Goal: Task Accomplishment & Management: Use online tool/utility

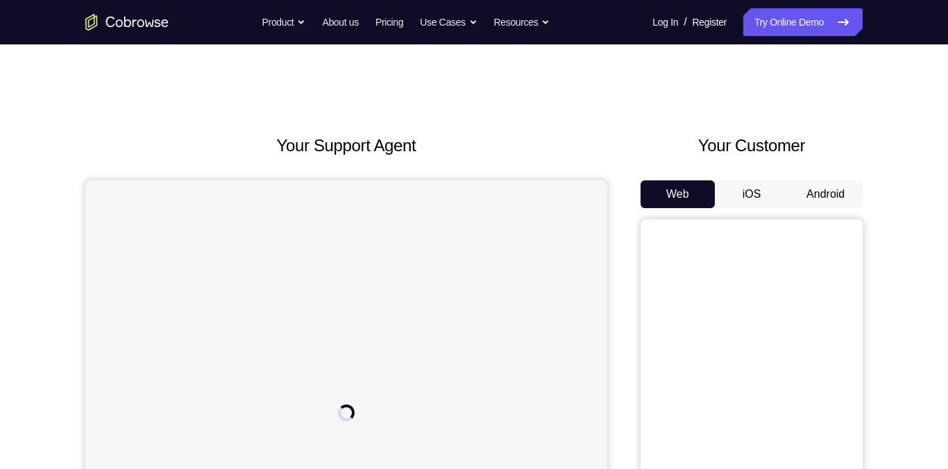
click at [816, 196] on button "Android" at bounding box center [826, 194] width 74 height 28
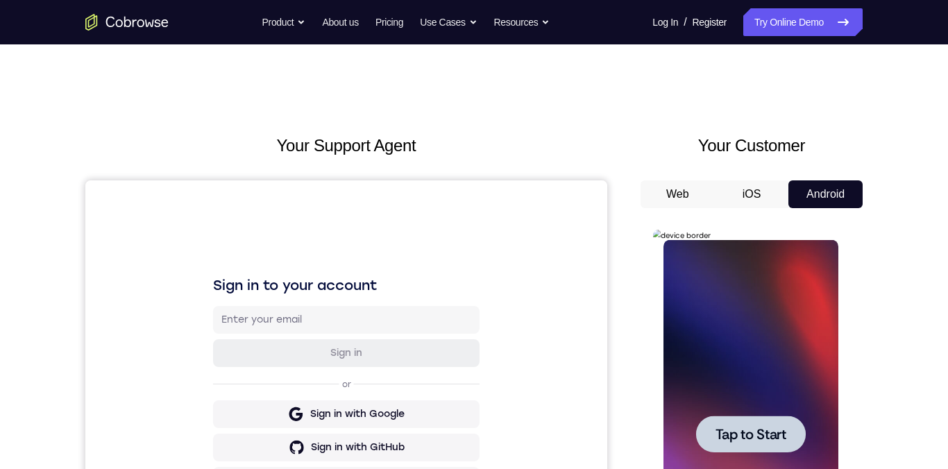
click at [737, 437] on span "Tap to Start" at bounding box center [750, 435] width 71 height 14
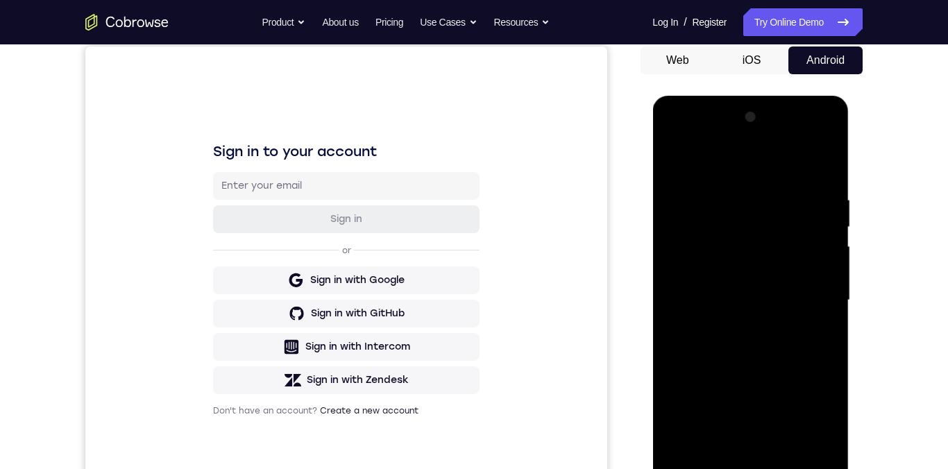
scroll to position [221, 0]
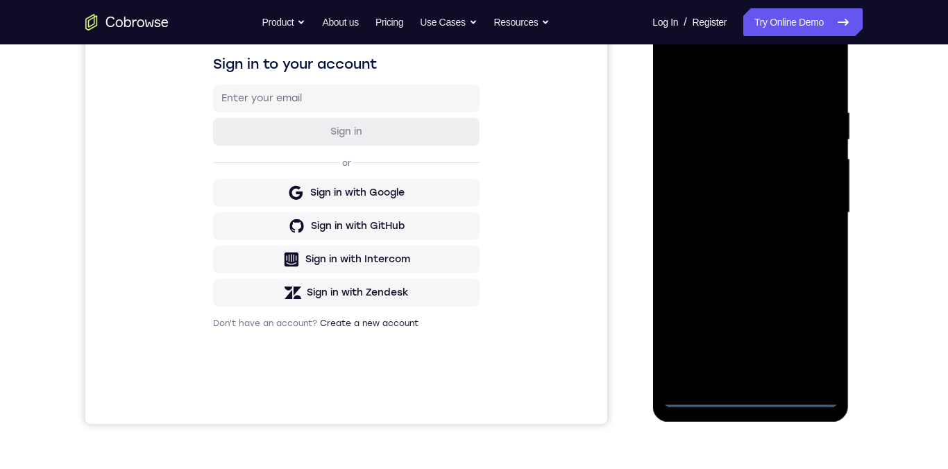
click at [757, 400] on div at bounding box center [750, 213] width 175 height 389
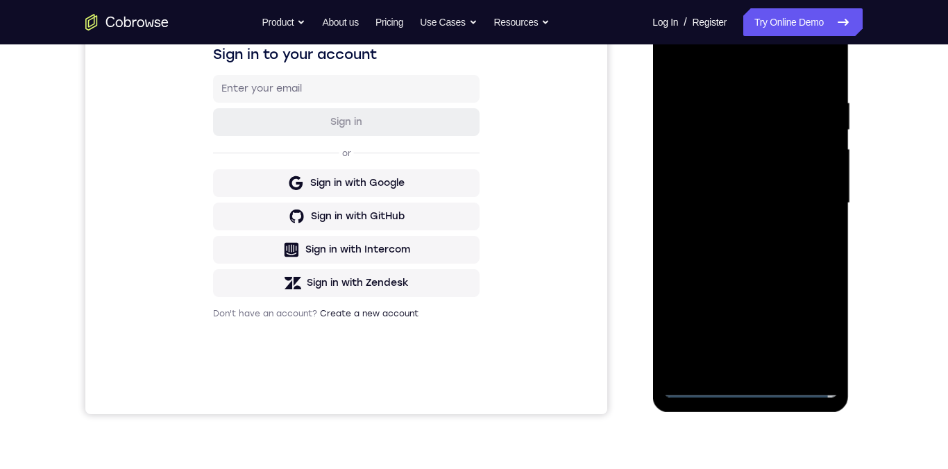
click at [812, 332] on div at bounding box center [750, 203] width 175 height 389
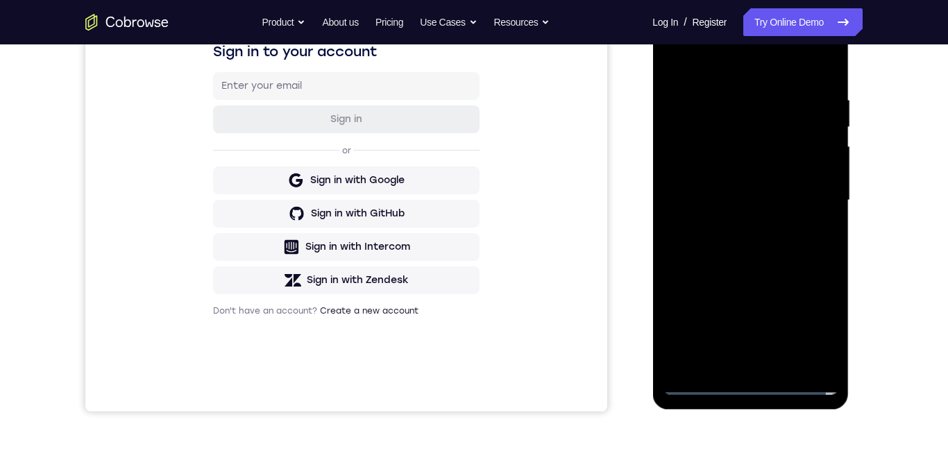
click at [821, 326] on div at bounding box center [750, 200] width 175 height 389
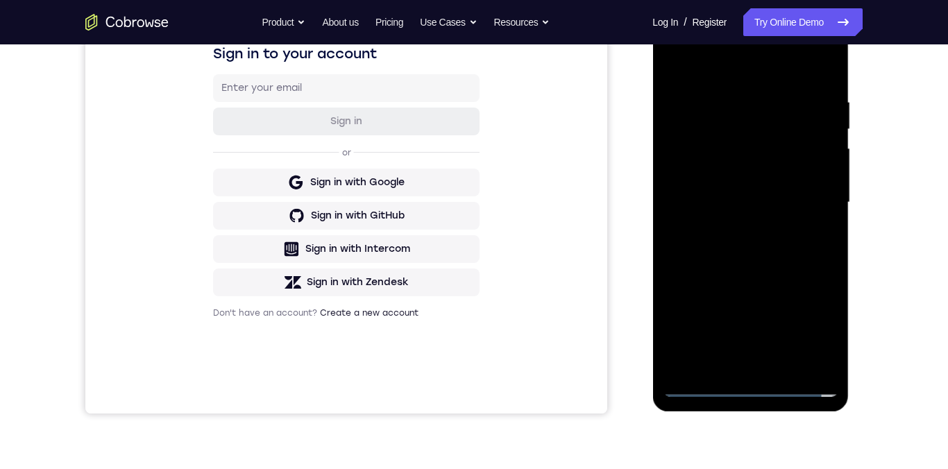
click at [818, 335] on div at bounding box center [750, 202] width 175 height 389
click at [818, 330] on div at bounding box center [750, 202] width 175 height 389
click at [823, 328] on div at bounding box center [750, 202] width 175 height 389
click at [818, 328] on div at bounding box center [750, 202] width 175 height 389
click at [818, 326] on div at bounding box center [750, 202] width 175 height 389
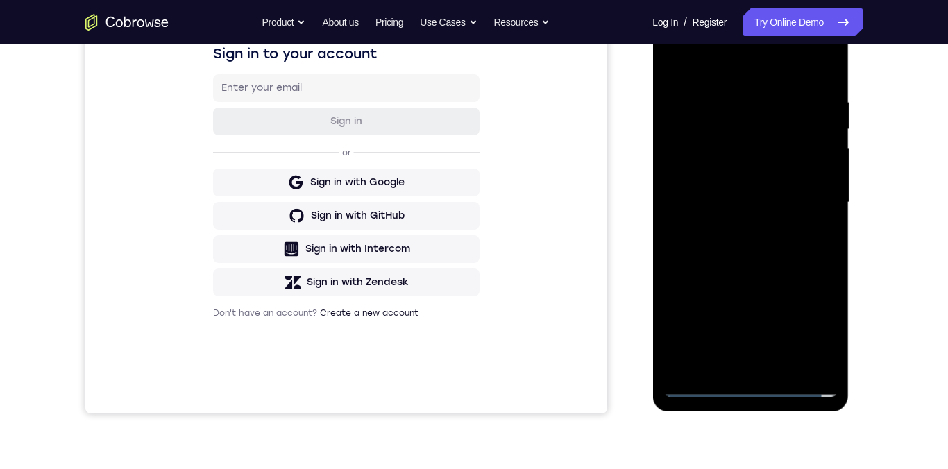
click at [825, 323] on div at bounding box center [750, 202] width 175 height 389
click at [823, 327] on div at bounding box center [750, 202] width 175 height 389
click at [818, 332] on div at bounding box center [750, 202] width 175 height 389
click at [823, 323] on div at bounding box center [750, 202] width 175 height 389
click at [827, 321] on div at bounding box center [750, 202] width 175 height 389
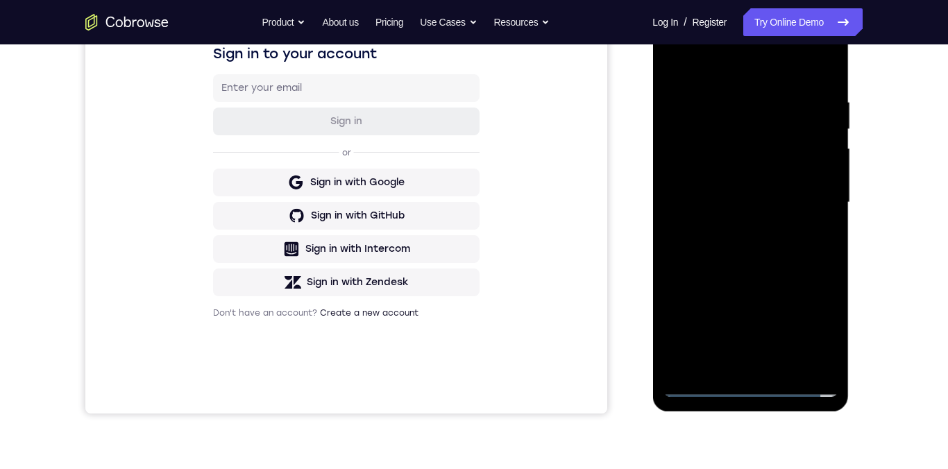
click at [814, 329] on div at bounding box center [750, 202] width 175 height 389
click at [809, 335] on div at bounding box center [750, 202] width 175 height 389
click at [818, 330] on div at bounding box center [750, 202] width 175 height 389
click at [823, 323] on div at bounding box center [750, 202] width 175 height 389
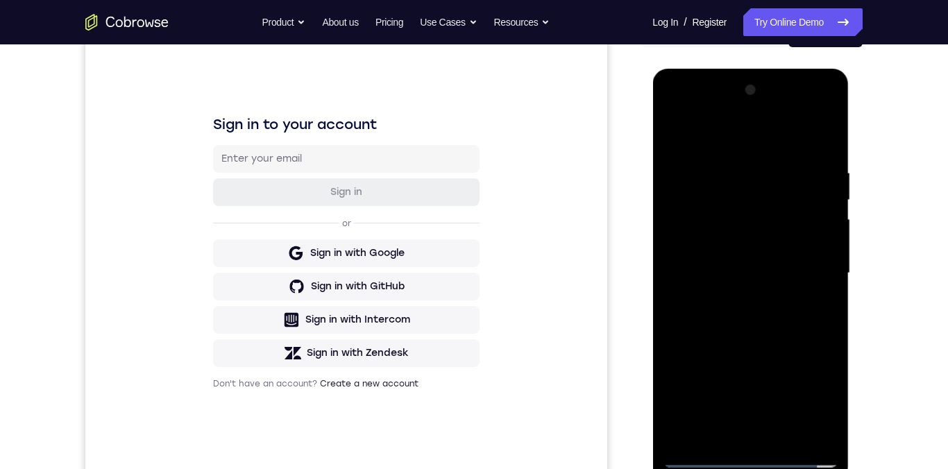
click at [762, 142] on div at bounding box center [750, 273] width 175 height 389
click at [769, 143] on div at bounding box center [750, 272] width 175 height 389
click at [812, 273] on div at bounding box center [750, 272] width 175 height 389
click at [807, 271] on div at bounding box center [750, 272] width 175 height 389
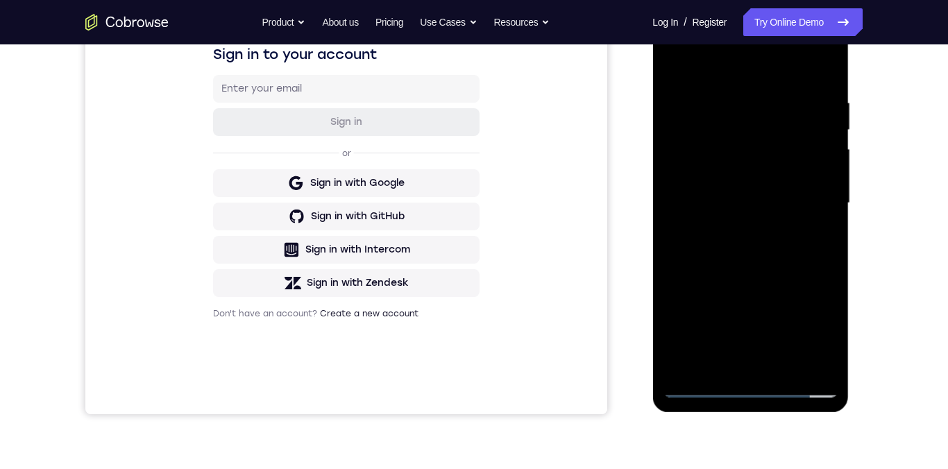
scroll to position [202, 0]
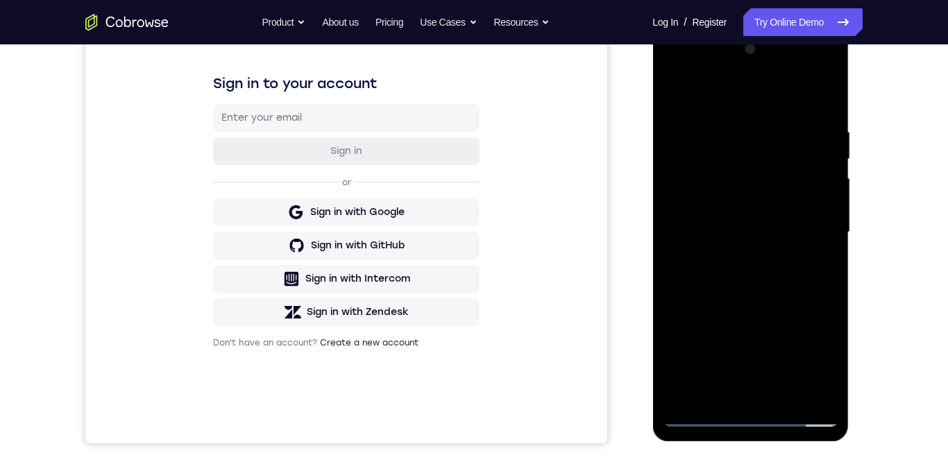
click at [738, 259] on div at bounding box center [750, 232] width 175 height 389
click at [735, 261] on div at bounding box center [750, 233] width 175 height 389
click at [747, 278] on div at bounding box center [750, 233] width 175 height 389
click at [756, 230] on div at bounding box center [750, 233] width 175 height 389
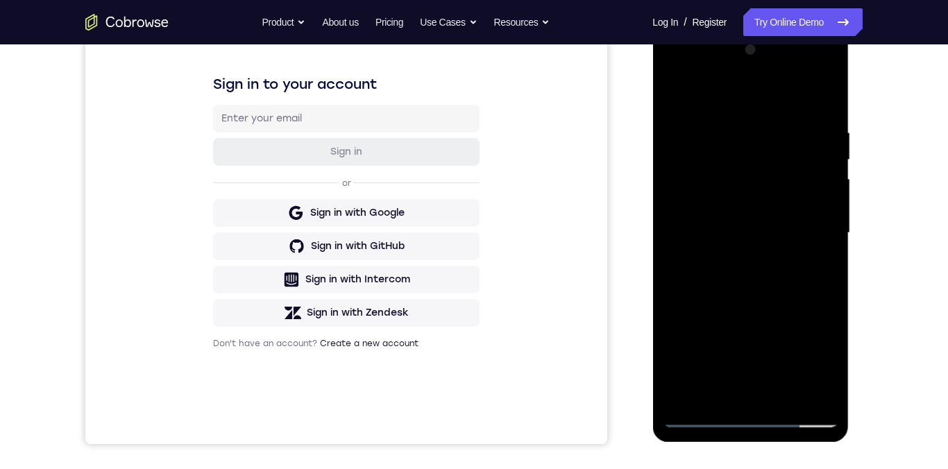
click at [769, 228] on div at bounding box center [750, 233] width 175 height 389
click at [766, 228] on div at bounding box center [750, 233] width 175 height 389
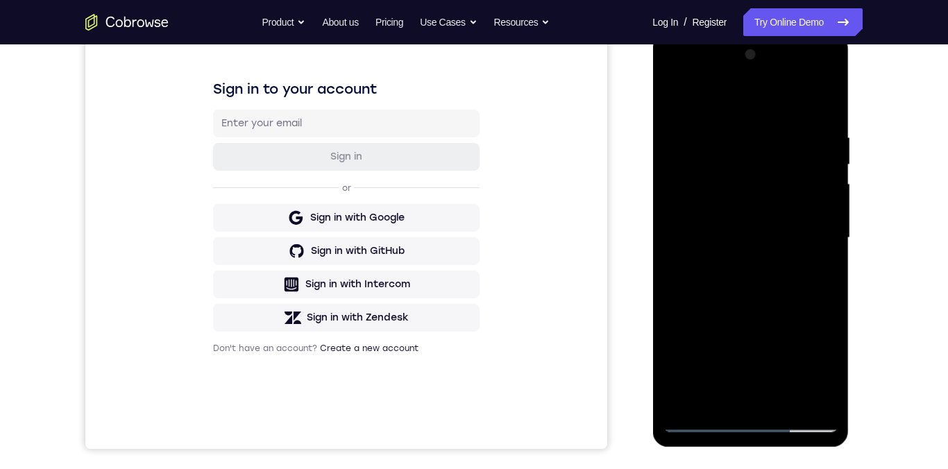
click at [752, 263] on div at bounding box center [750, 238] width 175 height 389
click at [701, 222] on div at bounding box center [750, 238] width 175 height 389
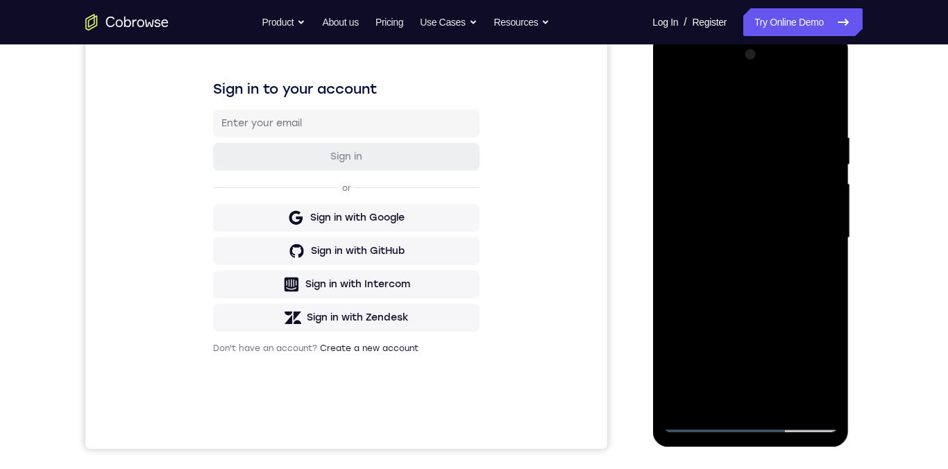
click at [698, 179] on div at bounding box center [750, 238] width 175 height 389
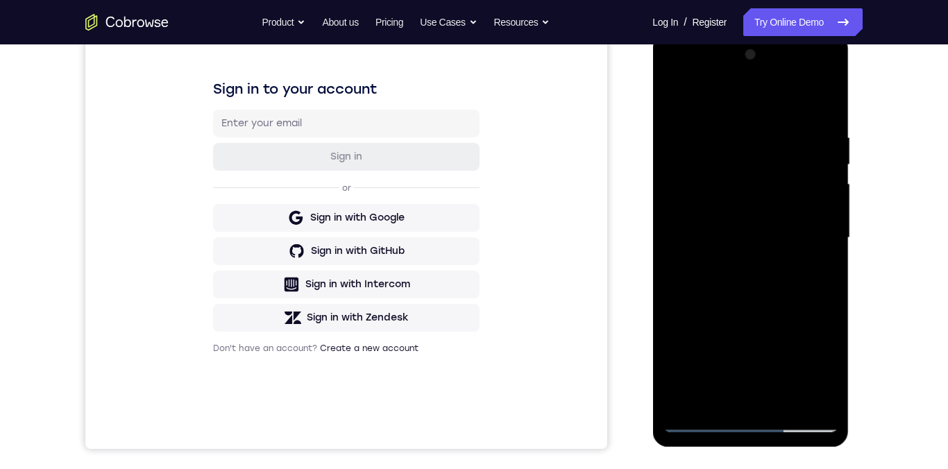
click at [698, 179] on div at bounding box center [750, 238] width 175 height 389
click at [727, 176] on div at bounding box center [750, 238] width 175 height 389
click at [673, 101] on div at bounding box center [750, 238] width 175 height 389
click at [675, 99] on div at bounding box center [750, 238] width 175 height 389
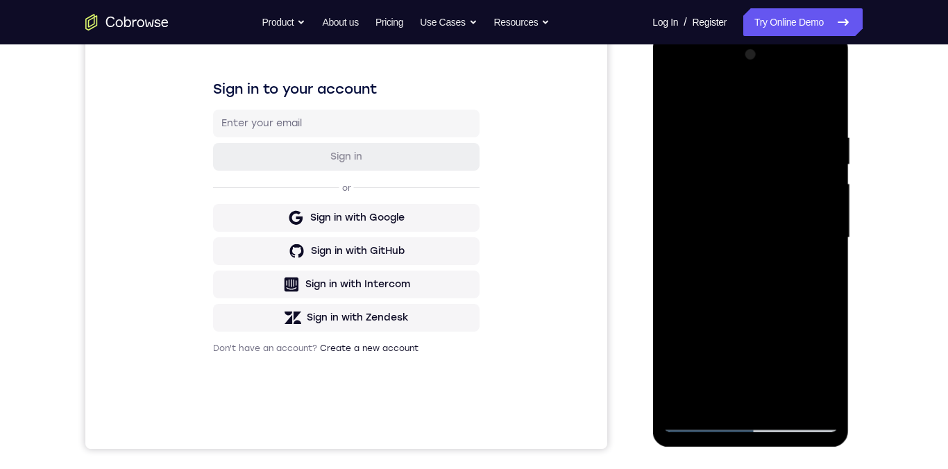
click at [809, 76] on div at bounding box center [750, 238] width 175 height 389
click at [725, 224] on div at bounding box center [750, 238] width 175 height 389
click at [673, 190] on div at bounding box center [750, 238] width 175 height 389
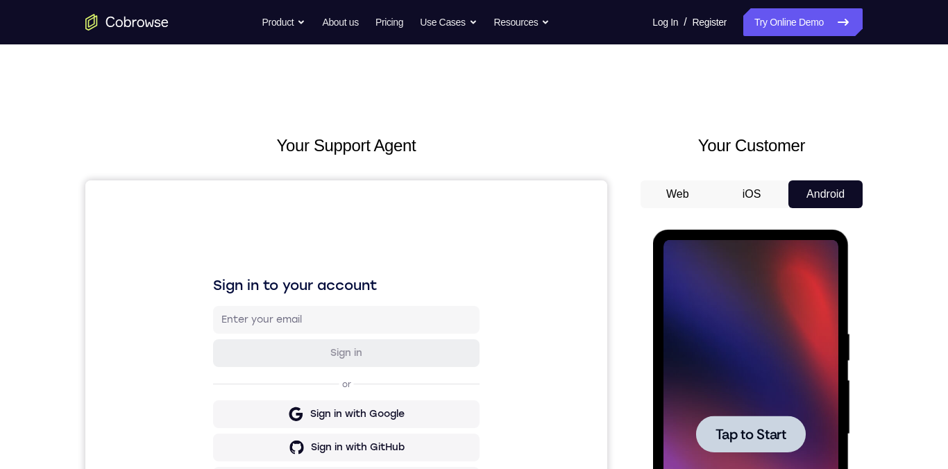
click at [758, 438] on span "Tap to Start" at bounding box center [750, 435] width 71 height 14
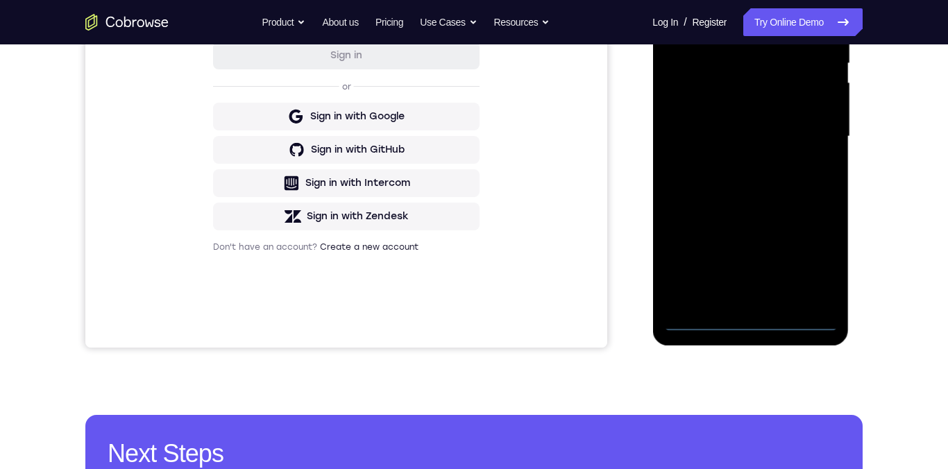
scroll to position [296, 0]
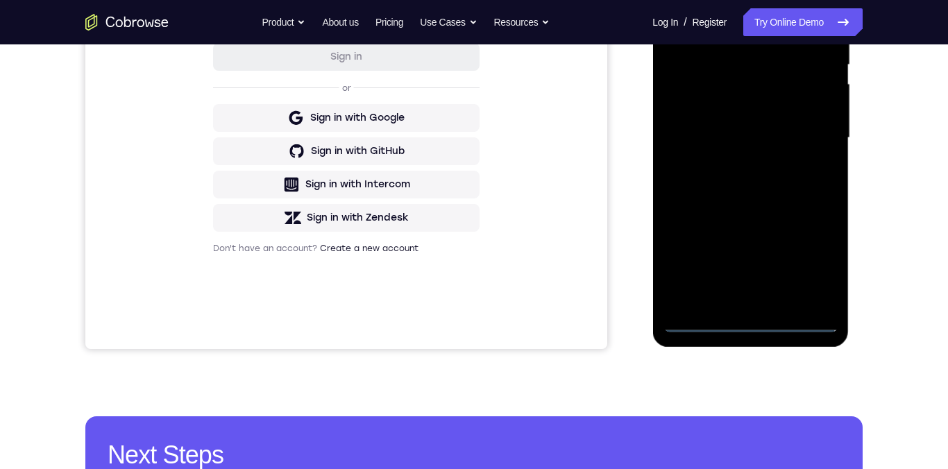
click at [755, 324] on div at bounding box center [750, 138] width 175 height 389
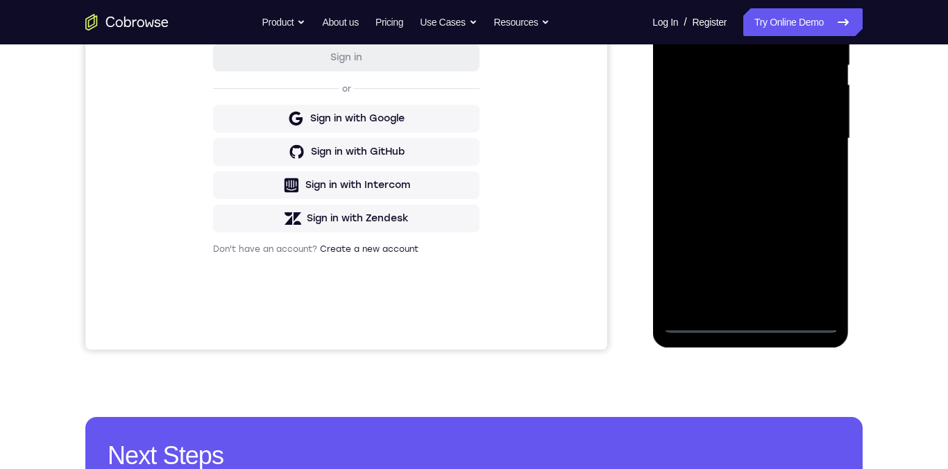
scroll to position [335, 0]
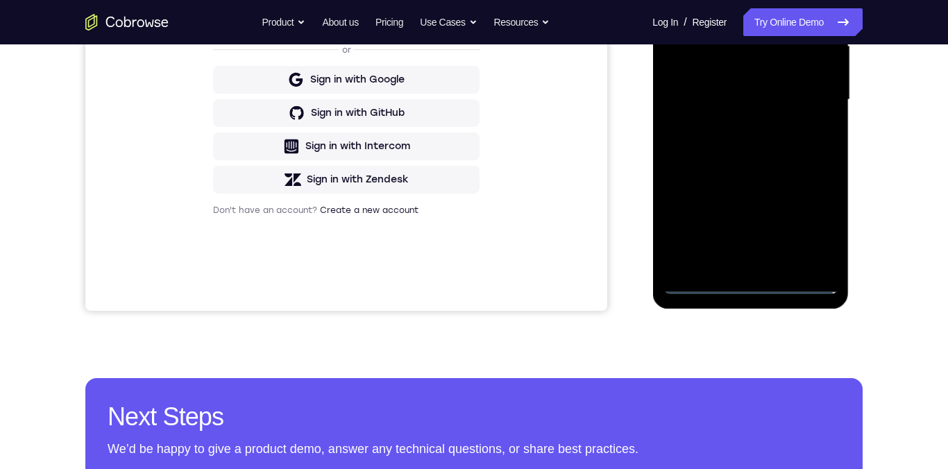
click at [752, 282] on div at bounding box center [750, 100] width 175 height 389
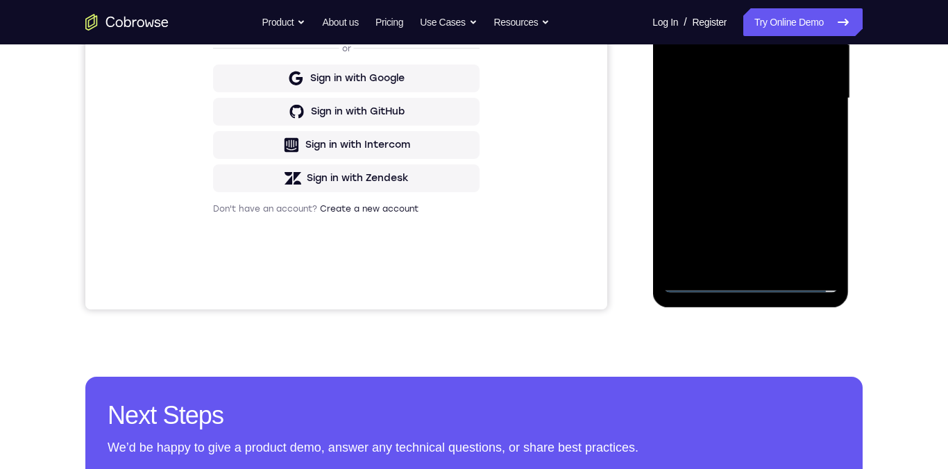
click at [811, 221] on div at bounding box center [750, 98] width 175 height 389
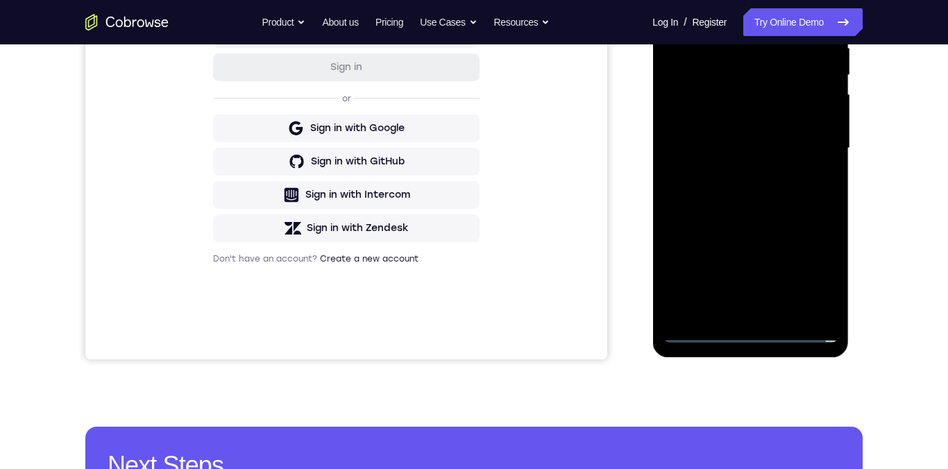
scroll to position [283, 0]
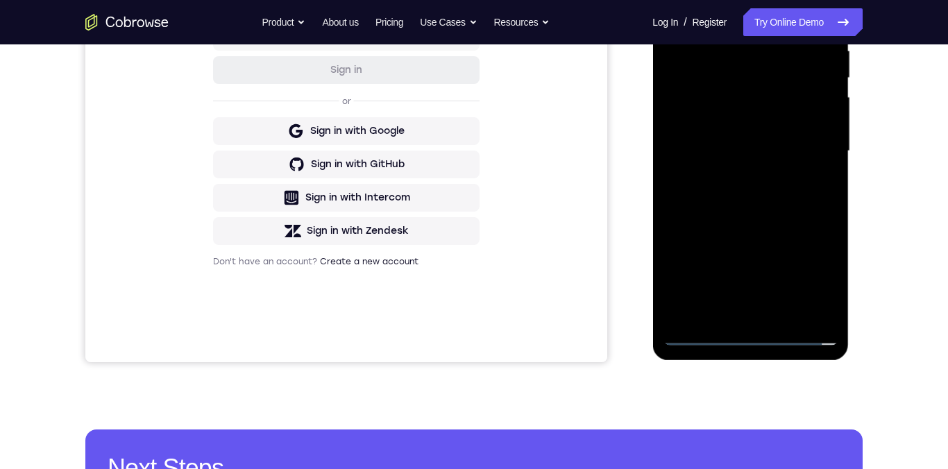
click at [818, 279] on div at bounding box center [750, 151] width 175 height 389
click at [818, 276] on div at bounding box center [750, 151] width 175 height 389
click at [811, 274] on div at bounding box center [750, 151] width 175 height 389
click at [814, 273] on div at bounding box center [750, 151] width 175 height 389
click at [819, 272] on div at bounding box center [750, 151] width 175 height 389
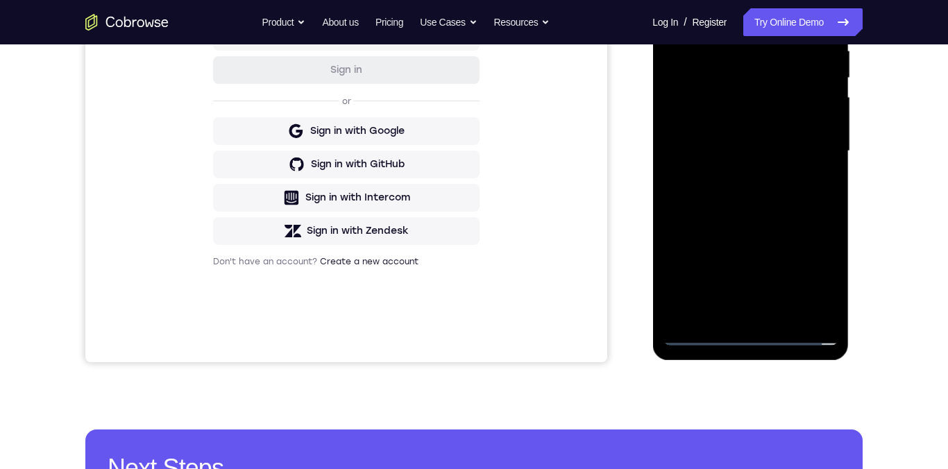
click at [811, 274] on div at bounding box center [750, 151] width 175 height 389
click at [812, 276] on div at bounding box center [750, 151] width 175 height 389
click at [811, 276] on div at bounding box center [750, 151] width 175 height 389
click at [810, 278] on div at bounding box center [750, 151] width 175 height 389
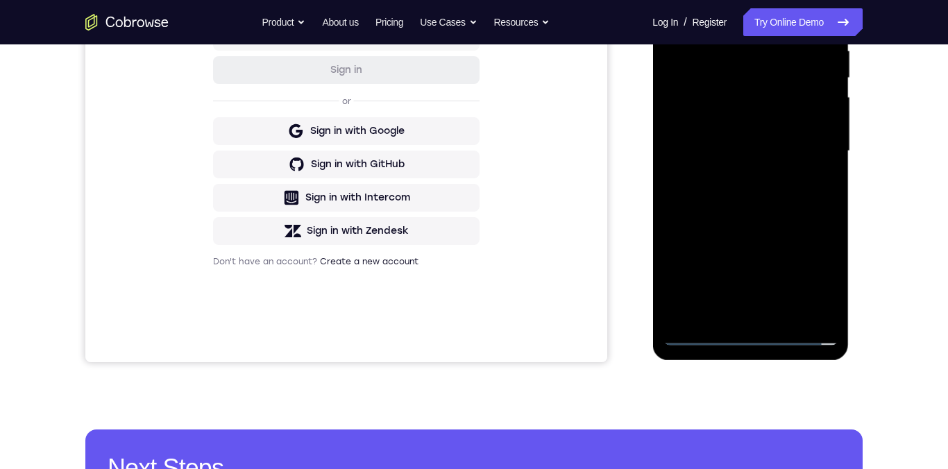
scroll to position [283, 0]
click at [811, 278] on div at bounding box center [750, 152] width 175 height 389
click at [809, 279] on div at bounding box center [750, 152] width 175 height 389
click at [811, 279] on div at bounding box center [750, 152] width 175 height 389
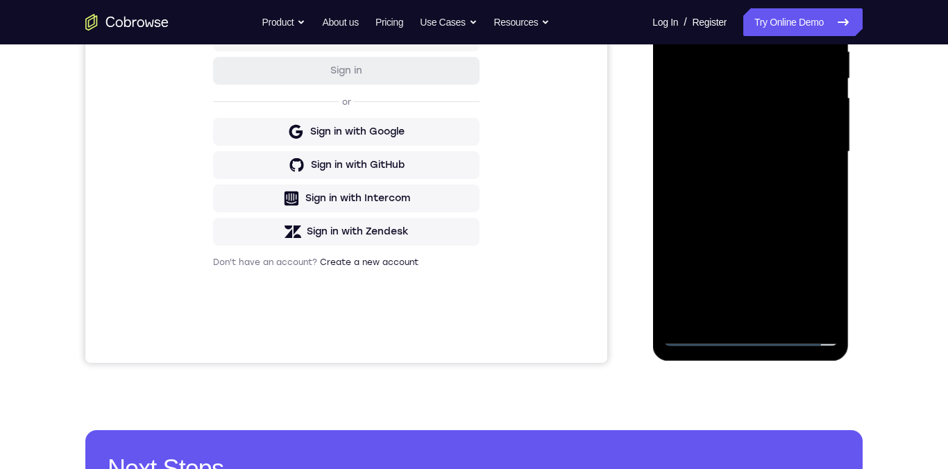
click at [811, 278] on div at bounding box center [750, 152] width 175 height 389
click at [809, 280] on div at bounding box center [750, 152] width 175 height 389
click at [809, 281] on div at bounding box center [750, 152] width 175 height 389
click at [709, 23] on div at bounding box center [750, 152] width 175 height 389
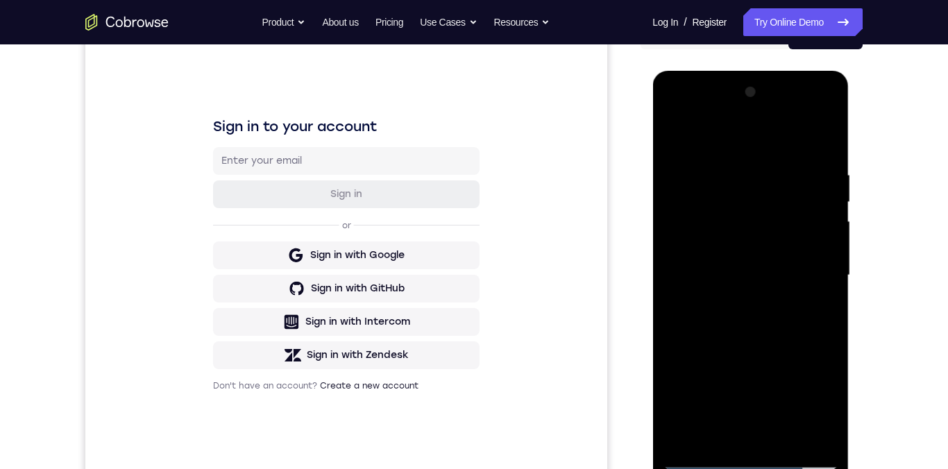
click at [809, 274] on div at bounding box center [750, 275] width 175 height 389
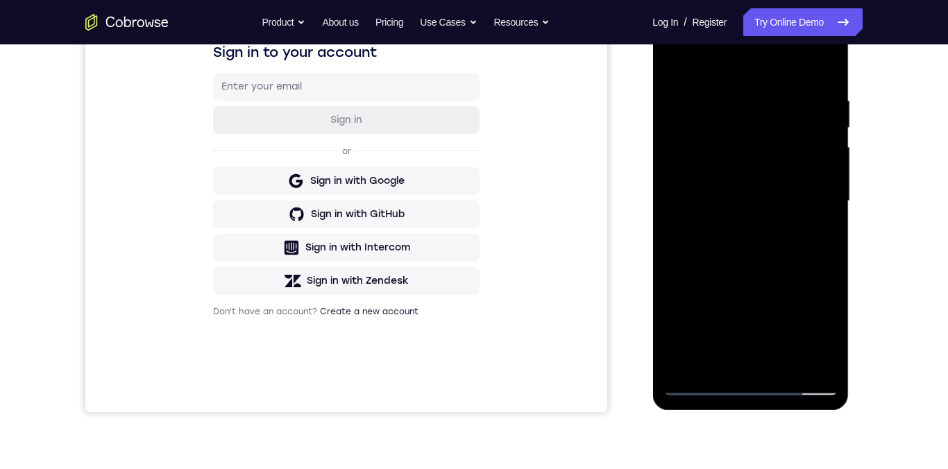
scroll to position [256, 0]
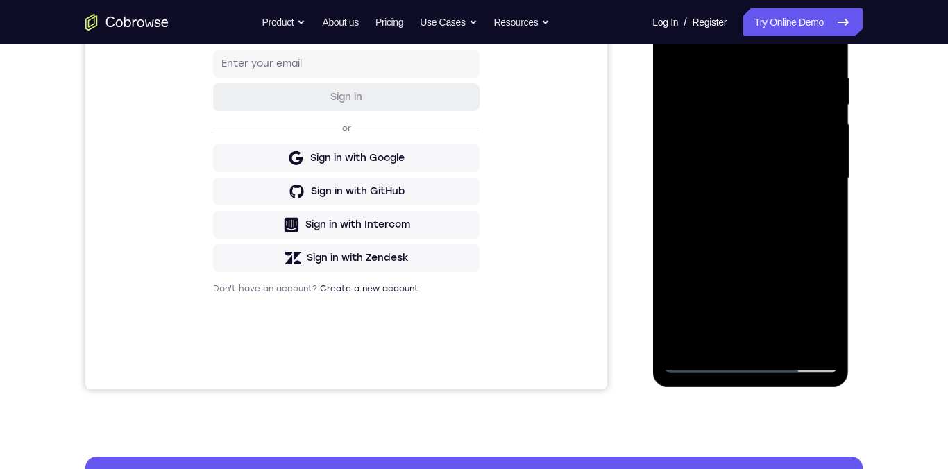
click at [734, 203] on div at bounding box center [750, 178] width 175 height 389
click at [752, 164] on div at bounding box center [750, 178] width 175 height 389
click at [743, 150] on div at bounding box center [750, 178] width 175 height 389
click at [698, 152] on div at bounding box center [750, 178] width 175 height 389
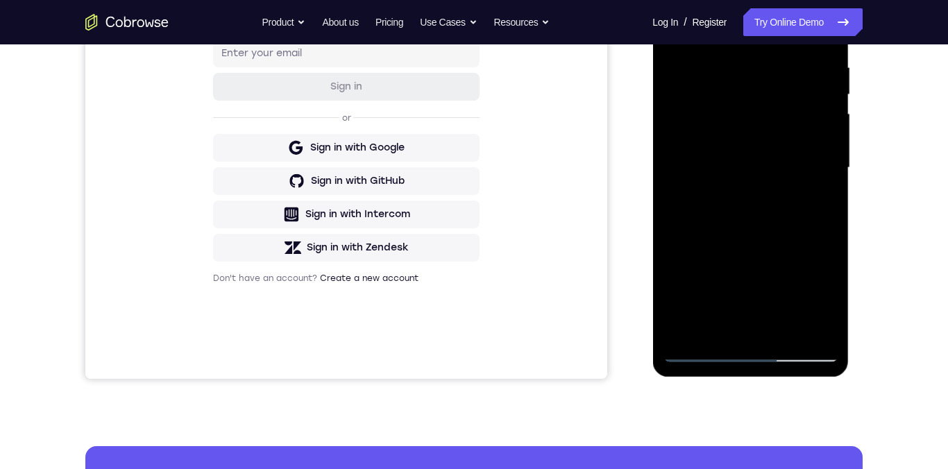
scroll to position [252, 0]
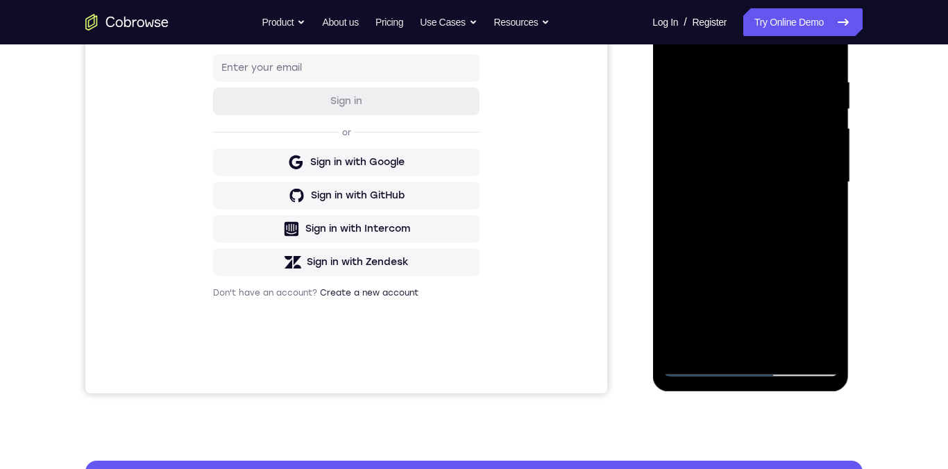
click at [710, 161] on div at bounding box center [750, 182] width 175 height 389
click at [717, 154] on div at bounding box center [750, 182] width 175 height 389
click at [719, 155] on div at bounding box center [750, 182] width 175 height 389
click at [722, 157] on div at bounding box center [750, 182] width 175 height 389
click at [728, 157] on div at bounding box center [750, 182] width 175 height 389
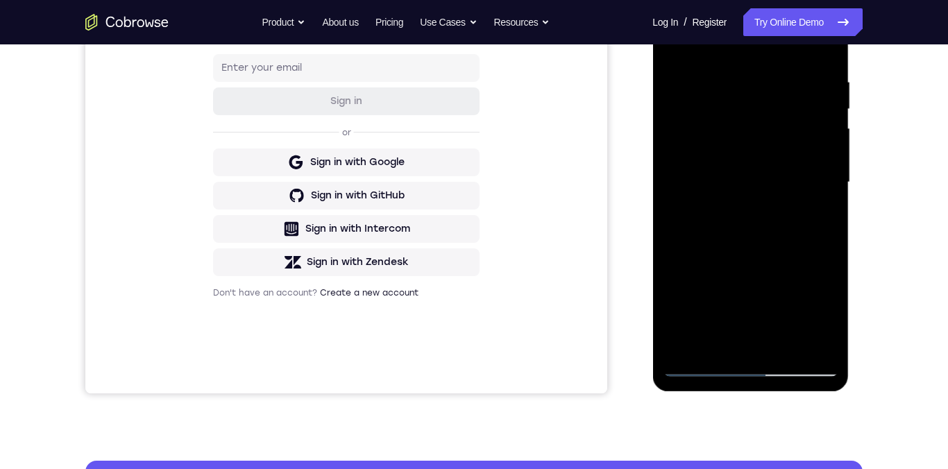
scroll to position [249, 0]
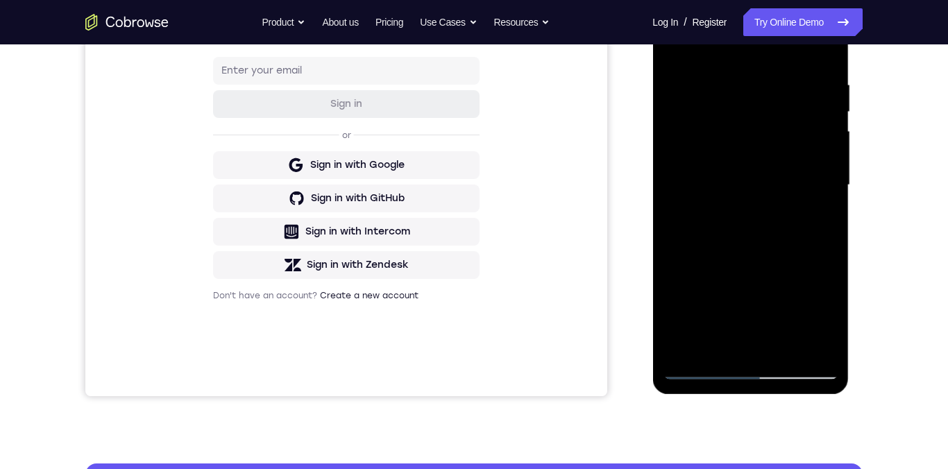
click at [773, 192] on div at bounding box center [750, 185] width 175 height 389
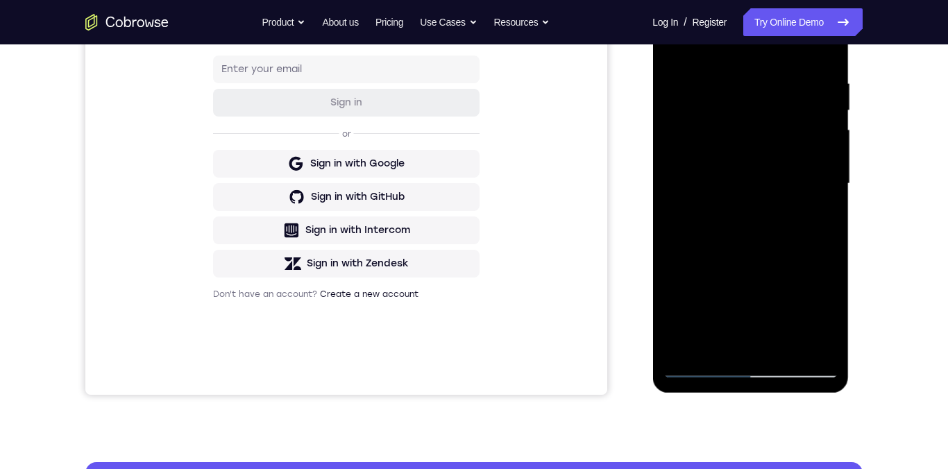
click at [775, 185] on div at bounding box center [750, 184] width 175 height 389
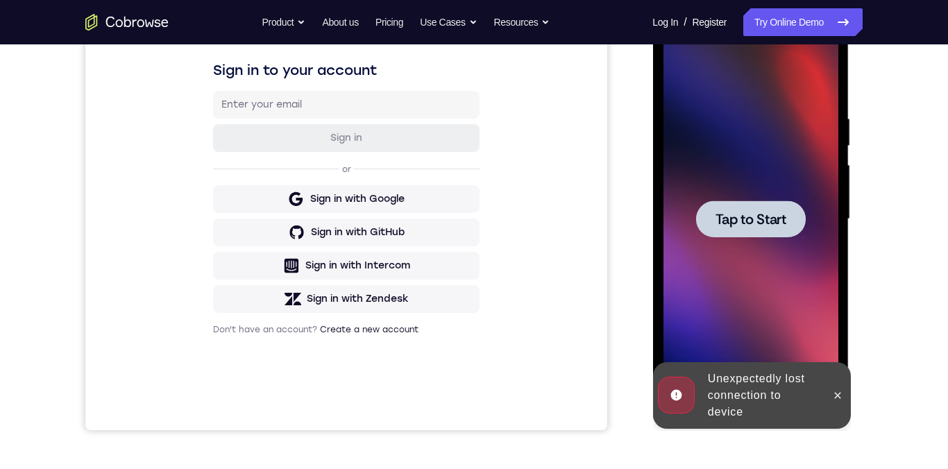
scroll to position [238, 0]
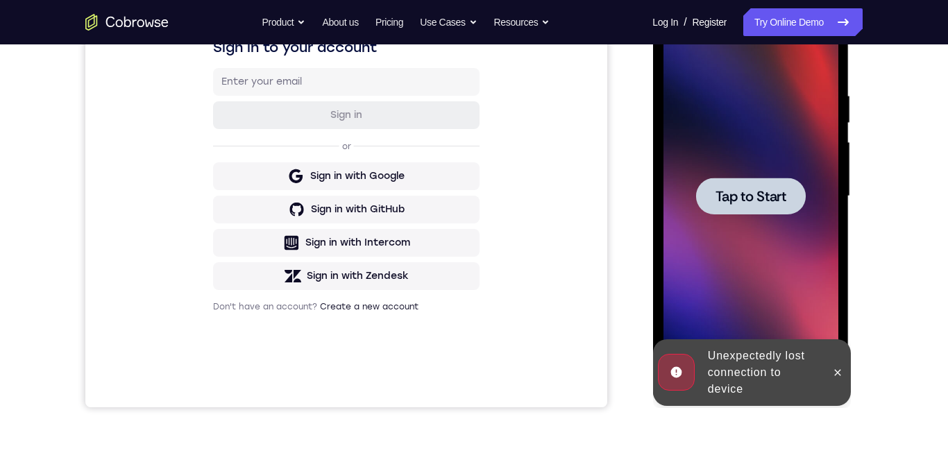
click at [760, 199] on span "Tap to Start" at bounding box center [750, 197] width 71 height 14
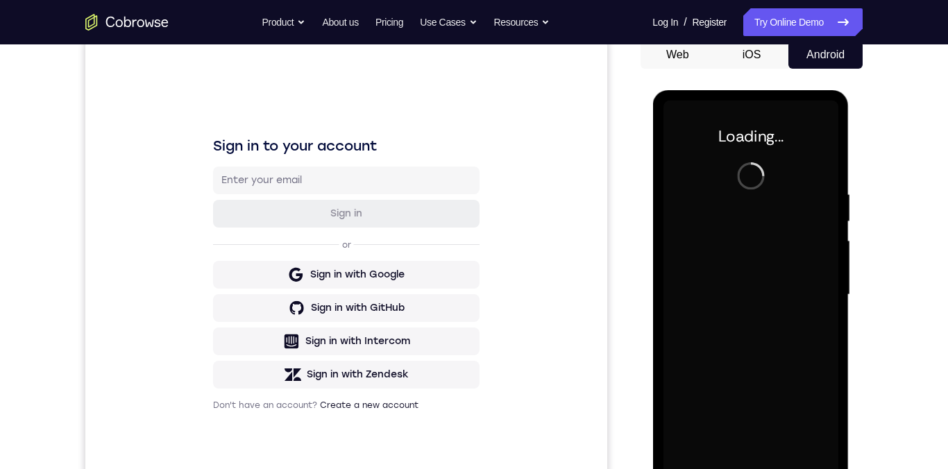
scroll to position [56, 0]
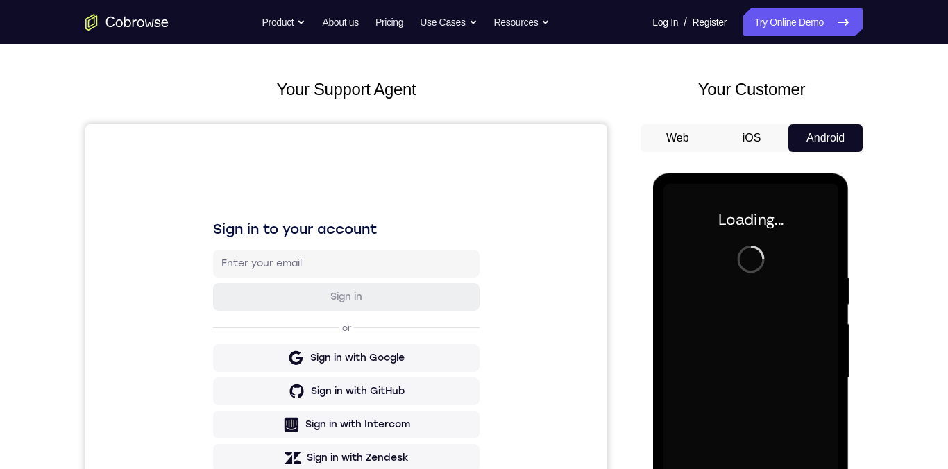
click at [734, 138] on button "iOS" at bounding box center [752, 138] width 74 height 28
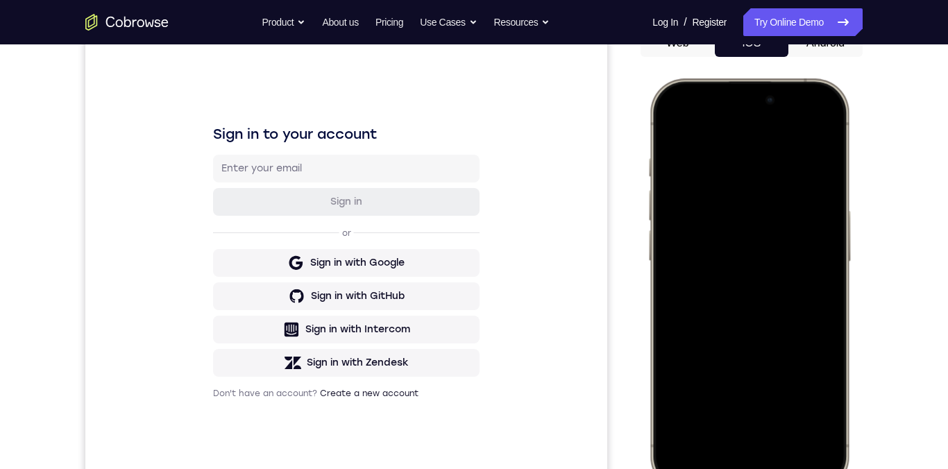
scroll to position [117, 0]
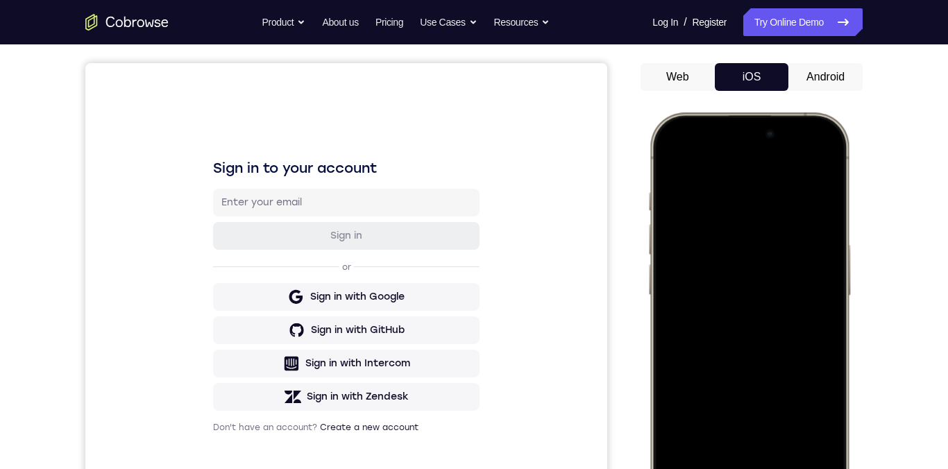
click at [833, 79] on button "Android" at bounding box center [826, 77] width 74 height 28
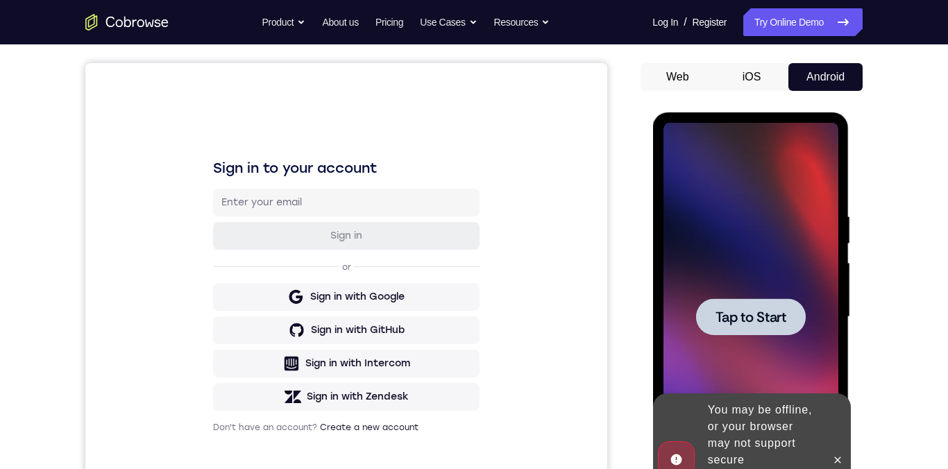
click at [741, 317] on span "Tap to Start" at bounding box center [750, 317] width 71 height 14
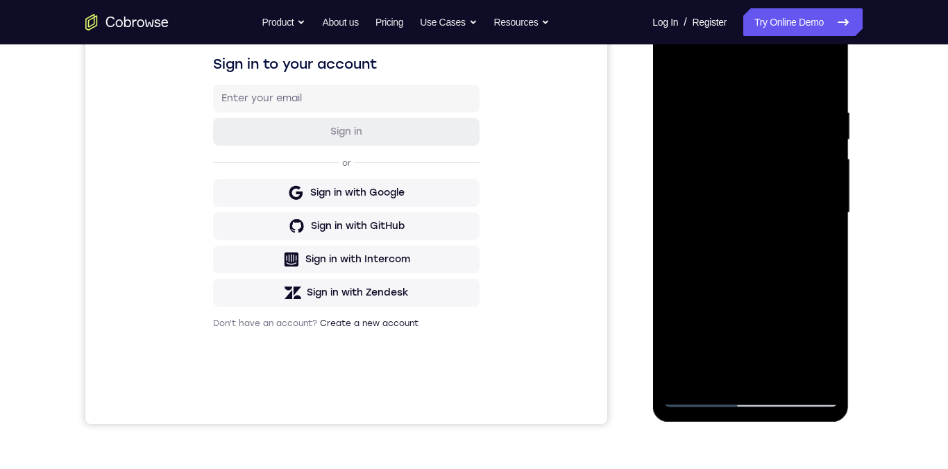
scroll to position [223, 0]
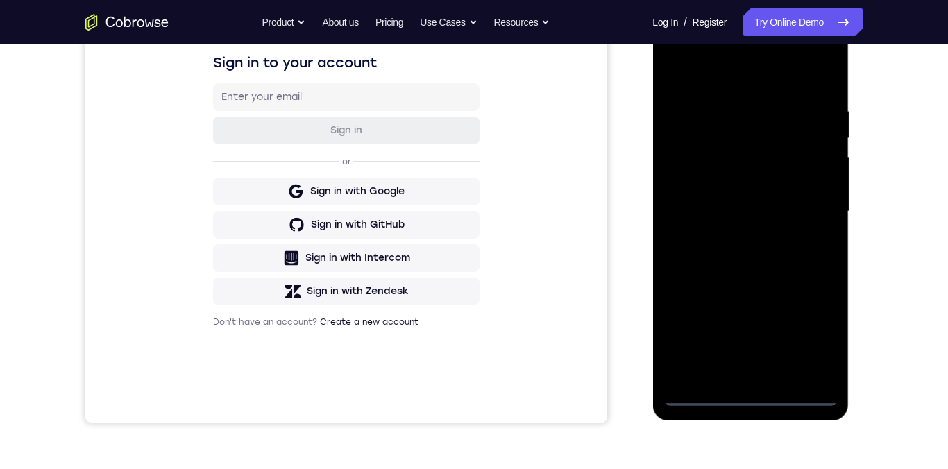
click at [748, 401] on div at bounding box center [750, 211] width 175 height 389
click at [757, 401] on div at bounding box center [750, 211] width 175 height 389
click at [812, 331] on div at bounding box center [750, 211] width 175 height 389
click at [814, 330] on div at bounding box center [750, 211] width 175 height 389
click at [816, 326] on div at bounding box center [750, 211] width 175 height 389
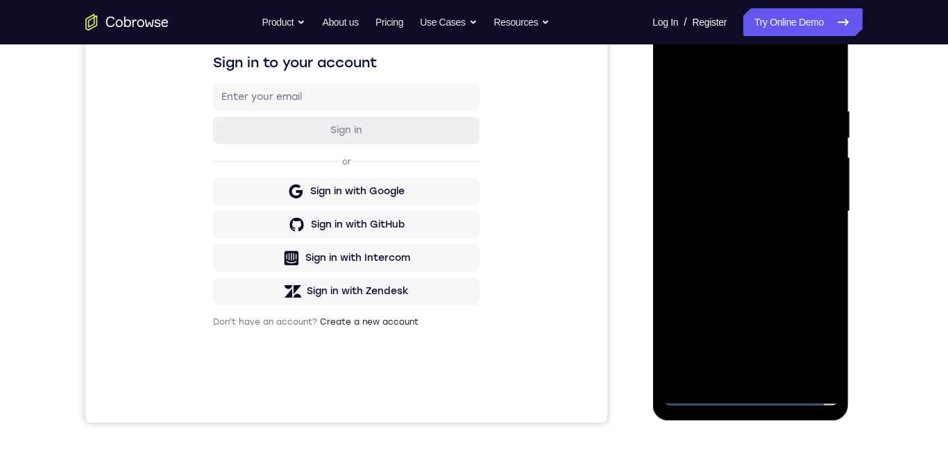
click at [807, 331] on div at bounding box center [750, 211] width 175 height 389
click at [807, 328] on div at bounding box center [750, 211] width 175 height 389
click at [816, 331] on div at bounding box center [750, 211] width 175 height 389
click at [816, 330] on div at bounding box center [750, 211] width 175 height 389
click at [821, 338] on div at bounding box center [750, 211] width 175 height 389
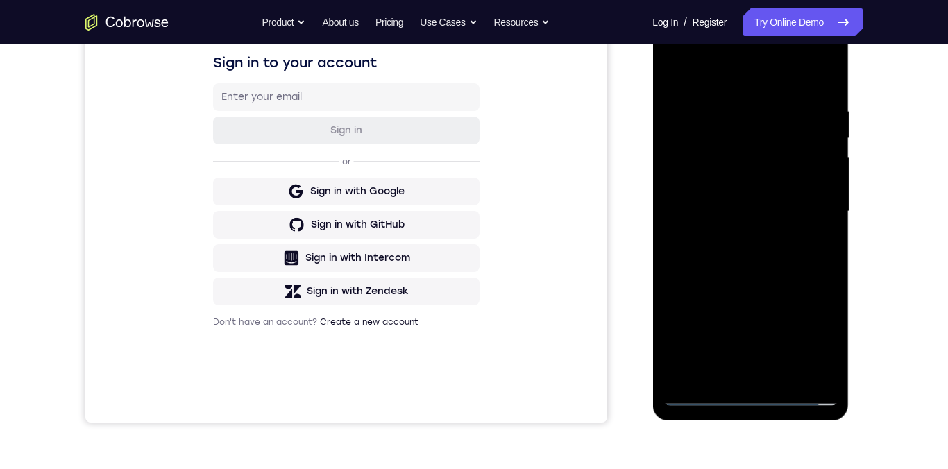
click at [820, 340] on div at bounding box center [750, 211] width 175 height 389
click at [825, 343] on div at bounding box center [750, 211] width 175 height 389
click at [823, 341] on div at bounding box center [750, 211] width 175 height 389
click at [819, 343] on div at bounding box center [750, 211] width 175 height 389
click at [822, 339] on div at bounding box center [750, 211] width 175 height 389
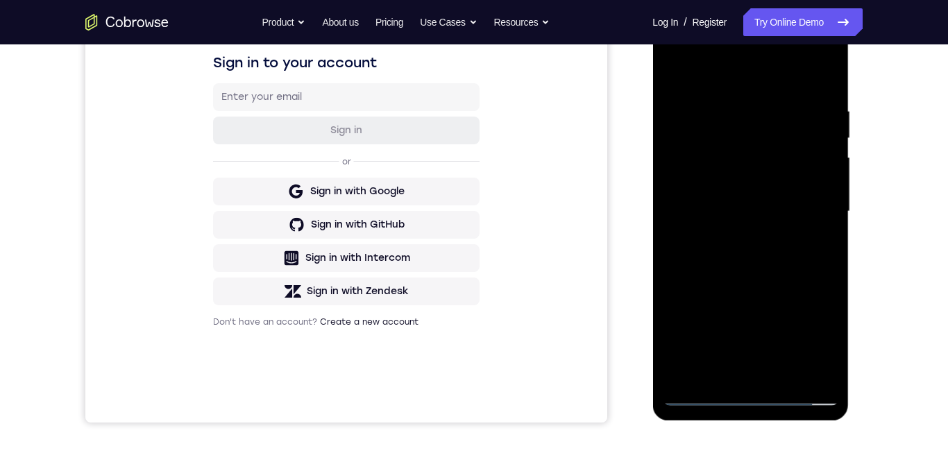
click at [817, 347] on div at bounding box center [750, 211] width 175 height 389
click at [818, 342] on div at bounding box center [750, 211] width 175 height 389
click at [737, 80] on div at bounding box center [750, 211] width 175 height 389
click at [769, 72] on div at bounding box center [750, 211] width 175 height 389
click at [754, 80] on div at bounding box center [750, 211] width 175 height 389
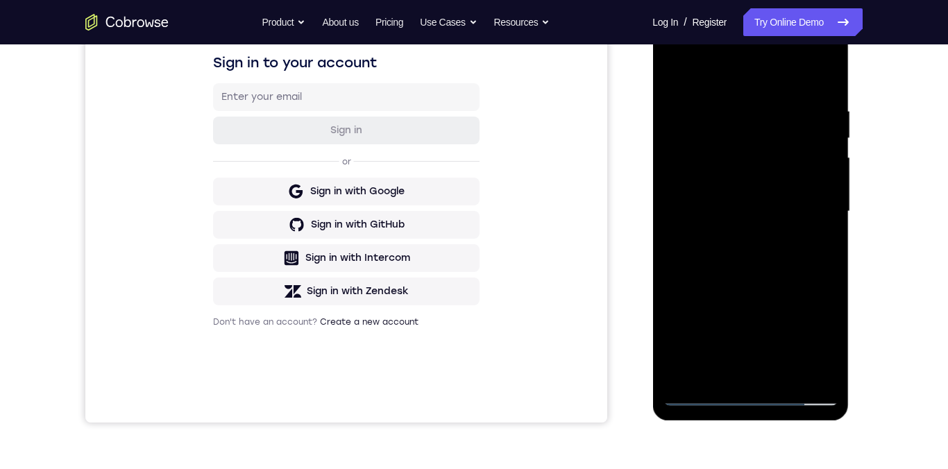
click at [748, 81] on div at bounding box center [750, 211] width 175 height 389
click at [743, 82] on div at bounding box center [750, 211] width 175 height 389
click at [745, 81] on div at bounding box center [750, 211] width 175 height 389
click at [740, 81] on div at bounding box center [750, 211] width 175 height 389
click at [816, 212] on div at bounding box center [750, 211] width 175 height 389
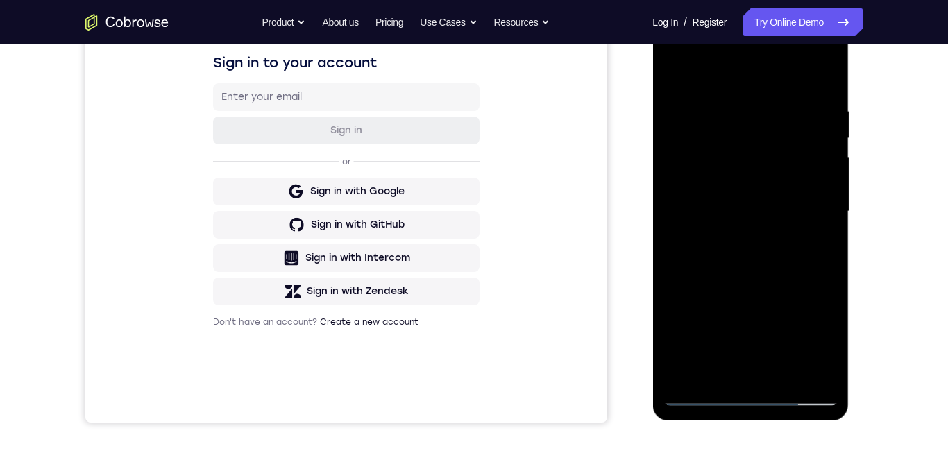
click at [740, 240] on div at bounding box center [750, 211] width 175 height 389
click at [767, 206] on div at bounding box center [750, 212] width 175 height 389
click at [749, 187] on div at bounding box center [750, 212] width 175 height 389
click at [756, 215] on div at bounding box center [750, 212] width 175 height 389
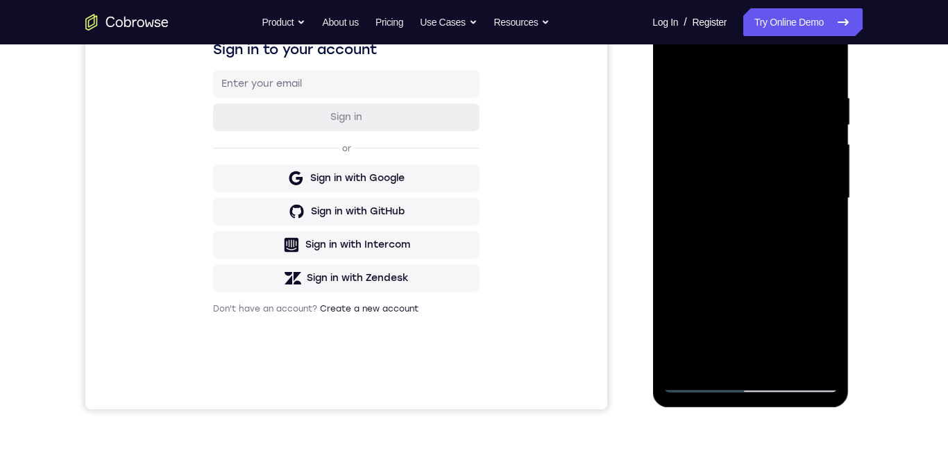
scroll to position [234, 0]
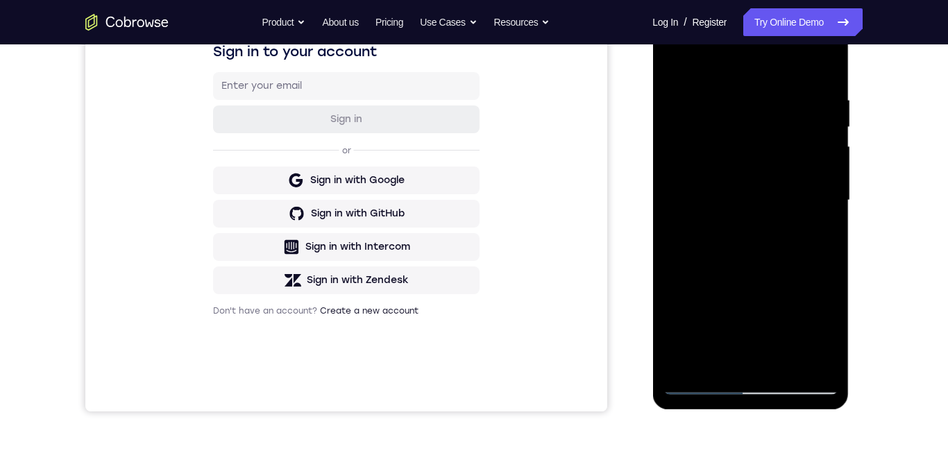
click at [768, 208] on div at bounding box center [750, 200] width 175 height 389
click at [763, 205] on div at bounding box center [750, 200] width 175 height 389
click at [762, 204] on div at bounding box center [750, 200] width 175 height 389
click at [762, 205] on div at bounding box center [750, 200] width 175 height 389
click at [762, 208] on div at bounding box center [750, 200] width 175 height 389
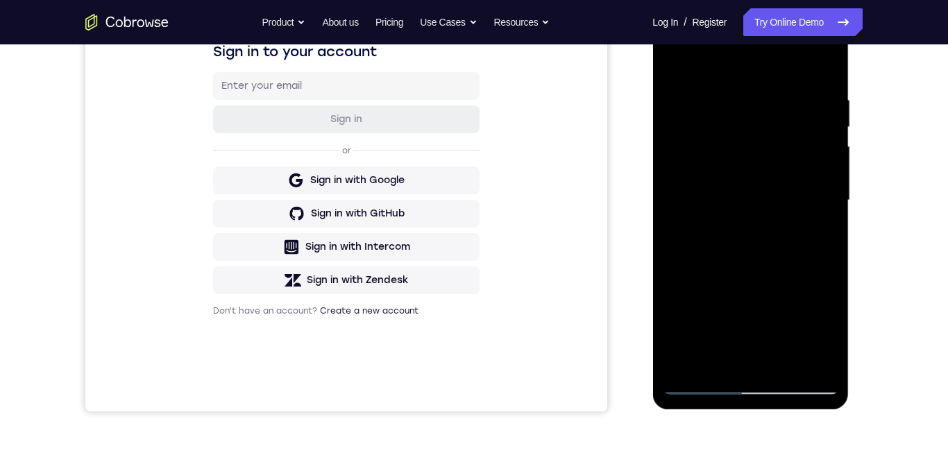
click at [761, 208] on div at bounding box center [750, 200] width 175 height 389
click at [760, 208] on div at bounding box center [750, 200] width 175 height 389
click at [760, 205] on div at bounding box center [750, 200] width 175 height 389
click at [761, 204] on div at bounding box center [750, 200] width 175 height 389
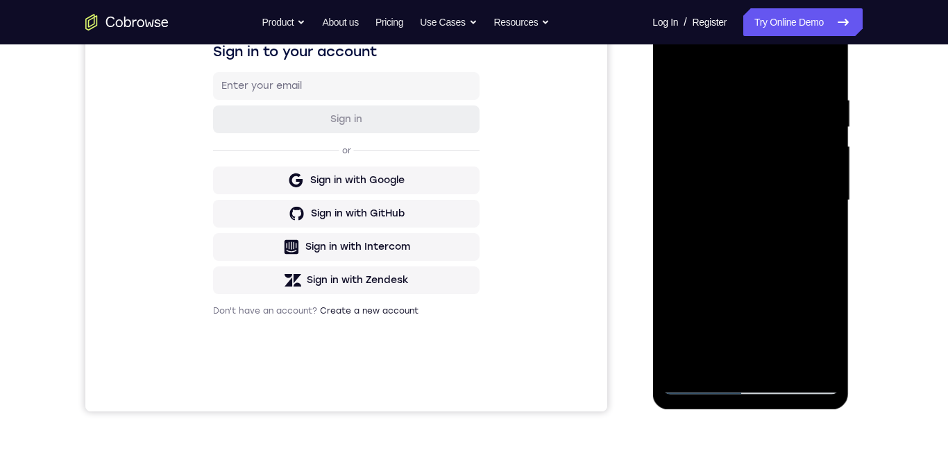
click at [761, 201] on div at bounding box center [750, 200] width 175 height 389
click at [759, 203] on div at bounding box center [750, 200] width 175 height 389
click at [762, 203] on div at bounding box center [750, 200] width 175 height 389
click at [762, 204] on div at bounding box center [750, 200] width 175 height 389
click at [764, 202] on div at bounding box center [750, 200] width 175 height 389
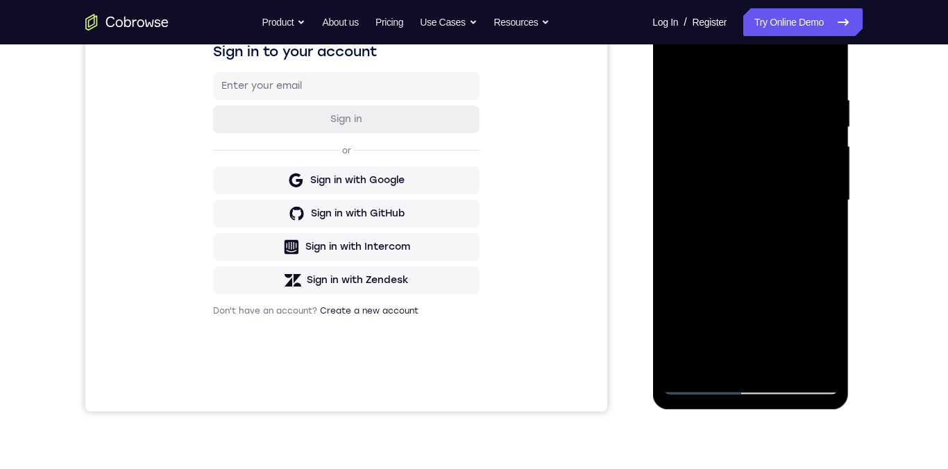
click at [762, 203] on div at bounding box center [750, 200] width 175 height 389
click at [762, 205] on div at bounding box center [750, 200] width 175 height 389
click at [764, 202] on div at bounding box center [750, 200] width 175 height 389
click at [763, 203] on div at bounding box center [750, 200] width 175 height 389
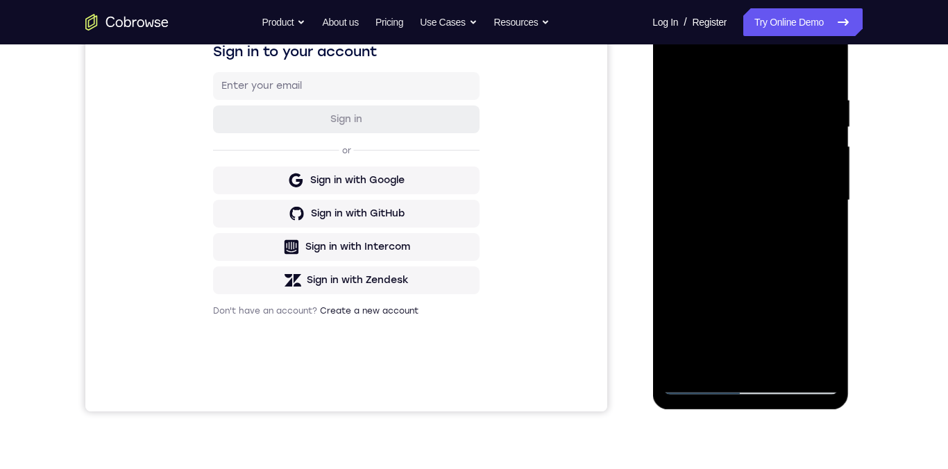
click at [763, 203] on div at bounding box center [750, 200] width 175 height 389
click at [763, 204] on div at bounding box center [750, 200] width 175 height 389
click at [782, 207] on div at bounding box center [750, 200] width 175 height 389
click at [798, 247] on div at bounding box center [750, 200] width 175 height 389
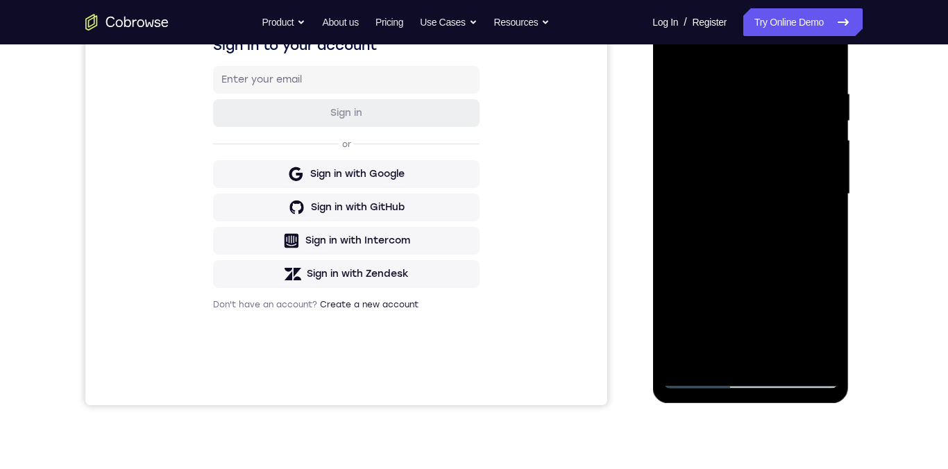
scroll to position [247, 0]
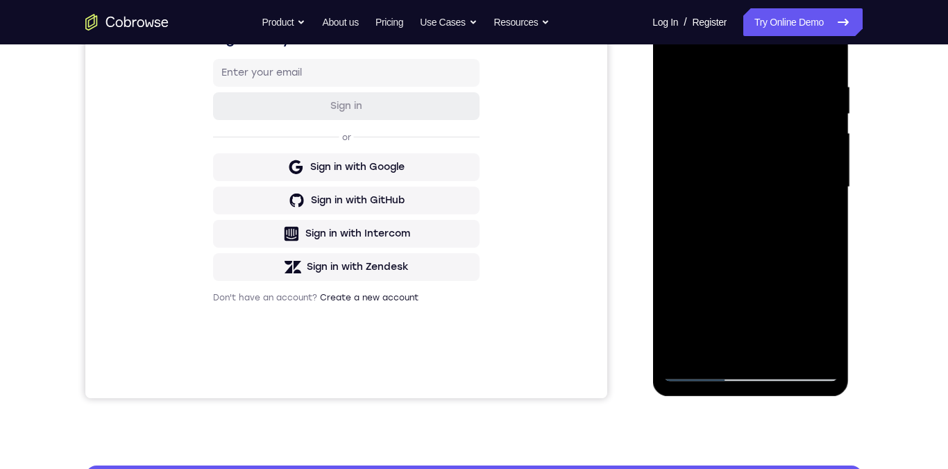
click at [786, 352] on div at bounding box center [750, 187] width 175 height 389
click at [763, 247] on div at bounding box center [750, 187] width 175 height 389
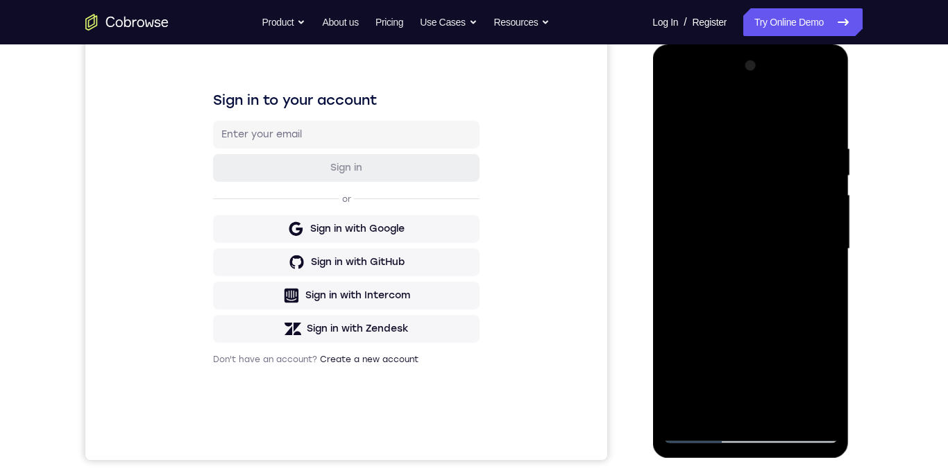
scroll to position [185, 0]
click at [827, 134] on div at bounding box center [750, 250] width 175 height 389
click at [827, 133] on div at bounding box center [750, 250] width 175 height 389
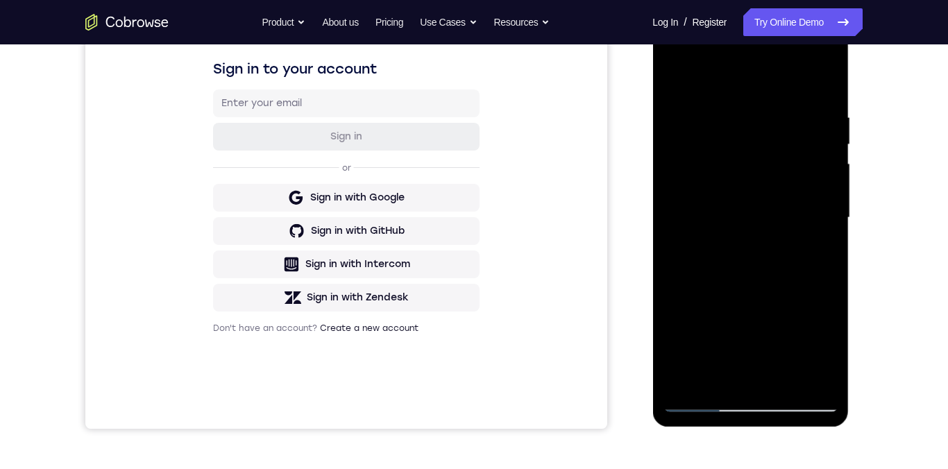
scroll to position [219, 0]
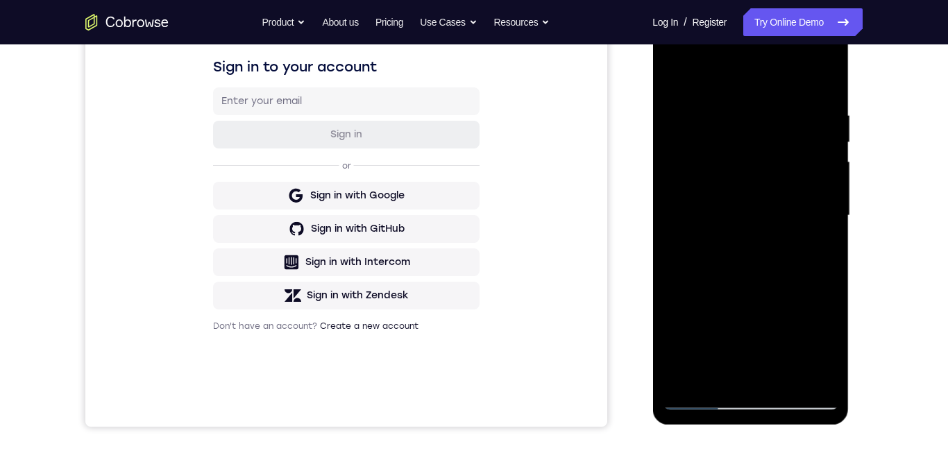
click at [773, 276] on div at bounding box center [750, 216] width 175 height 389
click at [825, 103] on div at bounding box center [750, 216] width 175 height 389
click at [830, 100] on div at bounding box center [750, 216] width 175 height 389
click at [829, 99] on div at bounding box center [750, 216] width 175 height 389
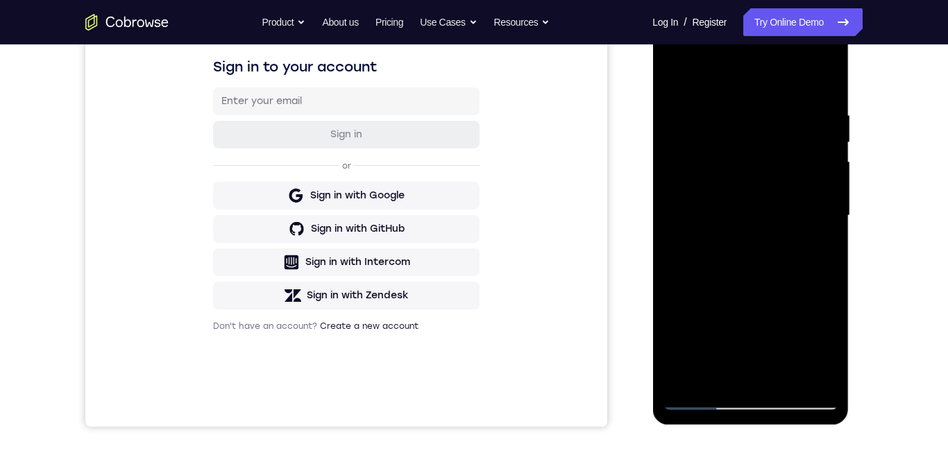
click at [834, 96] on div at bounding box center [750, 216] width 175 height 389
click at [837, 96] on div at bounding box center [751, 218] width 196 height 414
click at [835, 93] on div at bounding box center [750, 216] width 175 height 389
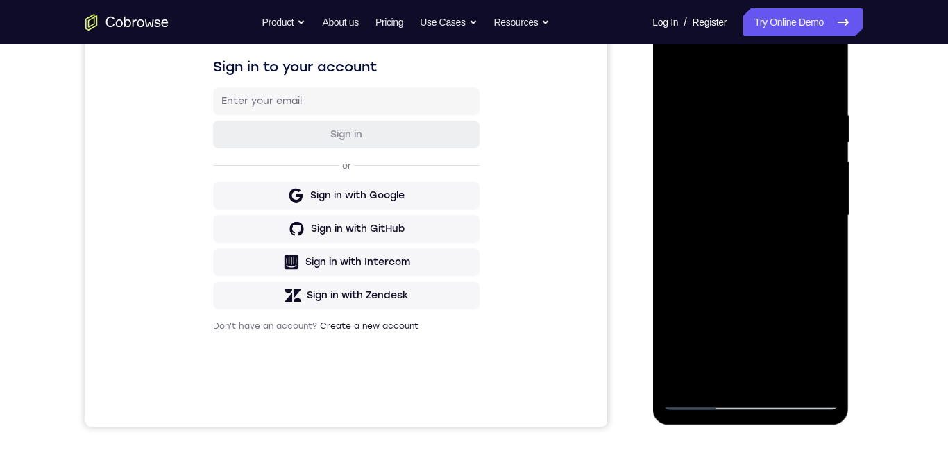
click at [832, 97] on div at bounding box center [750, 216] width 175 height 389
click at [833, 101] on div at bounding box center [750, 216] width 175 height 389
click at [832, 96] on div at bounding box center [750, 216] width 175 height 389
click at [833, 101] on div at bounding box center [750, 216] width 175 height 389
click at [836, 96] on div at bounding box center [750, 216] width 175 height 389
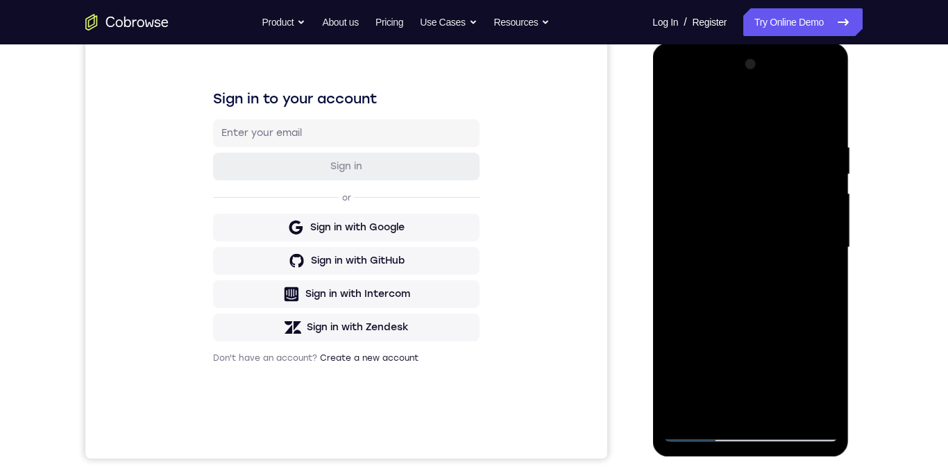
scroll to position [177, 0]
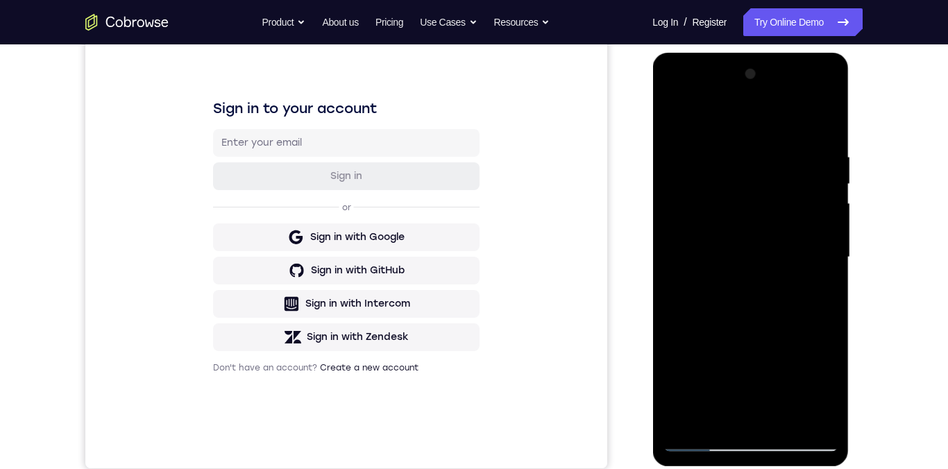
click at [786, 419] on div at bounding box center [750, 257] width 175 height 389
click at [788, 422] on div at bounding box center [750, 257] width 175 height 389
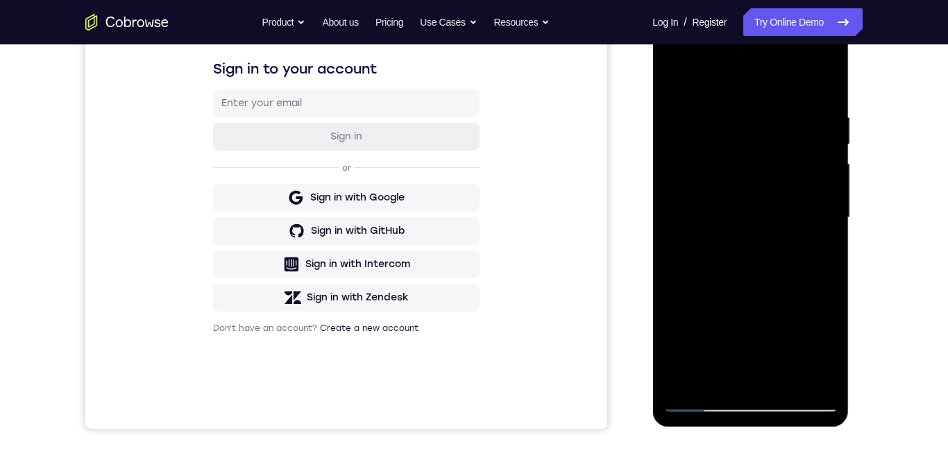
scroll to position [276, 0]
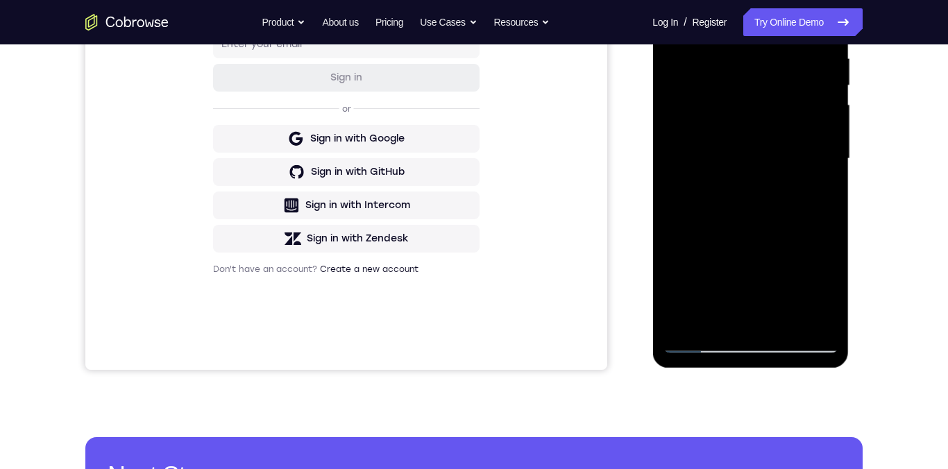
click at [786, 323] on div at bounding box center [750, 159] width 175 height 389
click at [787, 325] on div at bounding box center [750, 159] width 175 height 389
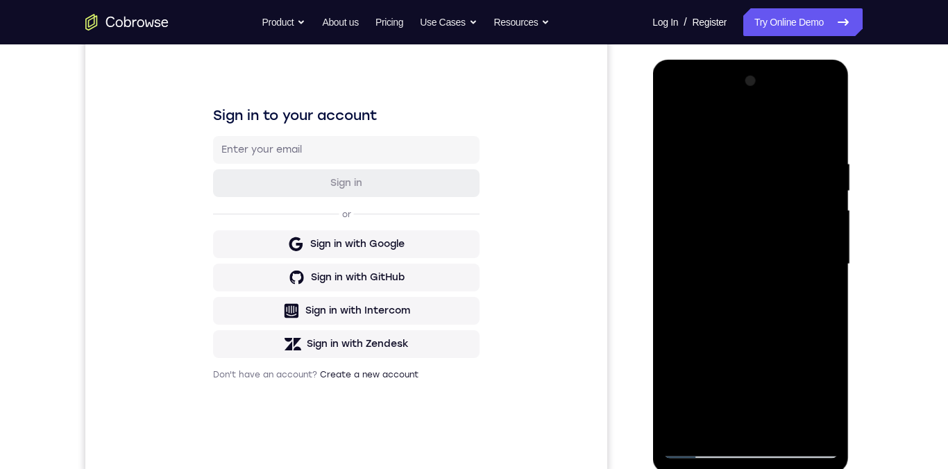
scroll to position [197, 0]
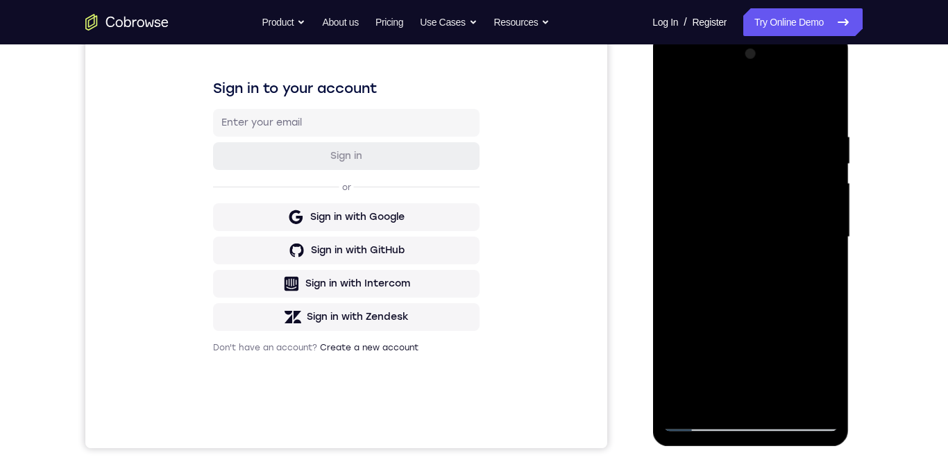
click at [787, 204] on div at bounding box center [750, 237] width 175 height 389
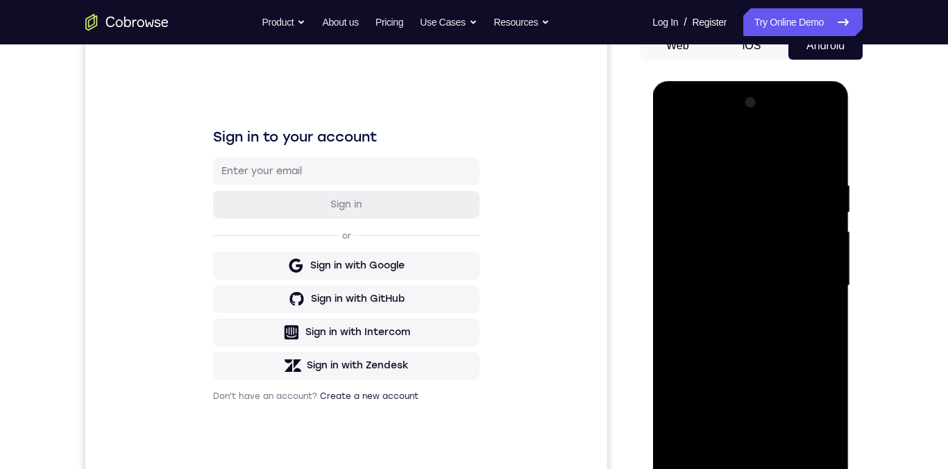
scroll to position [144, 0]
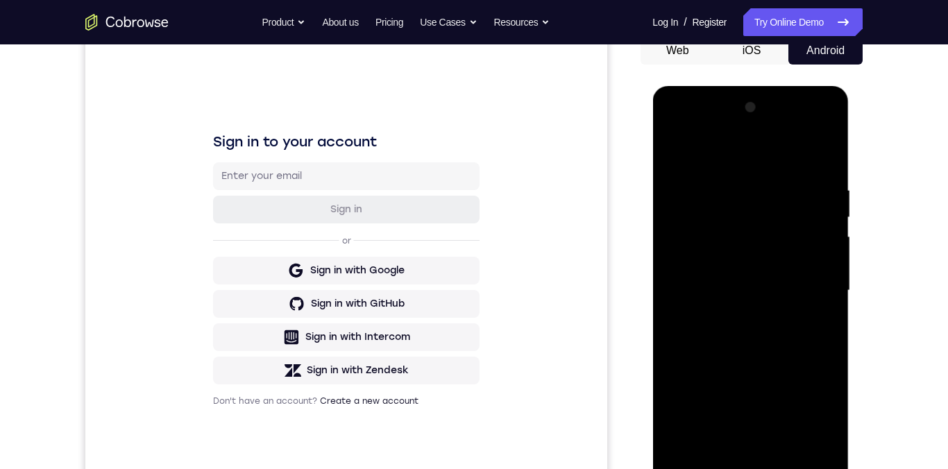
click at [711, 233] on div at bounding box center [750, 290] width 175 height 389
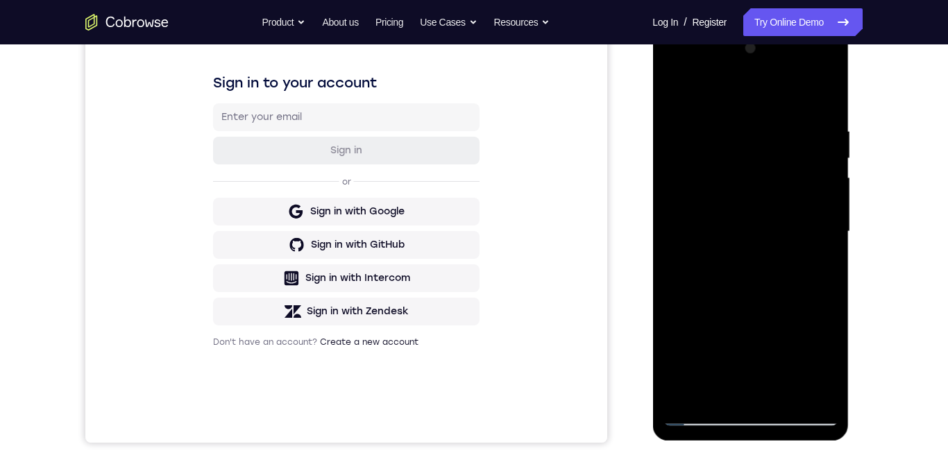
scroll to position [177, 0]
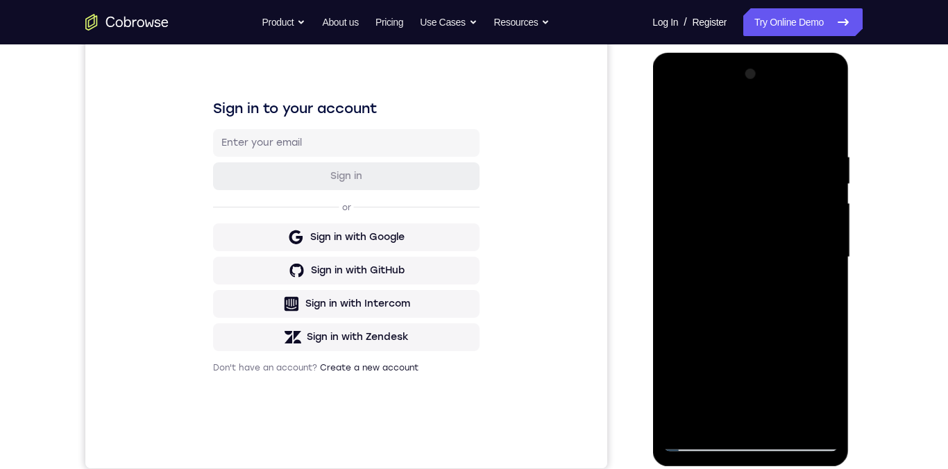
click at [677, 108] on div at bounding box center [750, 257] width 175 height 389
click at [673, 108] on div at bounding box center [750, 257] width 175 height 389
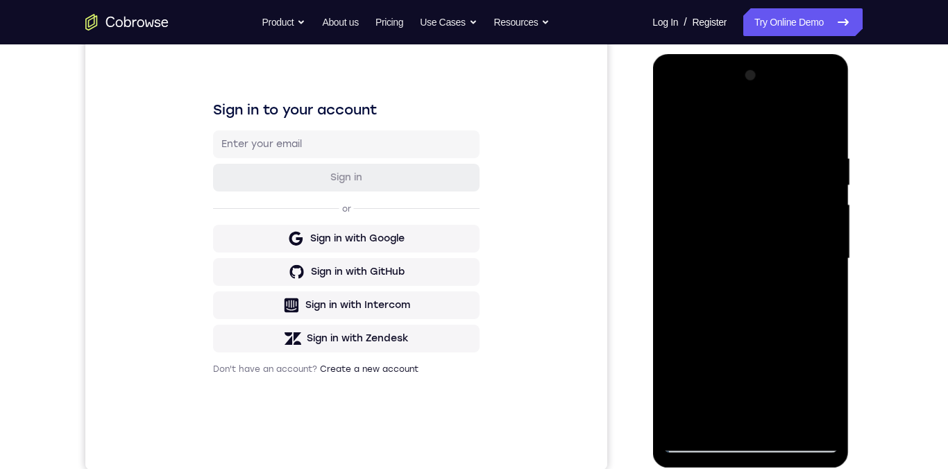
click at [699, 285] on div at bounding box center [750, 259] width 175 height 389
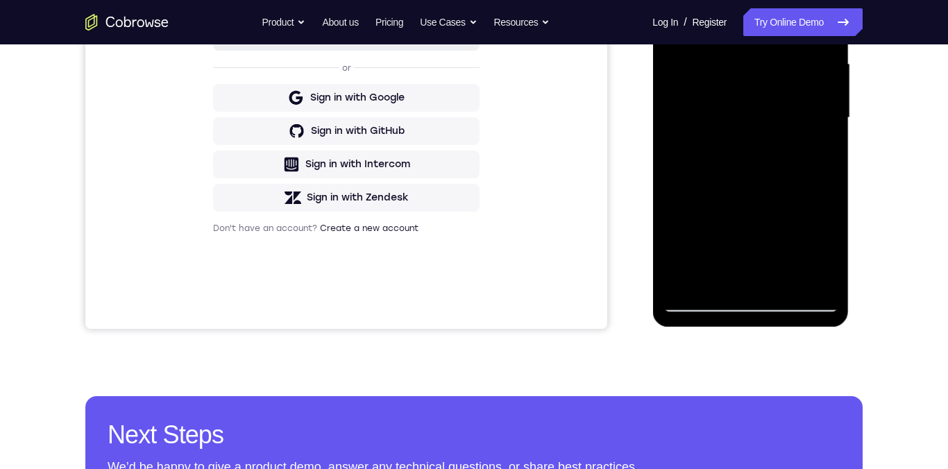
scroll to position [401, 0]
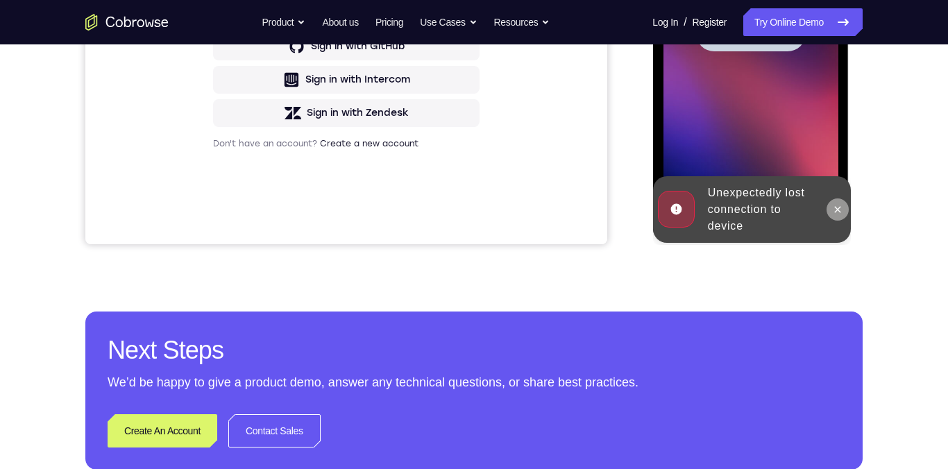
click at [835, 214] on icon at bounding box center [837, 209] width 11 height 11
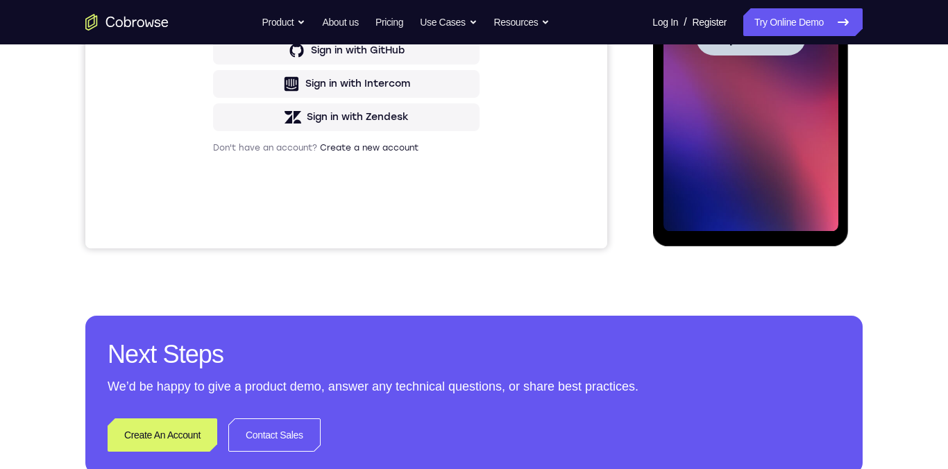
click at [743, 36] on span "Tap to Start" at bounding box center [750, 38] width 71 height 14
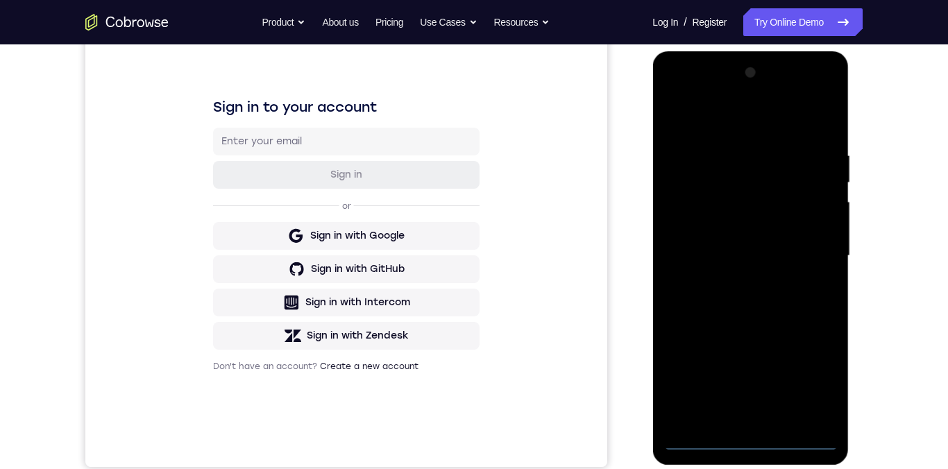
scroll to position [178, 0]
click at [754, 444] on div at bounding box center [750, 256] width 175 height 389
click at [755, 447] on div at bounding box center [750, 256] width 175 height 389
click at [756, 444] on div at bounding box center [750, 256] width 175 height 389
click at [814, 378] on div at bounding box center [750, 256] width 175 height 389
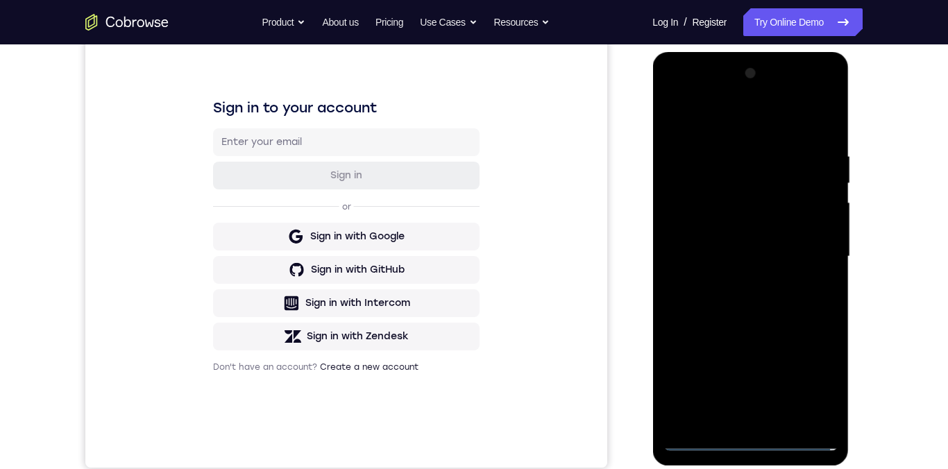
click at [817, 379] on div at bounding box center [750, 256] width 175 height 389
click at [816, 375] on div at bounding box center [750, 256] width 175 height 389
click at [816, 374] on div at bounding box center [750, 256] width 175 height 389
click at [814, 373] on div at bounding box center [750, 256] width 175 height 389
click at [810, 375] on div at bounding box center [750, 256] width 175 height 389
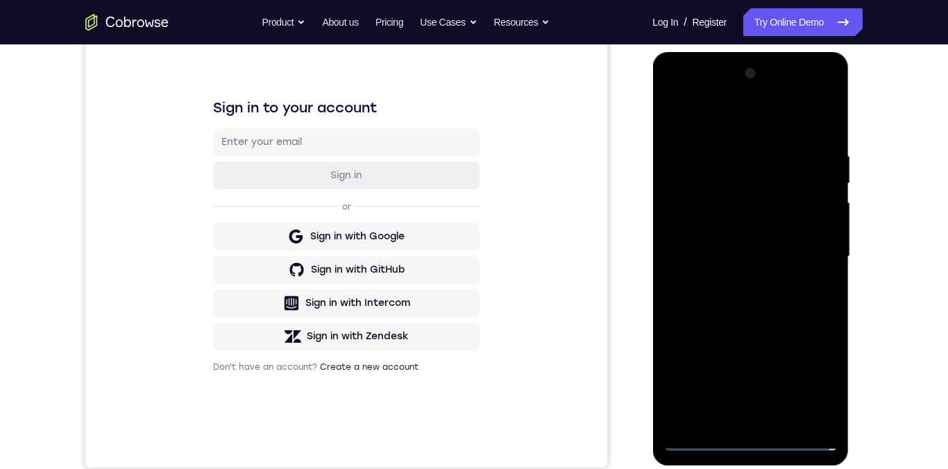
click at [816, 371] on div at bounding box center [750, 256] width 175 height 389
click at [816, 369] on div at bounding box center [750, 256] width 175 height 389
click at [814, 374] on div at bounding box center [750, 256] width 175 height 389
click at [817, 371] on div at bounding box center [750, 256] width 175 height 389
click at [820, 370] on div at bounding box center [750, 256] width 175 height 389
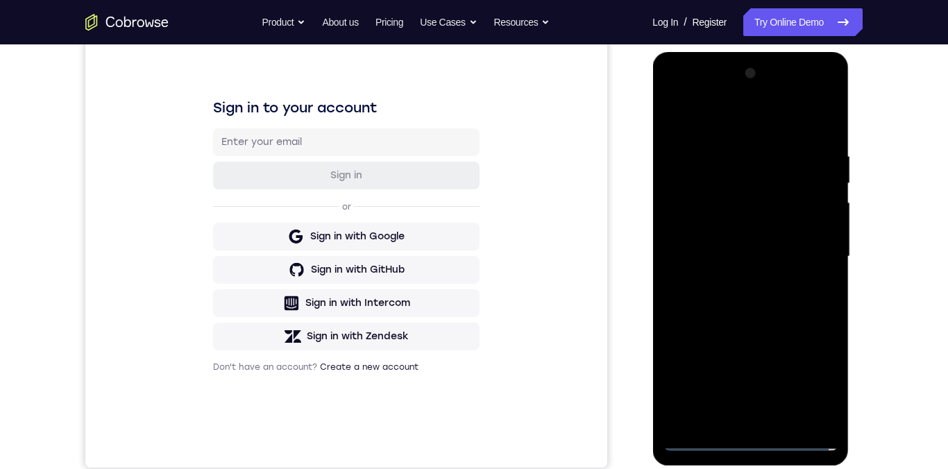
click at [814, 379] on div at bounding box center [750, 256] width 175 height 389
click at [817, 382] on div at bounding box center [750, 256] width 175 height 389
click at [819, 382] on div at bounding box center [750, 256] width 175 height 389
click at [821, 383] on div at bounding box center [750, 256] width 175 height 389
click at [821, 381] on div at bounding box center [750, 256] width 175 height 389
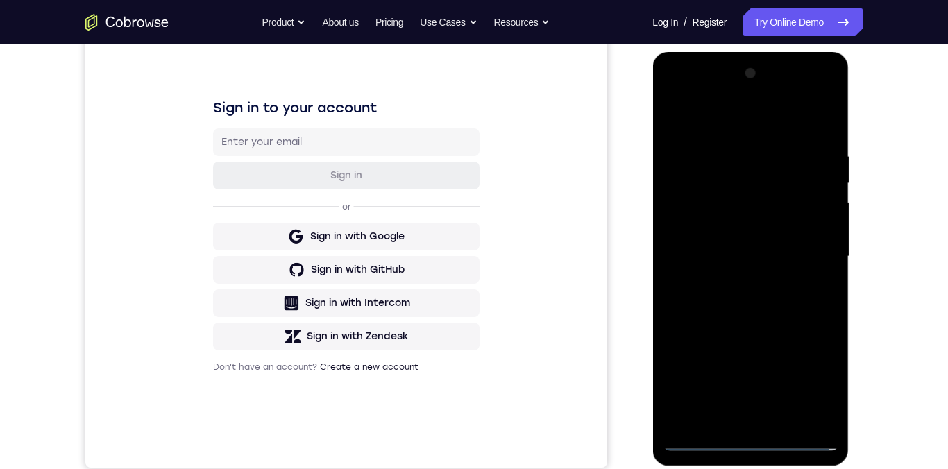
click at [818, 378] on div at bounding box center [750, 256] width 175 height 389
click at [811, 385] on div at bounding box center [750, 256] width 175 height 389
click at [814, 387] on div at bounding box center [750, 256] width 175 height 389
click at [830, 377] on div at bounding box center [750, 256] width 175 height 389
click at [816, 381] on div at bounding box center [750, 256] width 175 height 389
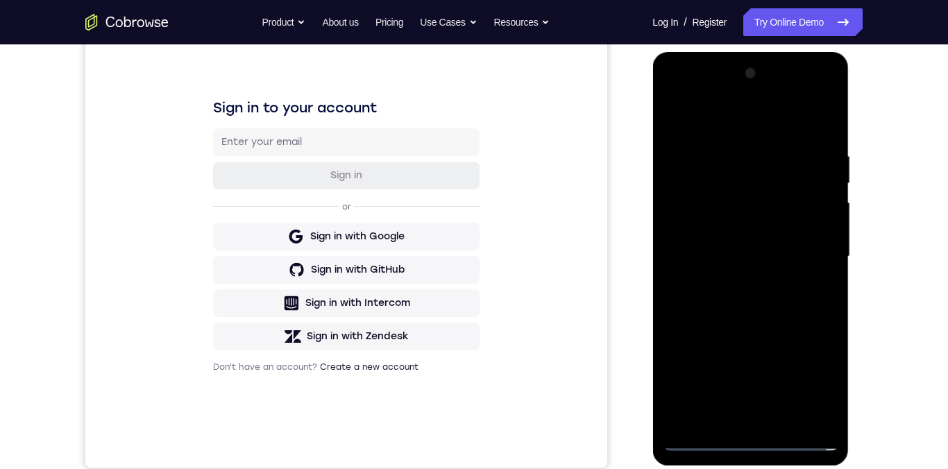
click at [816, 381] on div at bounding box center [750, 256] width 175 height 389
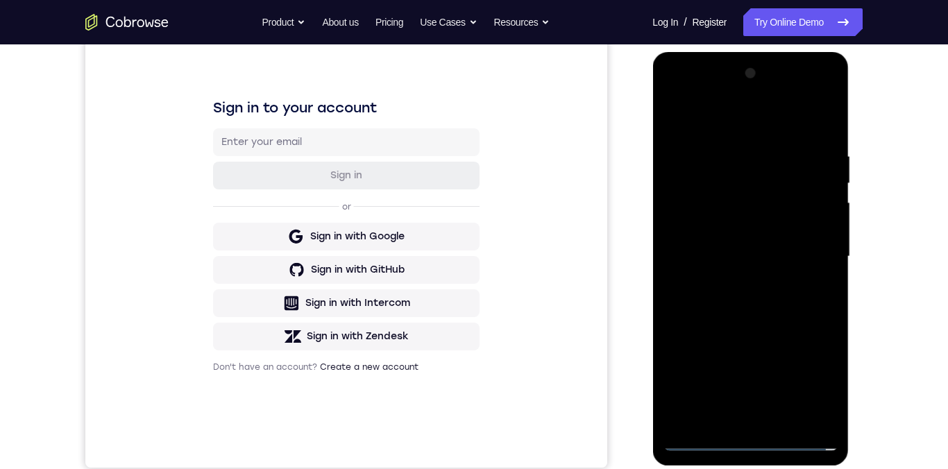
click at [816, 381] on div at bounding box center [750, 256] width 175 height 389
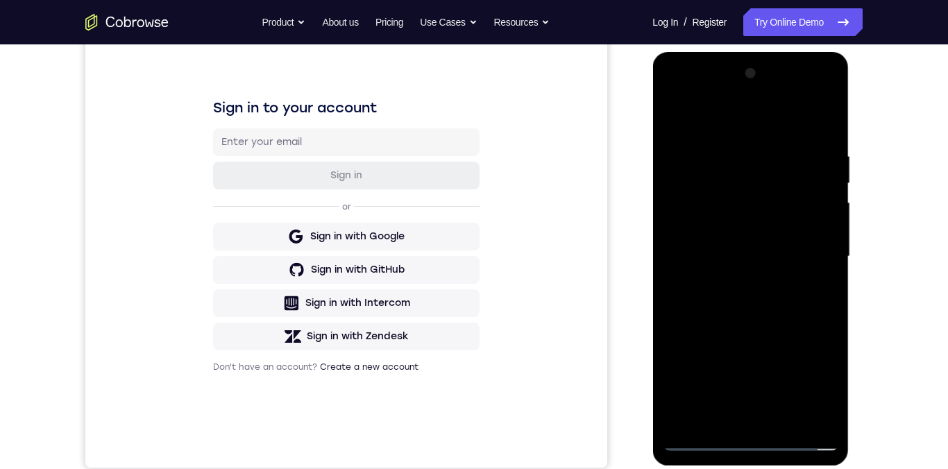
click at [741, 116] on div at bounding box center [750, 256] width 175 height 389
click at [709, 119] on div at bounding box center [750, 256] width 175 height 389
click at [814, 255] on div at bounding box center [750, 256] width 175 height 389
click at [815, 254] on div at bounding box center [750, 256] width 175 height 389
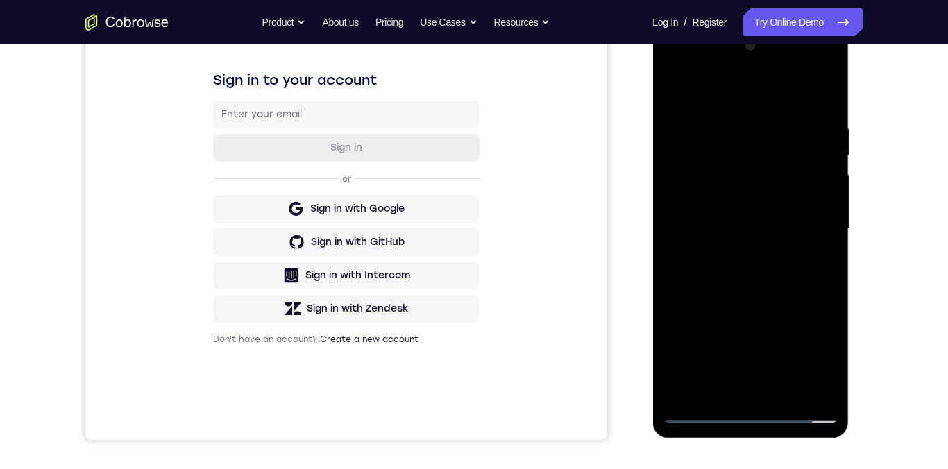
scroll to position [212, 0]
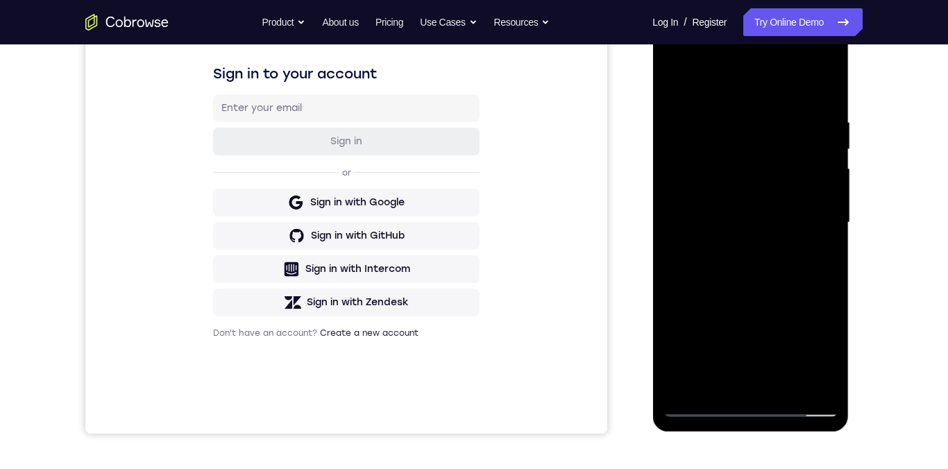
click at [735, 249] on div at bounding box center [750, 222] width 175 height 389
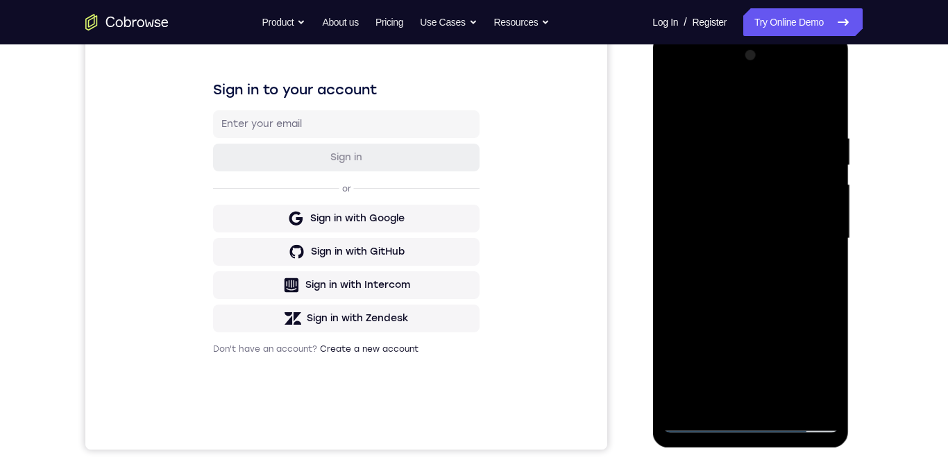
scroll to position [195, 0]
click at [735, 270] on div at bounding box center [750, 239] width 175 height 389
click at [729, 233] on div at bounding box center [750, 239] width 175 height 389
click at [746, 230] on div at bounding box center [750, 239] width 175 height 389
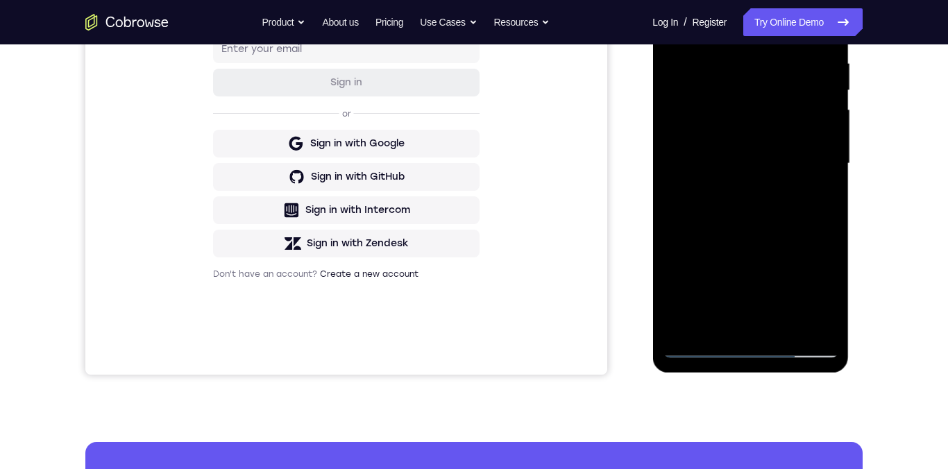
scroll to position [246, 0]
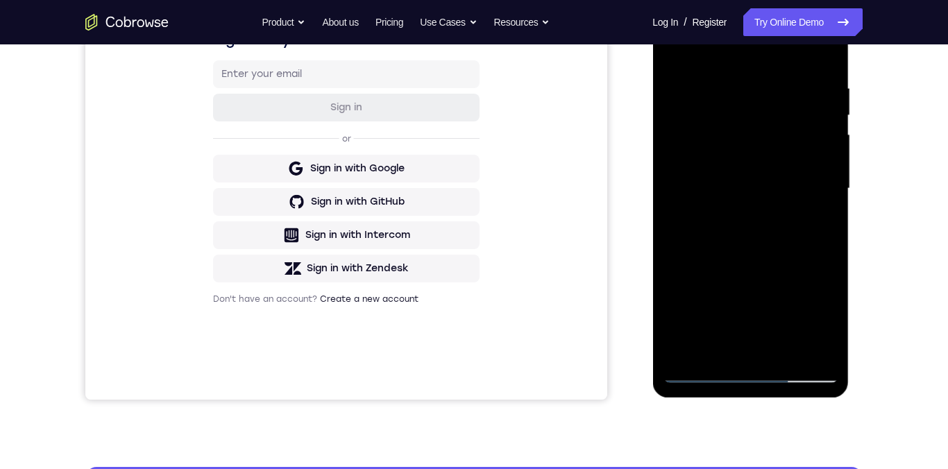
click at [750, 135] on div at bounding box center [750, 188] width 175 height 389
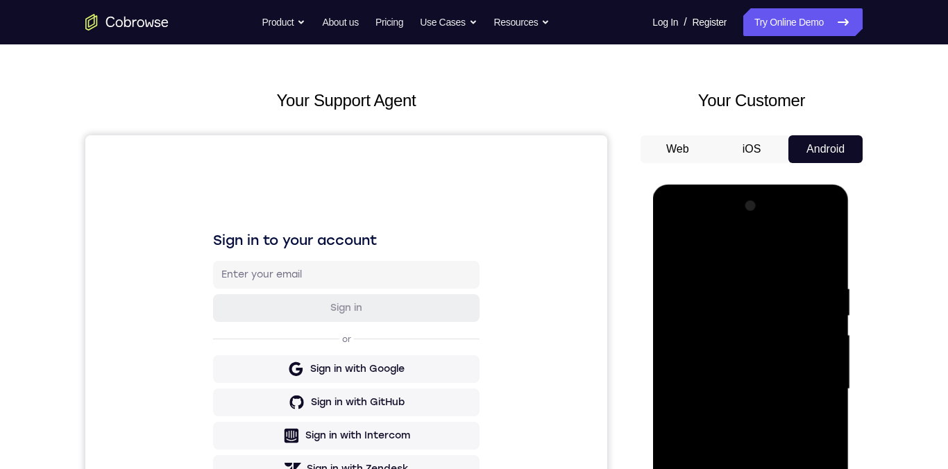
scroll to position [0, 0]
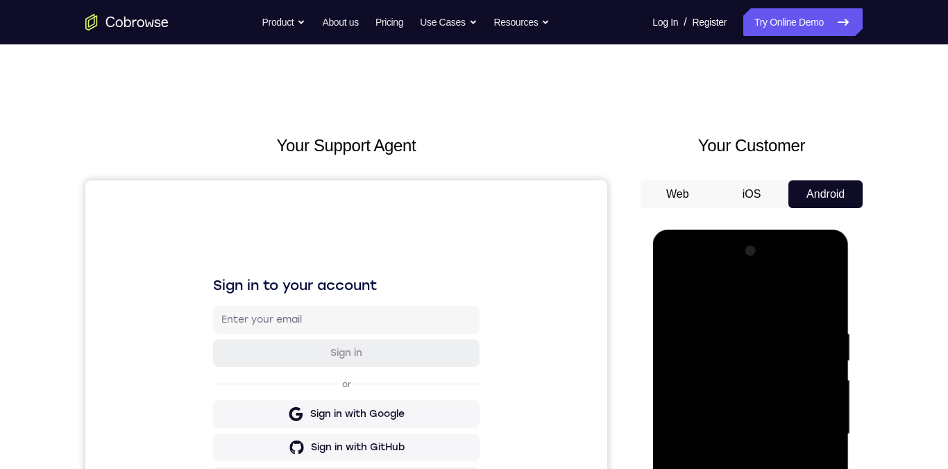
click at [755, 195] on button "iOS" at bounding box center [752, 194] width 74 height 28
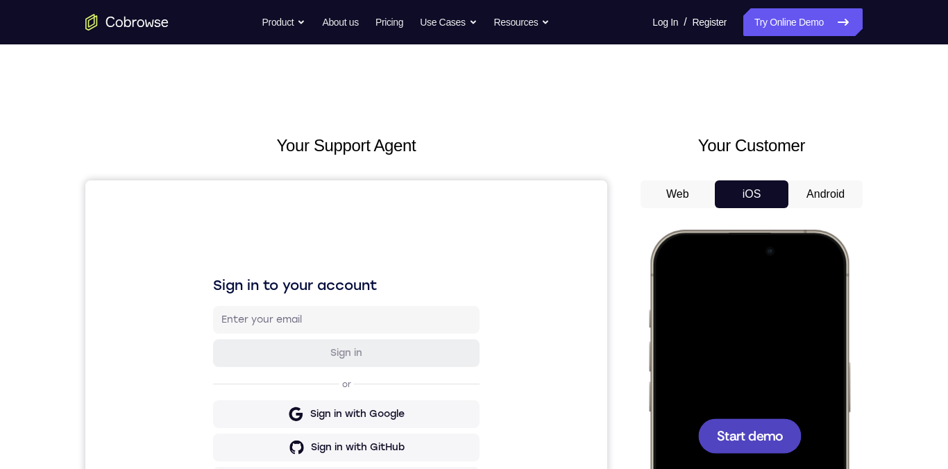
scroll to position [81, 0]
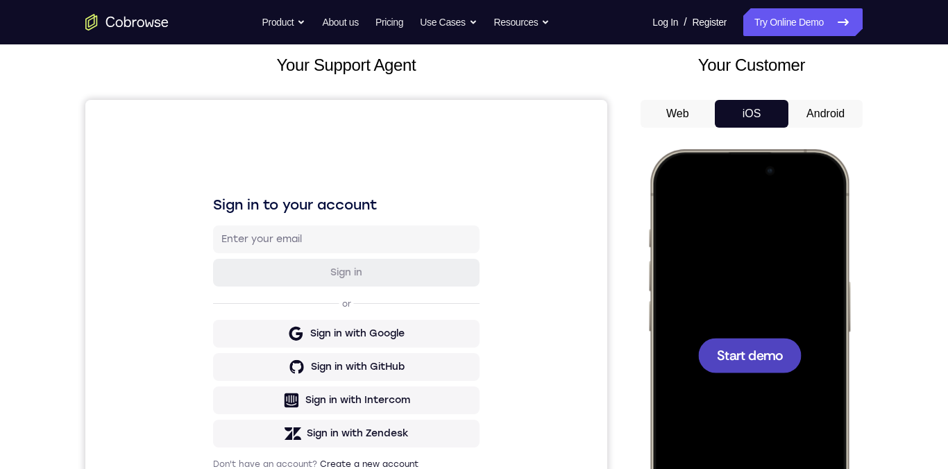
click at [748, 360] on span "Start demo" at bounding box center [750, 354] width 66 height 13
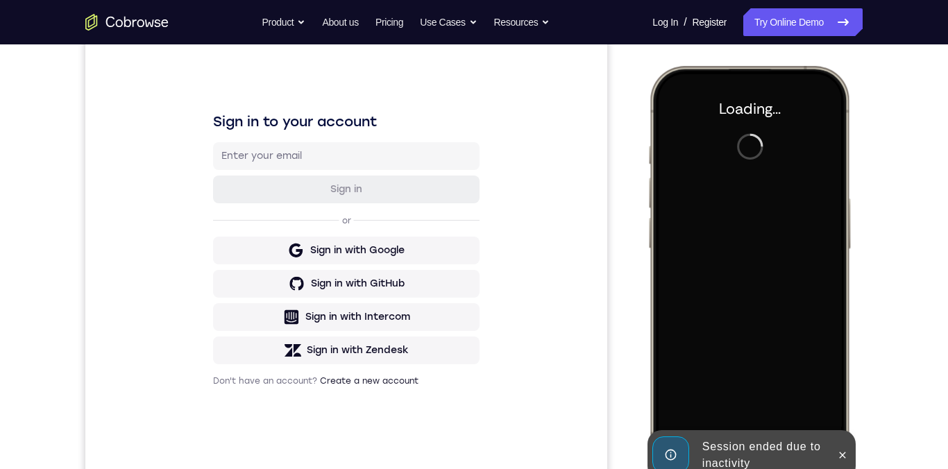
scroll to position [179, 0]
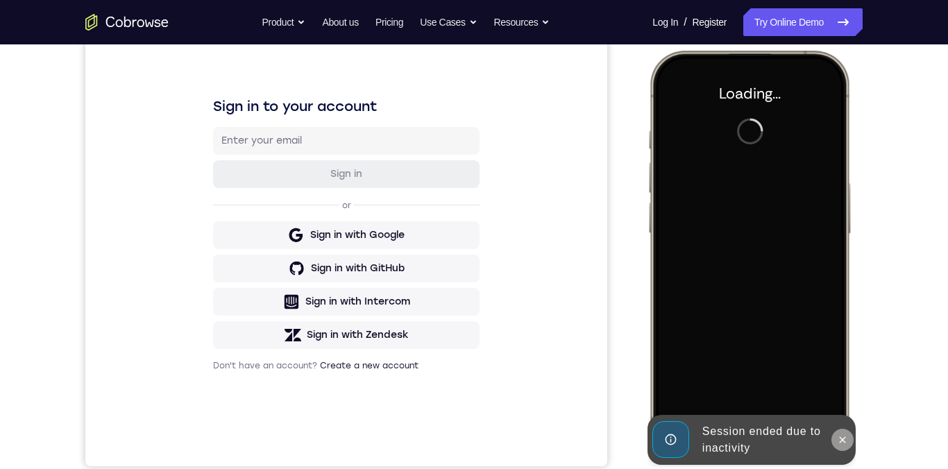
click at [850, 441] on button at bounding box center [843, 440] width 22 height 22
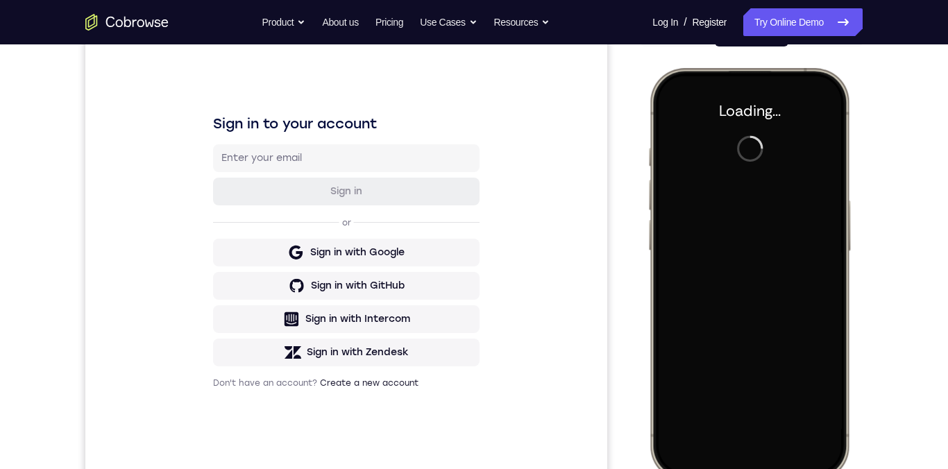
scroll to position [158, 0]
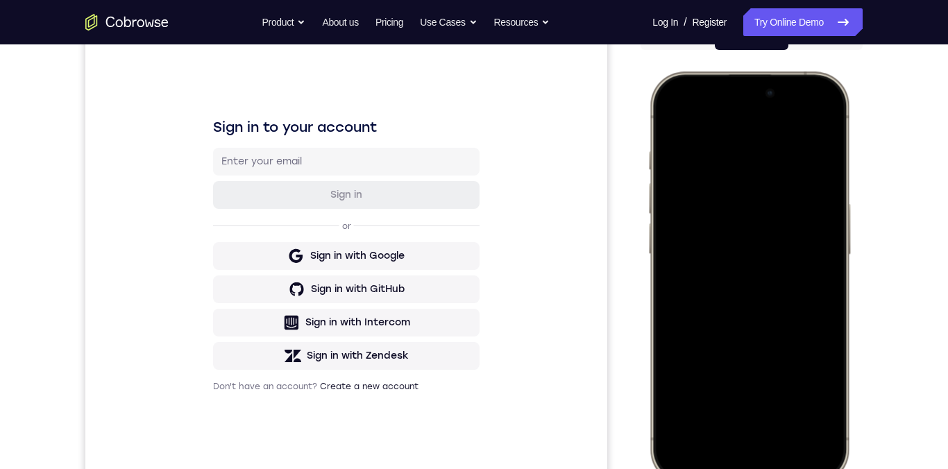
click at [835, 118] on div at bounding box center [749, 277] width 183 height 396
click at [836, 126] on div at bounding box center [749, 277] width 183 height 396
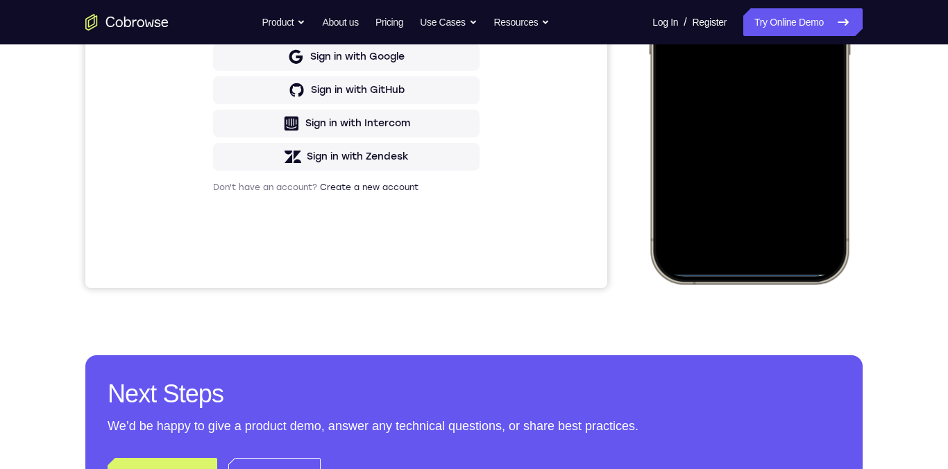
scroll to position [176, 0]
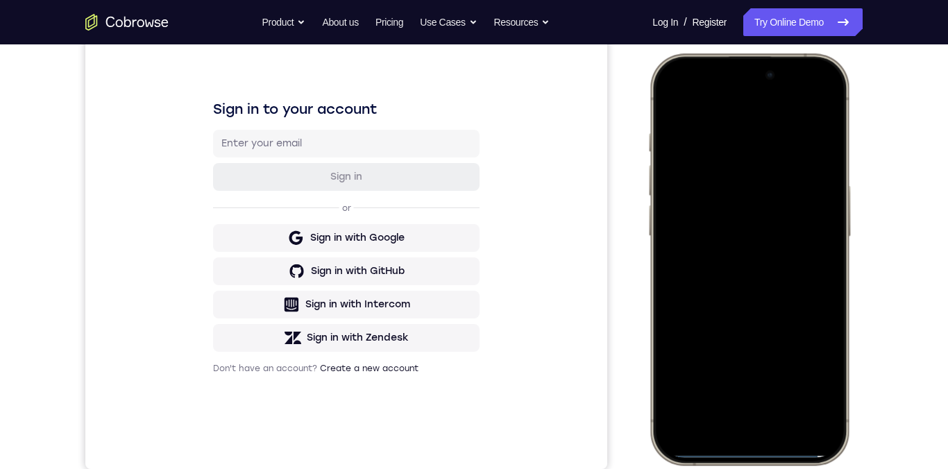
click at [676, 109] on div at bounding box center [749, 259] width 183 height 396
click at [854, 214] on div at bounding box center [752, 261] width 208 height 417
click at [853, 212] on div at bounding box center [752, 261] width 208 height 417
click at [853, 208] on div at bounding box center [752, 261] width 208 height 417
click at [893, 194] on div "Your Support Agent Your Customer Web iOS Android Next Steps We’d be happy to gi…" at bounding box center [474, 326] width 889 height 916
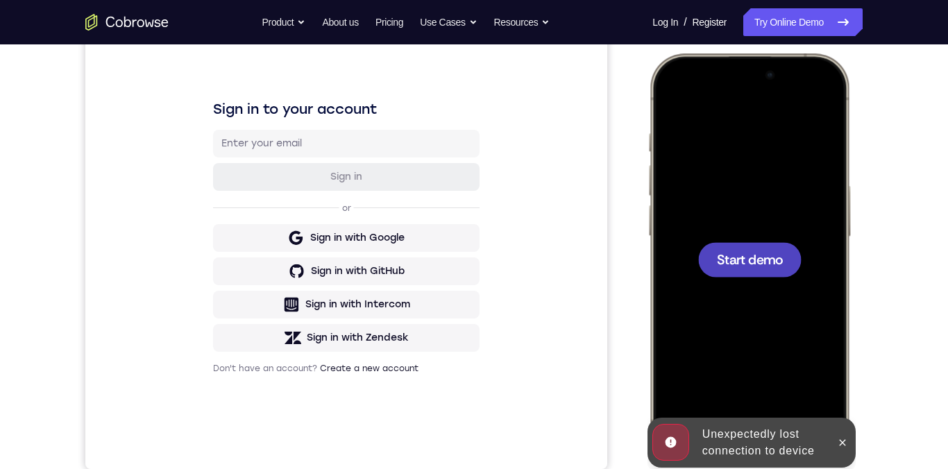
click at [755, 266] on span "Start demo" at bounding box center [750, 259] width 66 height 13
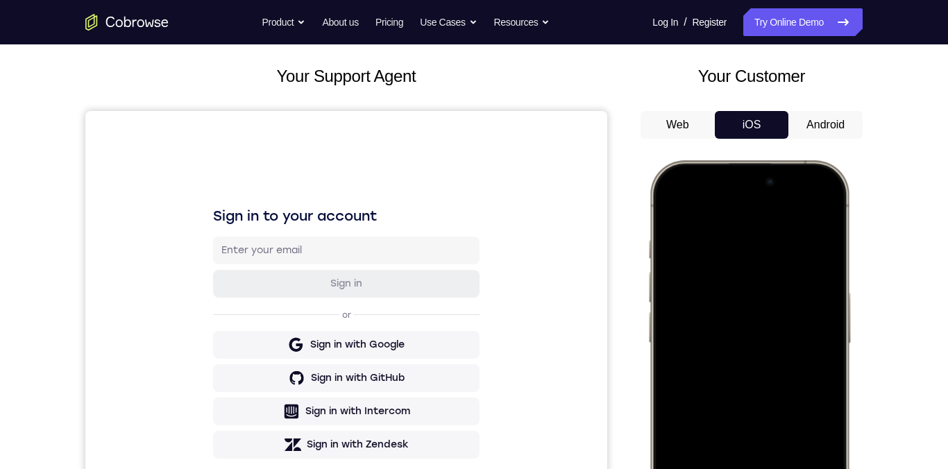
scroll to position [48, 0]
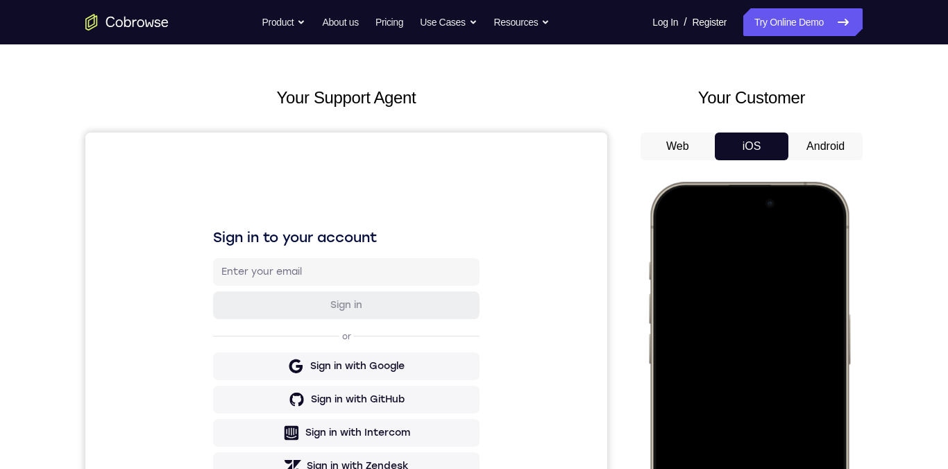
click at [823, 146] on button "Android" at bounding box center [826, 147] width 74 height 28
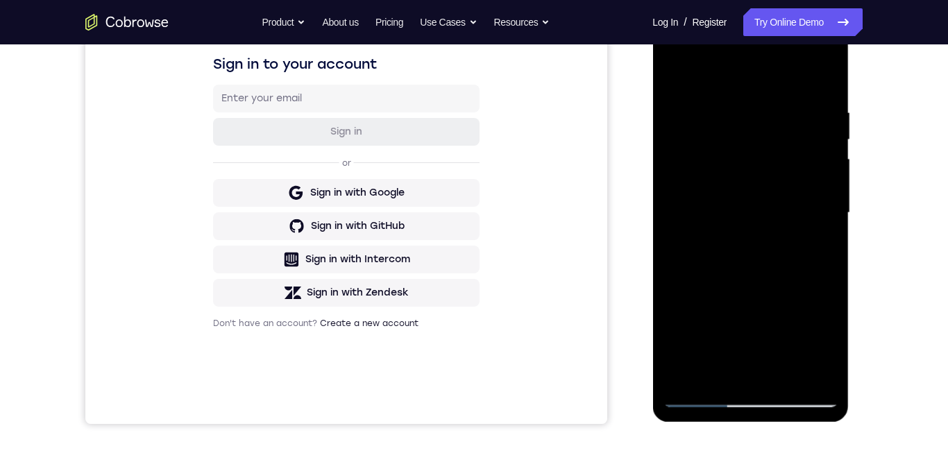
click at [814, 251] on div at bounding box center [750, 213] width 175 height 389
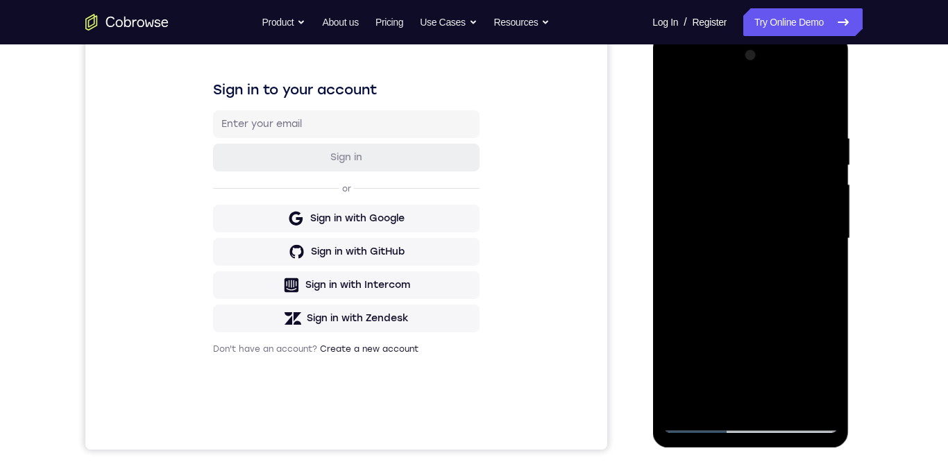
scroll to position [200, 0]
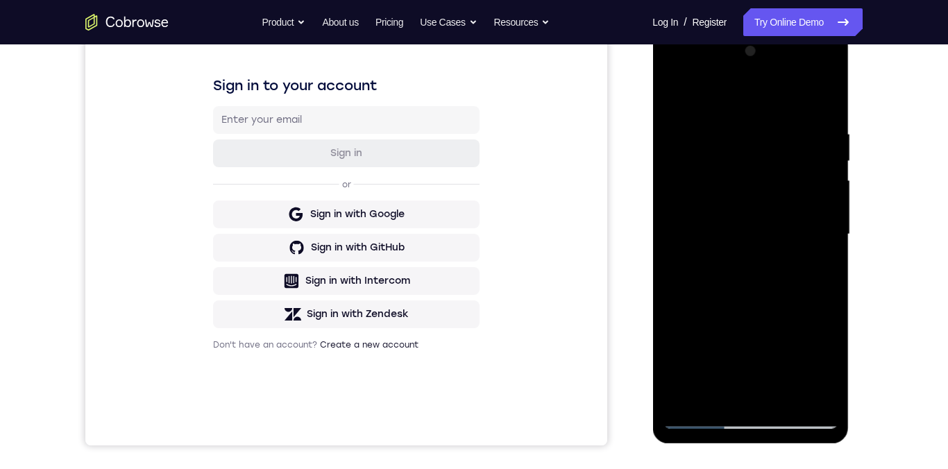
click at [739, 179] on div at bounding box center [750, 234] width 175 height 389
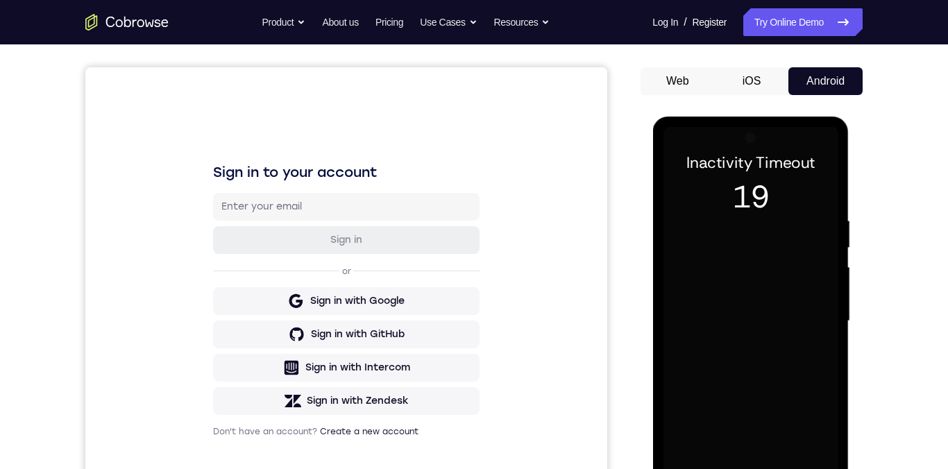
click at [757, 87] on button "iOS" at bounding box center [752, 81] width 74 height 28
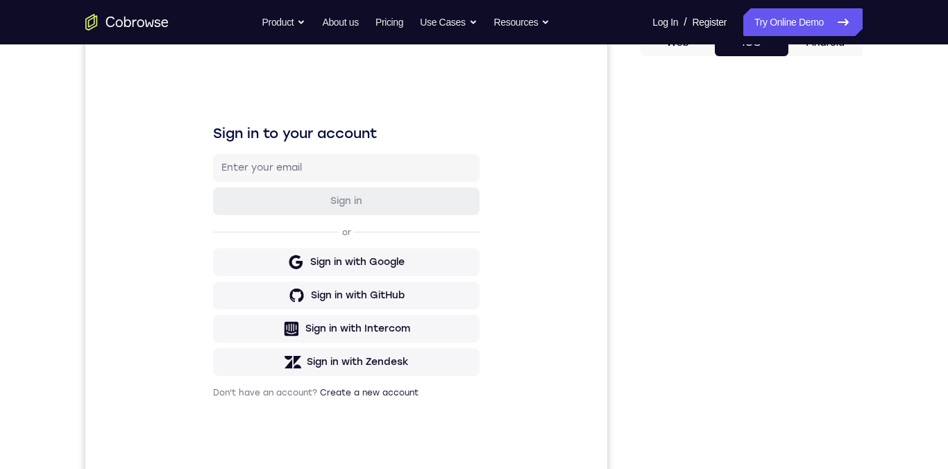
scroll to position [151, 0]
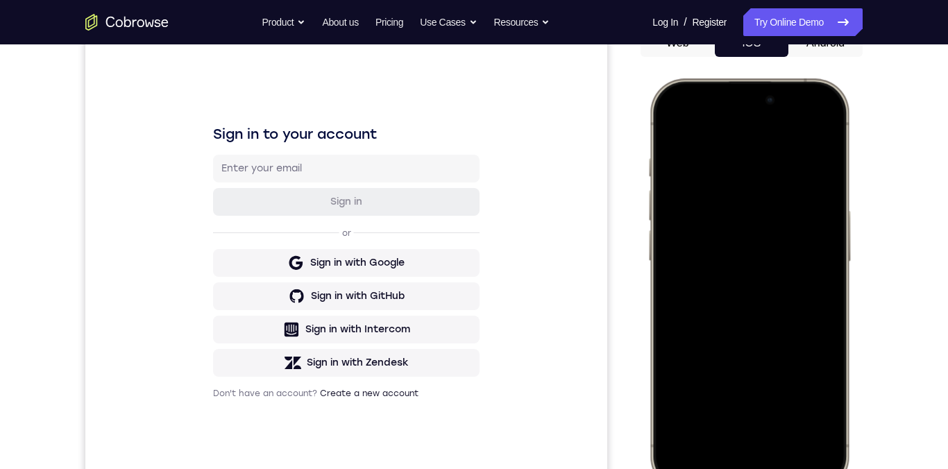
click at [761, 107] on div at bounding box center [749, 284] width 183 height 396
click at [765, 103] on div at bounding box center [749, 284] width 183 height 396
click at [816, 183] on div at bounding box center [749, 284] width 183 height 396
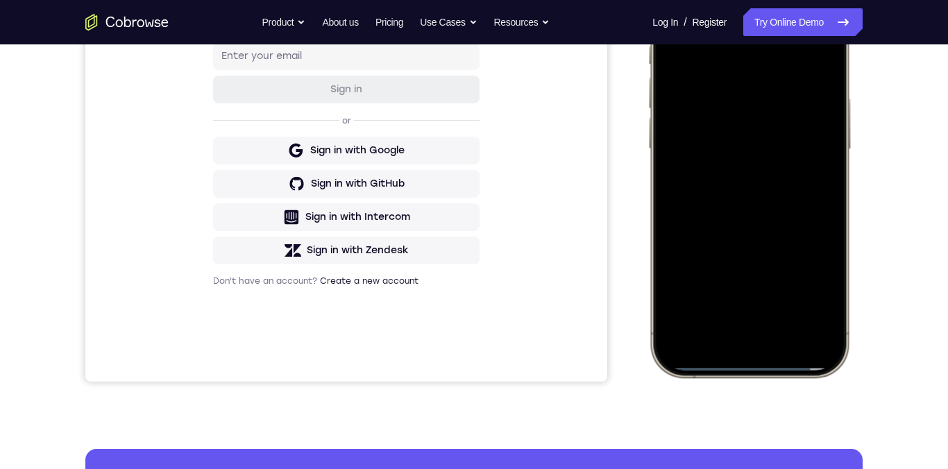
scroll to position [265, 0]
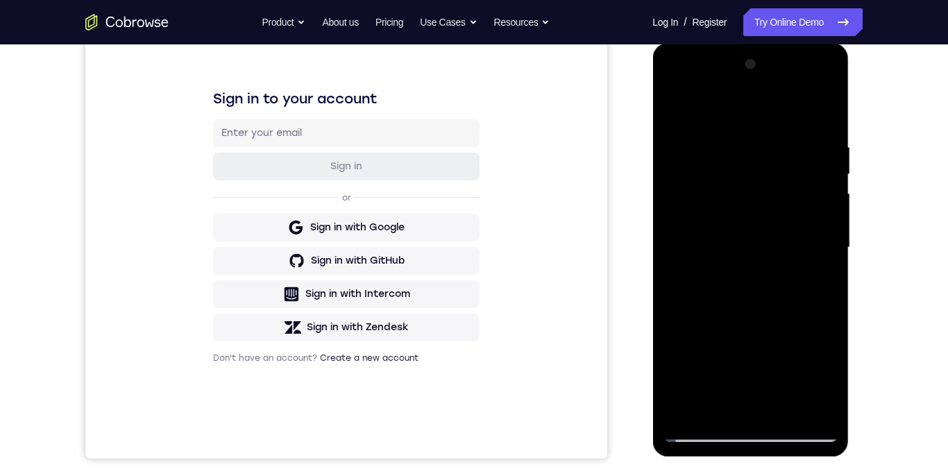
scroll to position [196, 0]
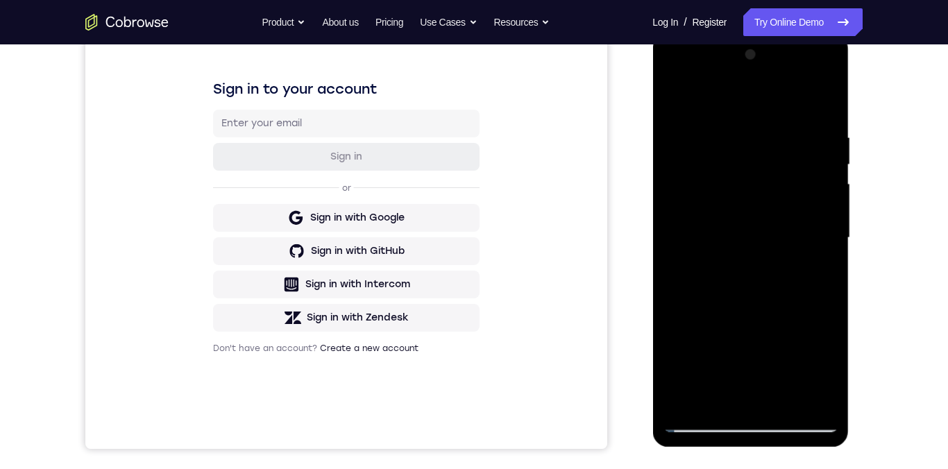
click at [825, 185] on div at bounding box center [750, 238] width 175 height 389
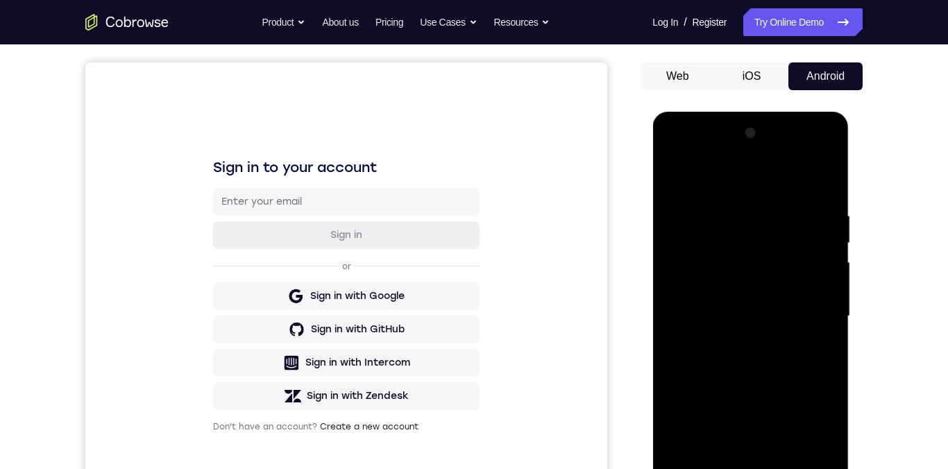
click at [675, 79] on button "Web" at bounding box center [678, 76] width 74 height 28
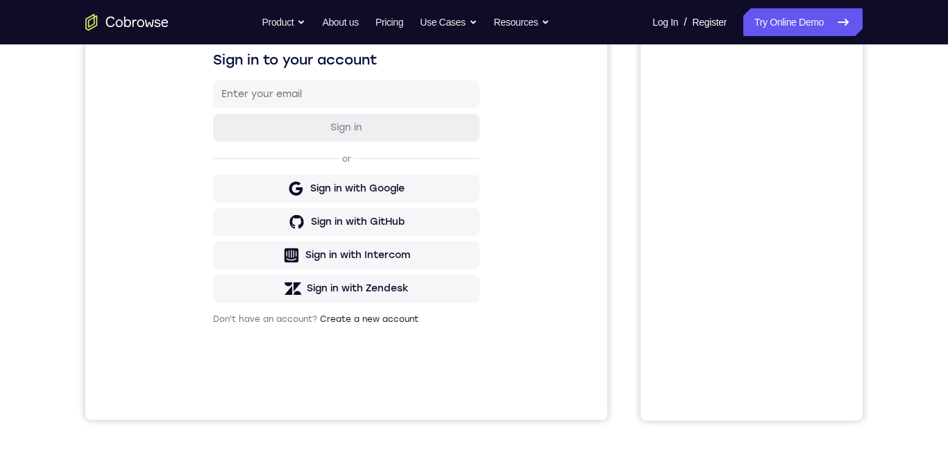
scroll to position [229, 0]
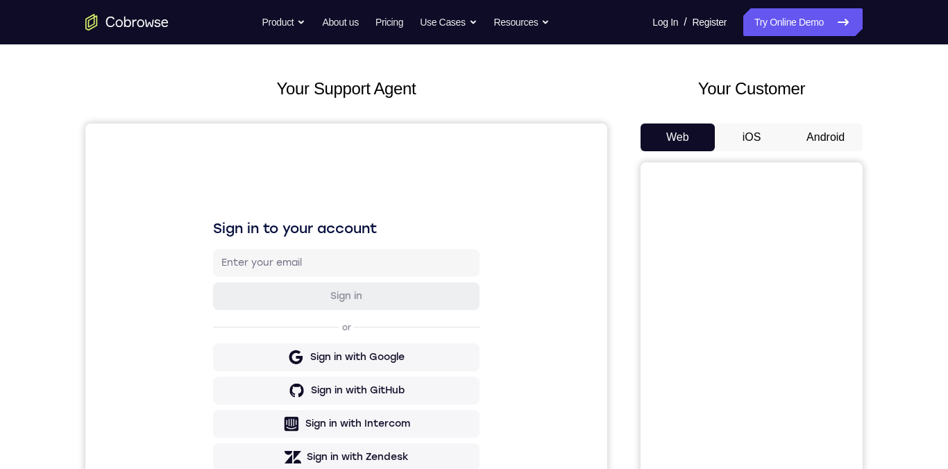
click at [830, 142] on button "Android" at bounding box center [826, 138] width 74 height 28
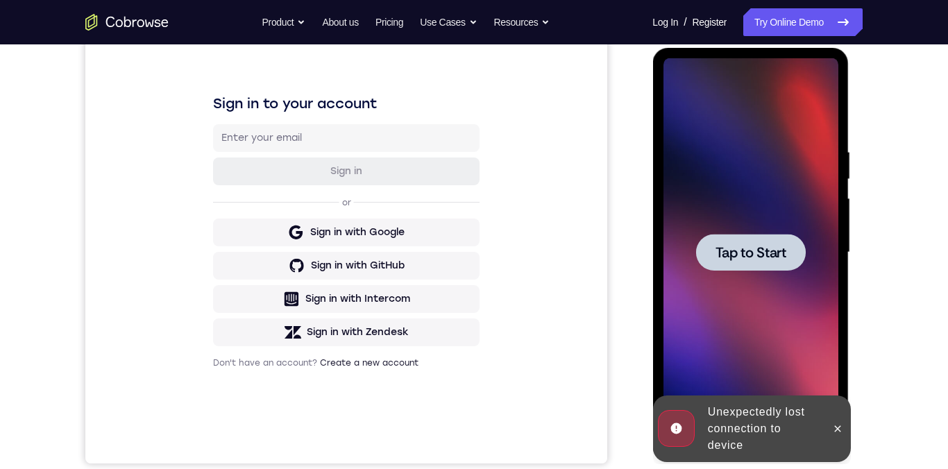
scroll to position [183, 0]
click at [756, 258] on span "Tap to Start" at bounding box center [750, 252] width 71 height 14
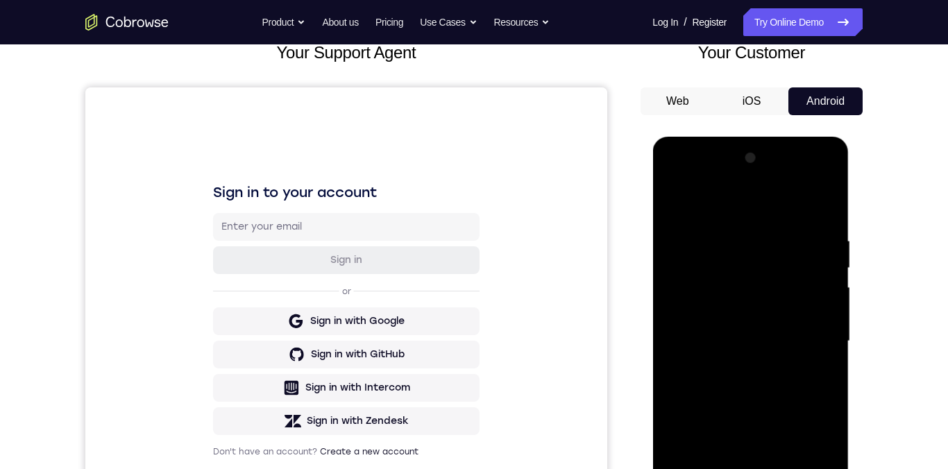
scroll to position [201, 0]
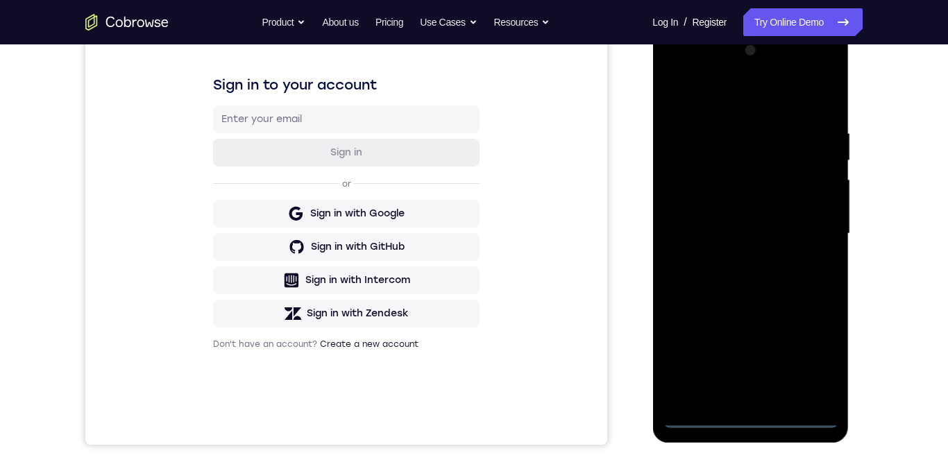
click at [750, 422] on div at bounding box center [750, 234] width 175 height 389
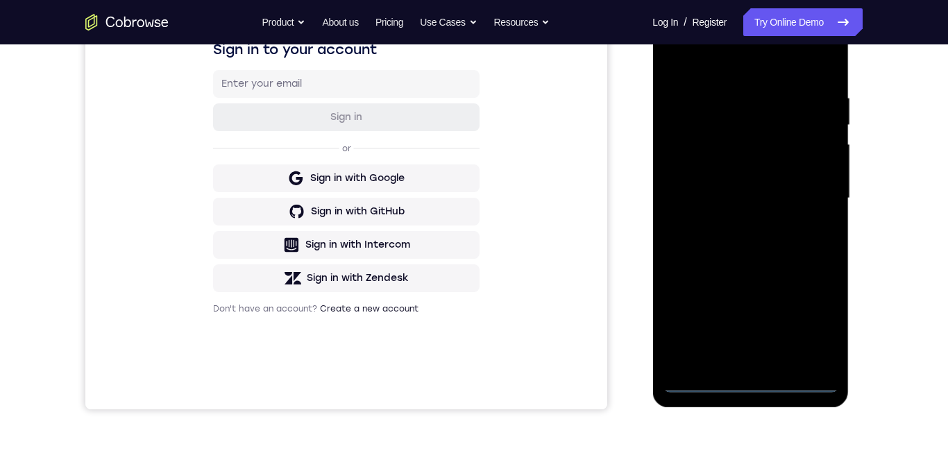
click at [754, 390] on div at bounding box center [750, 198] width 175 height 389
click at [754, 387] on div at bounding box center [750, 198] width 175 height 389
click at [752, 386] on div at bounding box center [750, 198] width 175 height 389
click at [753, 386] on div at bounding box center [750, 198] width 175 height 389
click at [813, 332] on div at bounding box center [750, 198] width 175 height 389
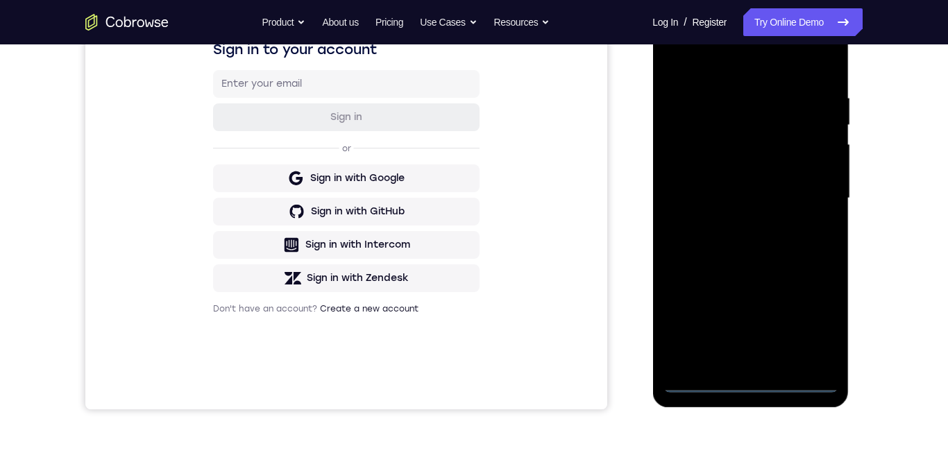
click at [808, 331] on div at bounding box center [750, 198] width 175 height 389
click at [815, 325] on div at bounding box center [750, 198] width 175 height 389
click at [813, 324] on div at bounding box center [750, 198] width 175 height 389
click at [821, 316] on div at bounding box center [750, 198] width 175 height 389
click at [825, 312] on div at bounding box center [750, 198] width 175 height 389
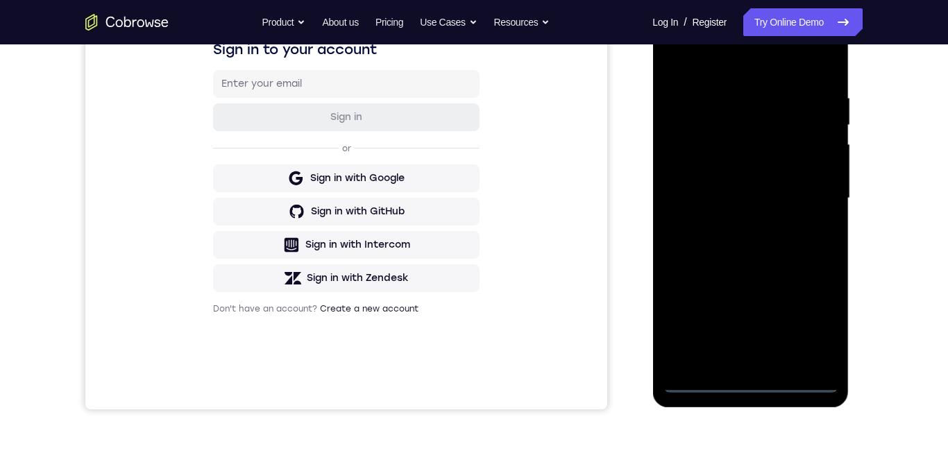
click at [827, 311] on div at bounding box center [750, 198] width 175 height 389
click at [818, 316] on div at bounding box center [750, 198] width 175 height 389
click at [821, 313] on div at bounding box center [750, 198] width 175 height 389
click at [752, 64] on div at bounding box center [750, 198] width 175 height 389
click at [751, 61] on div at bounding box center [750, 198] width 175 height 389
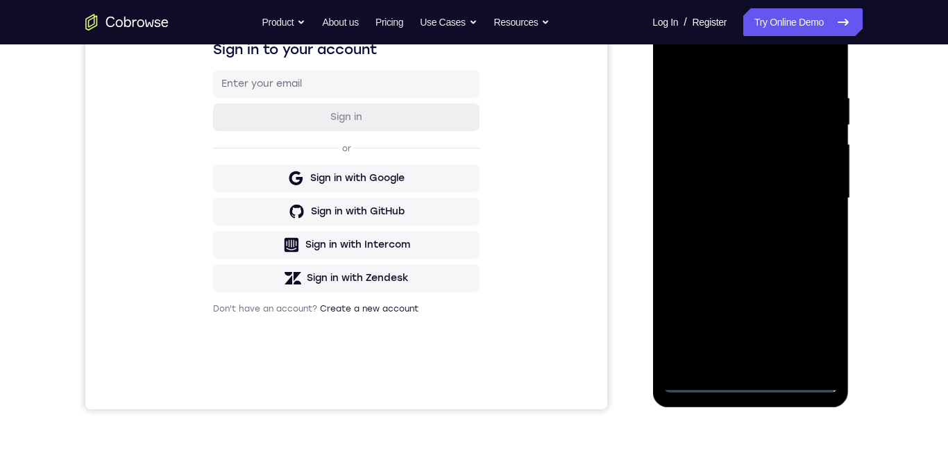
click at [748, 64] on div at bounding box center [750, 198] width 175 height 389
click at [752, 63] on div at bounding box center [750, 198] width 175 height 389
click at [751, 64] on div at bounding box center [750, 198] width 175 height 389
click at [756, 62] on div at bounding box center [750, 198] width 175 height 389
click at [755, 66] on div at bounding box center [750, 198] width 175 height 389
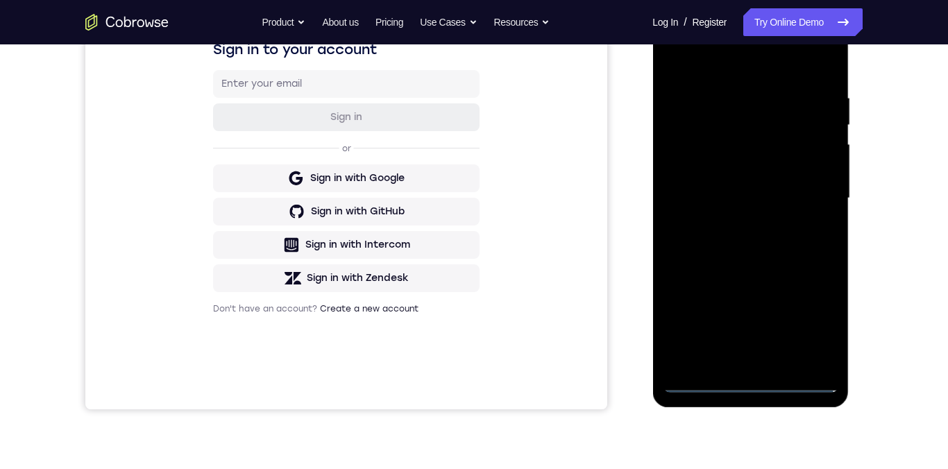
click at [752, 69] on div at bounding box center [750, 198] width 175 height 389
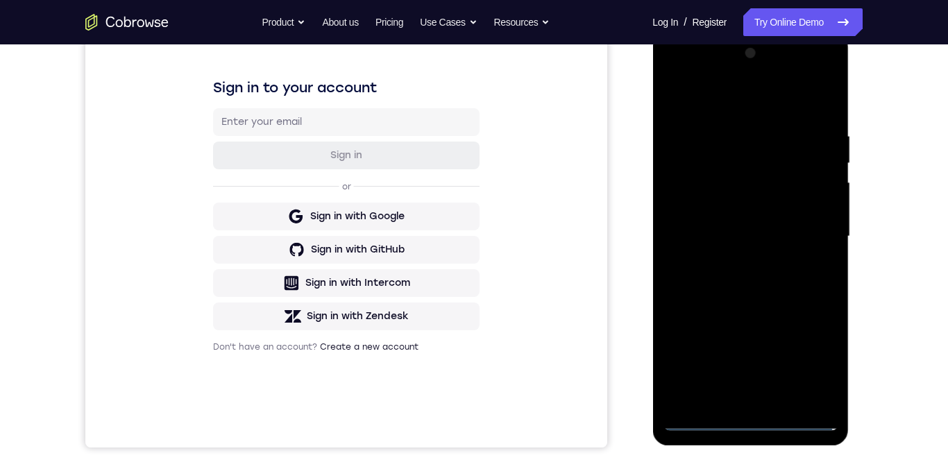
scroll to position [189, 0]
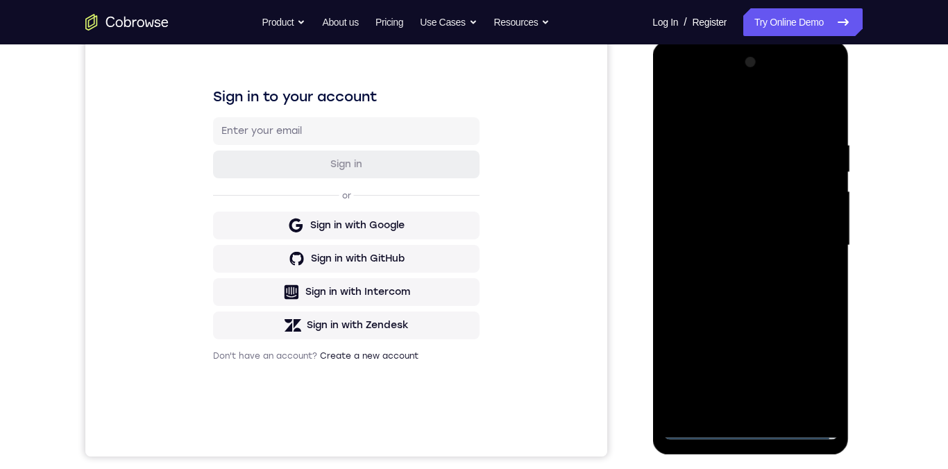
click at [768, 117] on div at bounding box center [750, 245] width 175 height 389
click at [770, 115] on div at bounding box center [750, 245] width 175 height 389
click at [772, 113] on div at bounding box center [750, 245] width 175 height 389
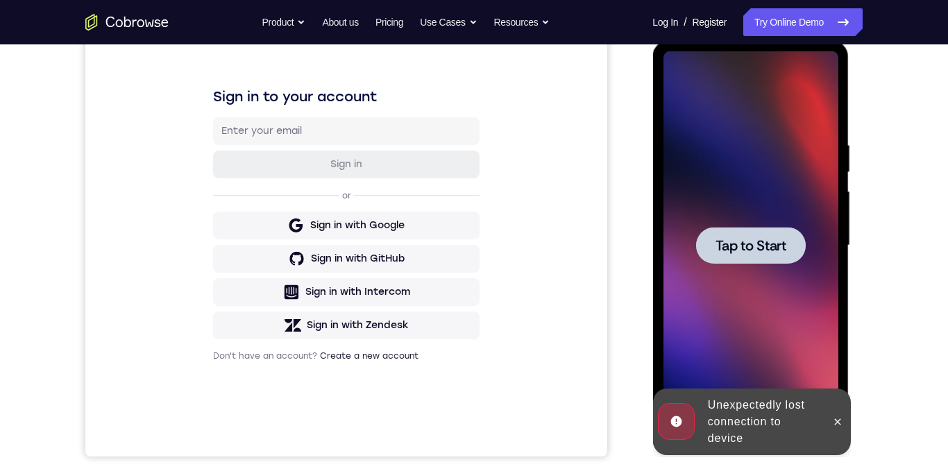
click at [761, 260] on div at bounding box center [751, 245] width 110 height 37
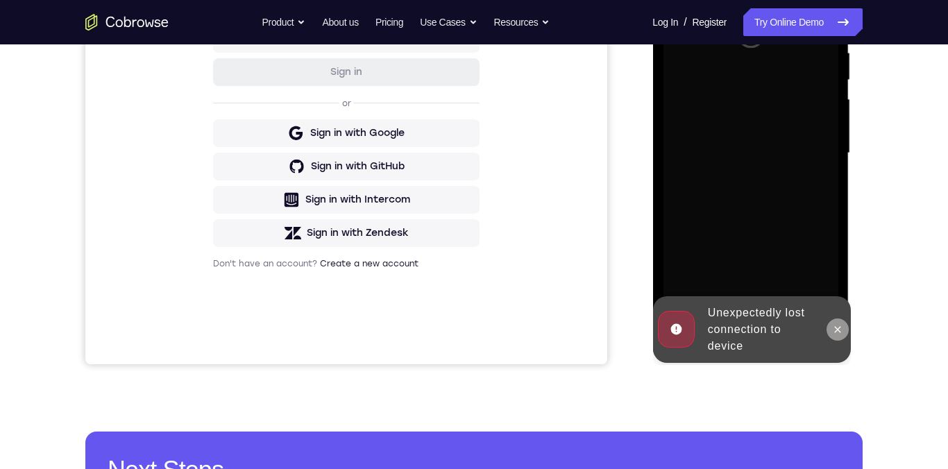
click at [841, 338] on button at bounding box center [837, 330] width 22 height 22
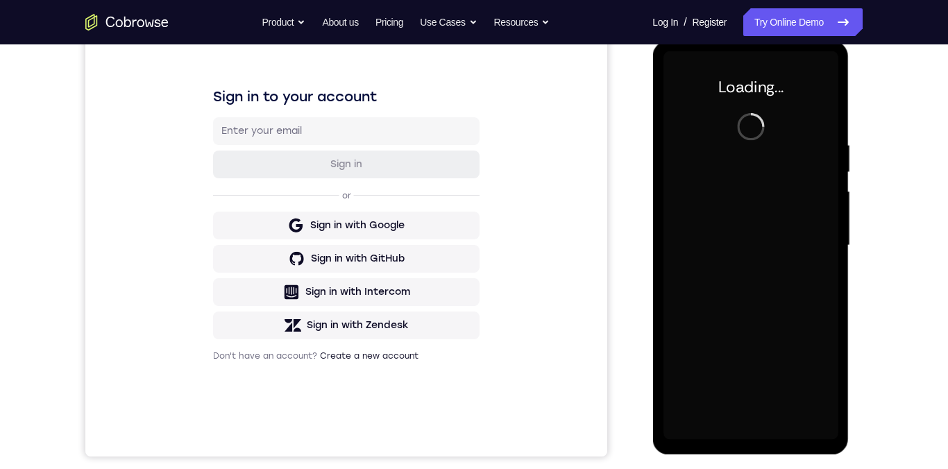
scroll to position [179, 0]
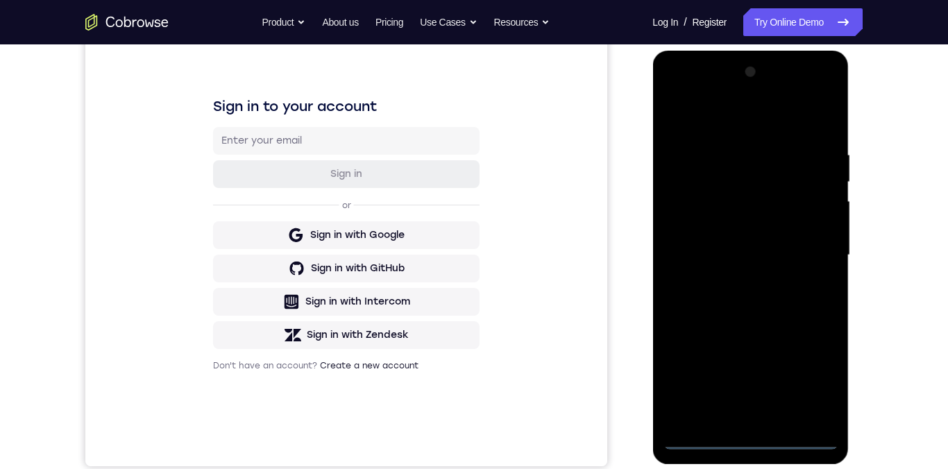
click at [757, 441] on div at bounding box center [750, 255] width 175 height 389
click at [759, 437] on div at bounding box center [750, 255] width 175 height 389
click at [755, 439] on div at bounding box center [750, 255] width 175 height 389
click at [755, 434] on div at bounding box center [750, 255] width 175 height 389
click at [757, 427] on div at bounding box center [750, 255] width 175 height 389
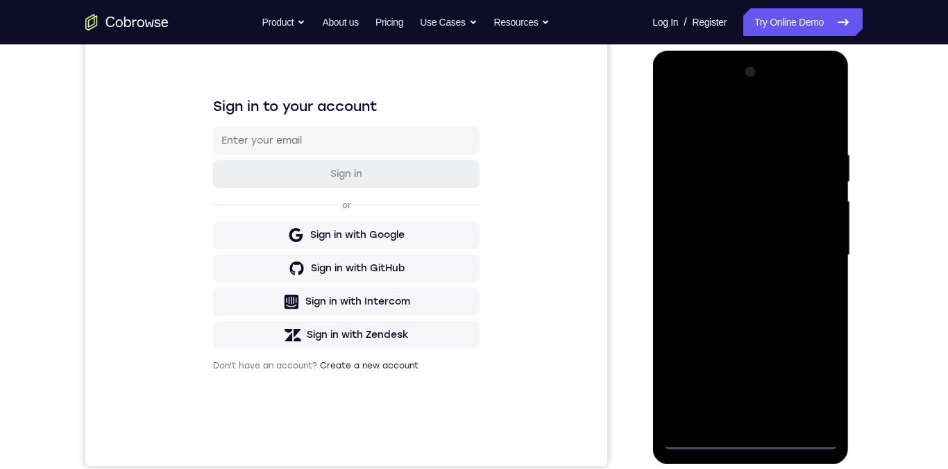
click at [751, 449] on div at bounding box center [750, 255] width 175 height 389
click at [752, 448] on div at bounding box center [750, 255] width 175 height 389
click at [752, 446] on div at bounding box center [750, 255] width 175 height 389
click at [820, 380] on div at bounding box center [750, 255] width 175 height 389
click at [761, 125] on div at bounding box center [750, 255] width 175 height 389
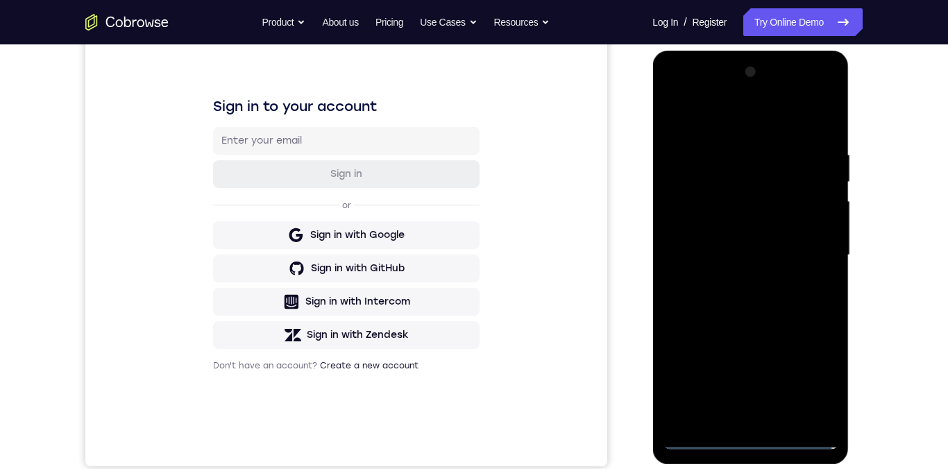
click at [818, 251] on div at bounding box center [750, 255] width 175 height 389
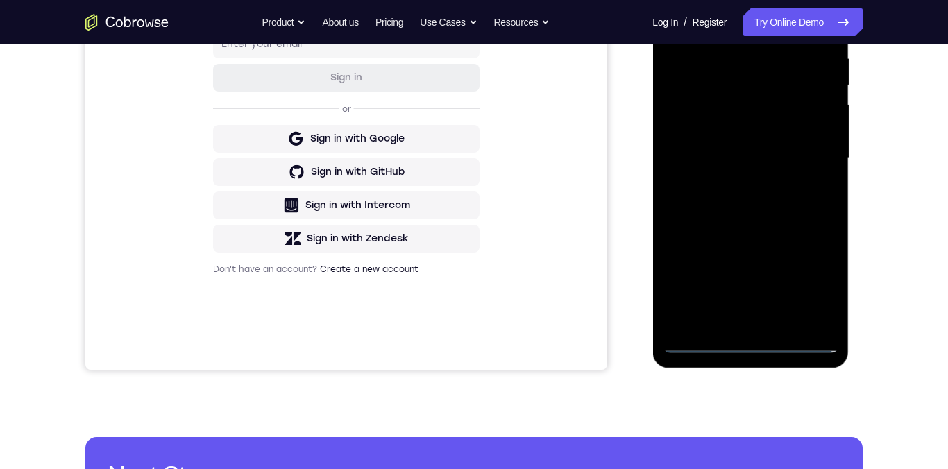
scroll to position [276, 0]
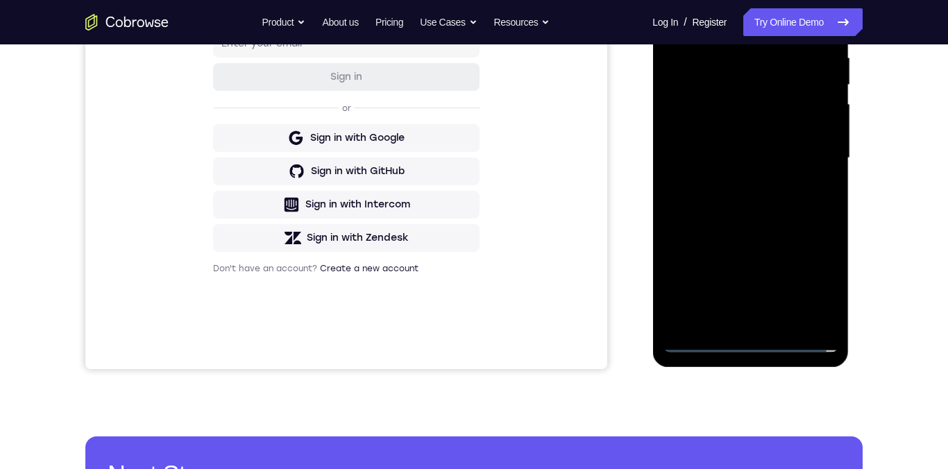
click at [735, 322] on div at bounding box center [750, 158] width 175 height 389
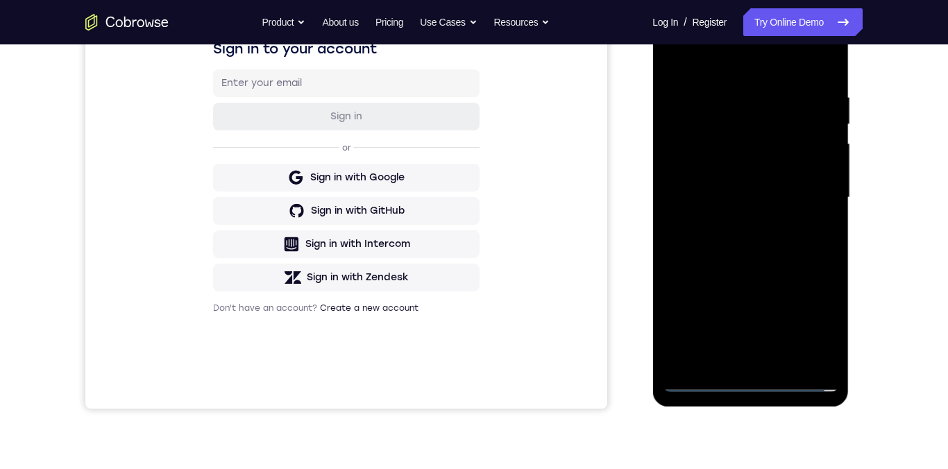
scroll to position [224, 0]
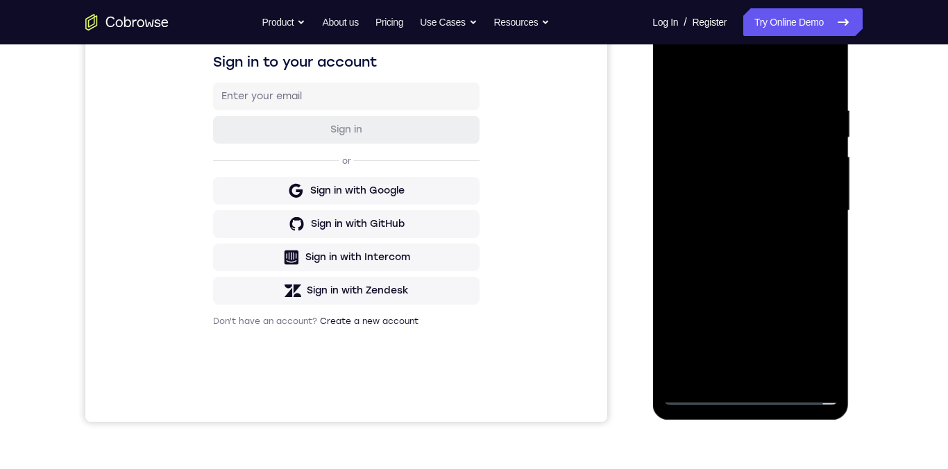
click at [767, 201] on div at bounding box center [750, 211] width 175 height 389
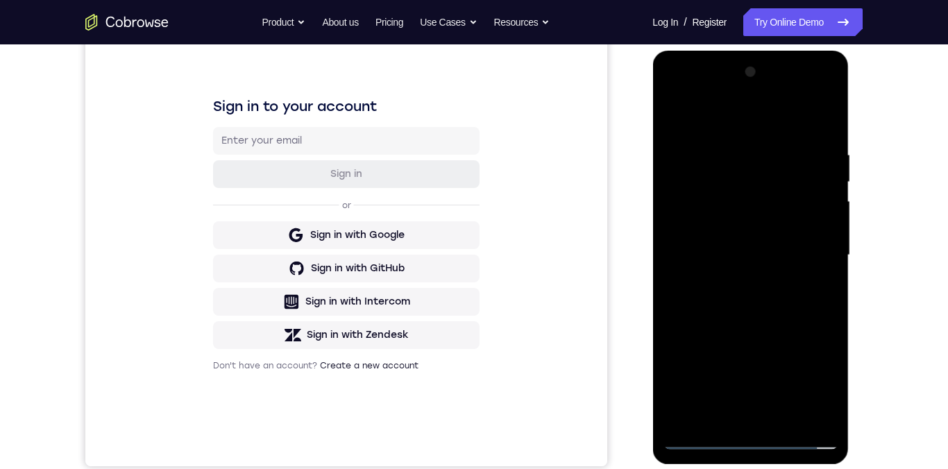
click at [761, 230] on div at bounding box center [750, 255] width 175 height 389
click at [793, 259] on div at bounding box center [750, 255] width 175 height 389
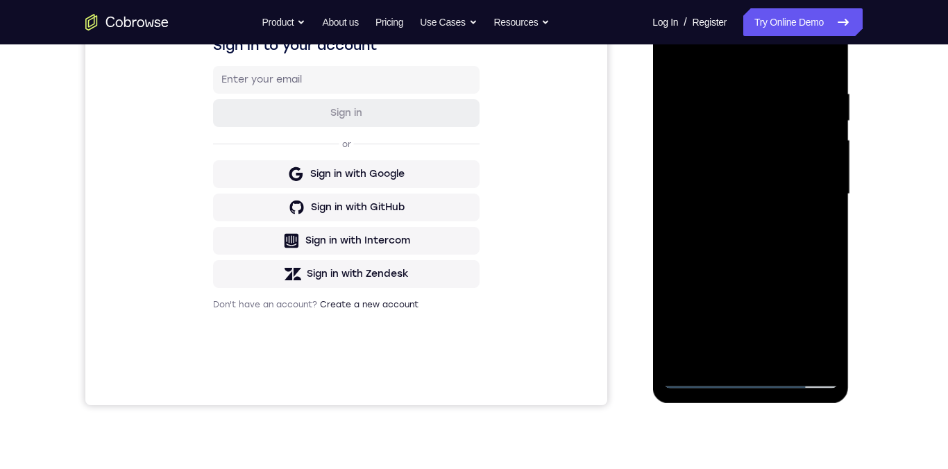
click at [775, 253] on div at bounding box center [750, 194] width 175 height 389
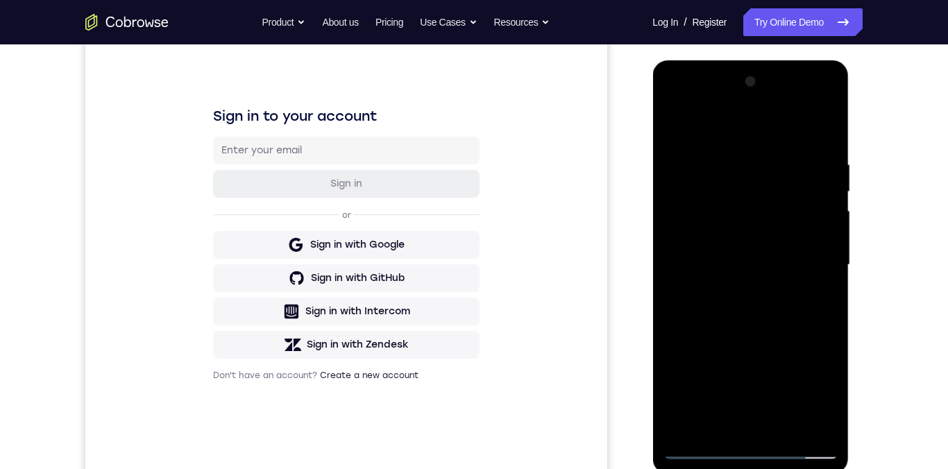
scroll to position [156, 0]
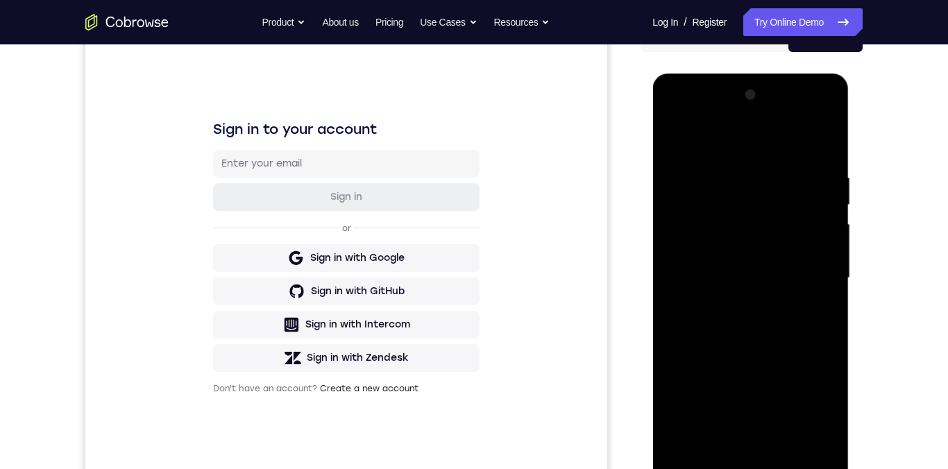
click at [734, 181] on div at bounding box center [750, 278] width 175 height 389
click at [825, 281] on div at bounding box center [750, 278] width 175 height 389
click at [825, 294] on div at bounding box center [750, 278] width 175 height 389
click at [825, 296] on div at bounding box center [750, 278] width 175 height 389
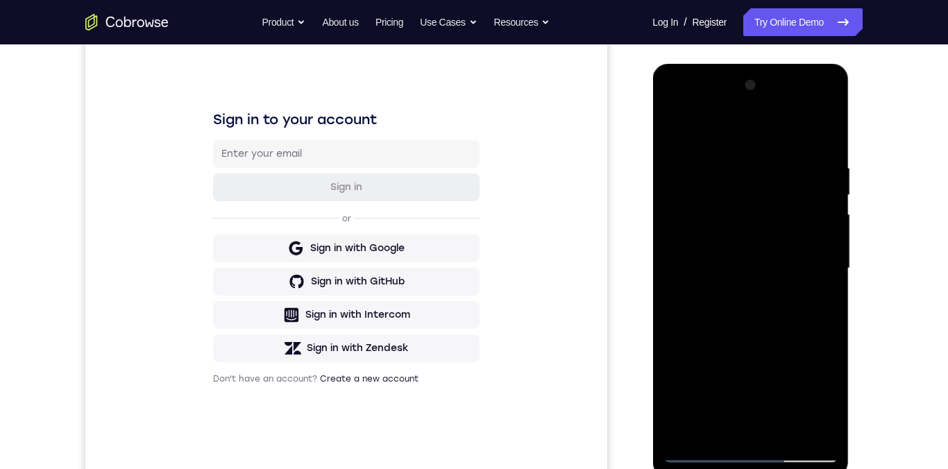
scroll to position [165, 0]
click at [818, 271] on div at bounding box center [750, 269] width 175 height 389
click at [828, 273] on div at bounding box center [750, 269] width 175 height 389
click at [809, 277] on div at bounding box center [750, 269] width 175 height 389
click at [823, 276] on div at bounding box center [750, 269] width 175 height 389
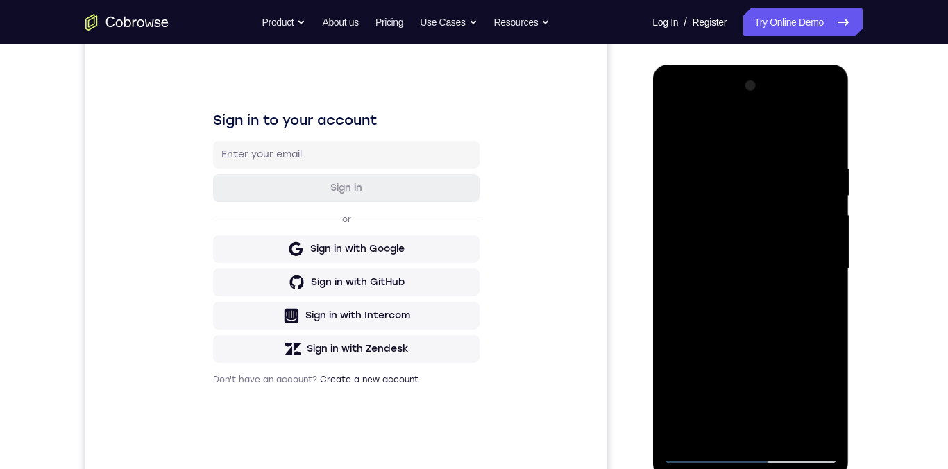
click at [821, 277] on div at bounding box center [750, 269] width 175 height 389
click at [835, 291] on div at bounding box center [750, 269] width 175 height 389
click at [827, 301] on div at bounding box center [750, 269] width 175 height 389
click at [827, 298] on div at bounding box center [750, 269] width 175 height 389
click at [828, 307] on div at bounding box center [750, 269] width 175 height 389
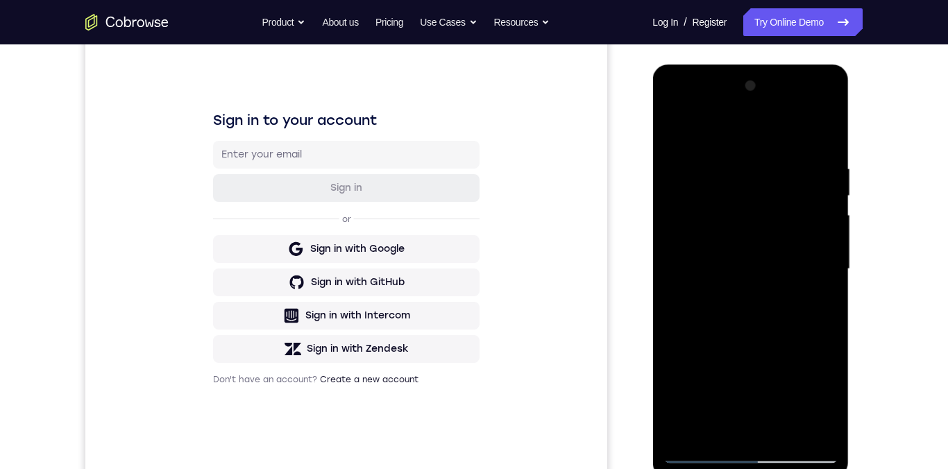
click at [828, 319] on div at bounding box center [750, 269] width 175 height 389
click at [811, 330] on div at bounding box center [750, 269] width 175 height 389
click at [818, 325] on div at bounding box center [750, 269] width 175 height 389
click at [822, 322] on div at bounding box center [750, 269] width 175 height 389
click at [826, 318] on div at bounding box center [750, 269] width 175 height 389
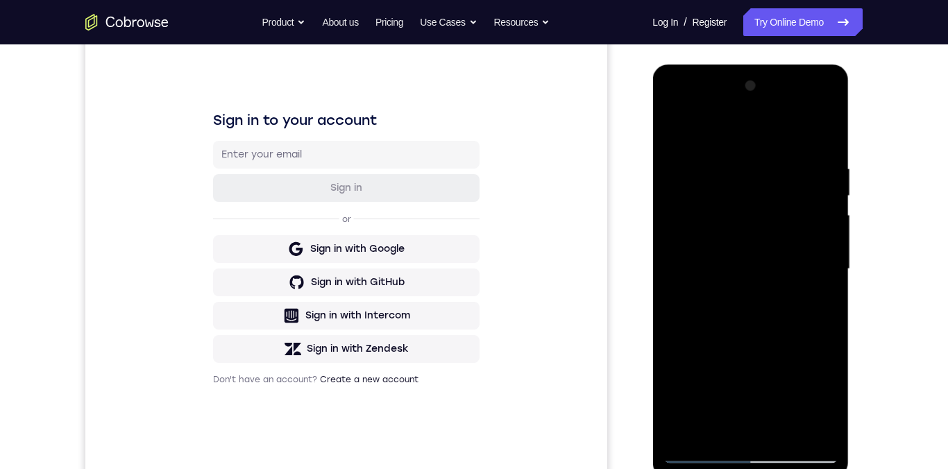
click at [824, 136] on div at bounding box center [750, 269] width 175 height 389
click at [830, 288] on div at bounding box center [750, 269] width 175 height 389
click at [827, 289] on div at bounding box center [750, 269] width 175 height 389
click at [830, 289] on div at bounding box center [750, 269] width 175 height 389
click at [679, 315] on div at bounding box center [750, 269] width 175 height 389
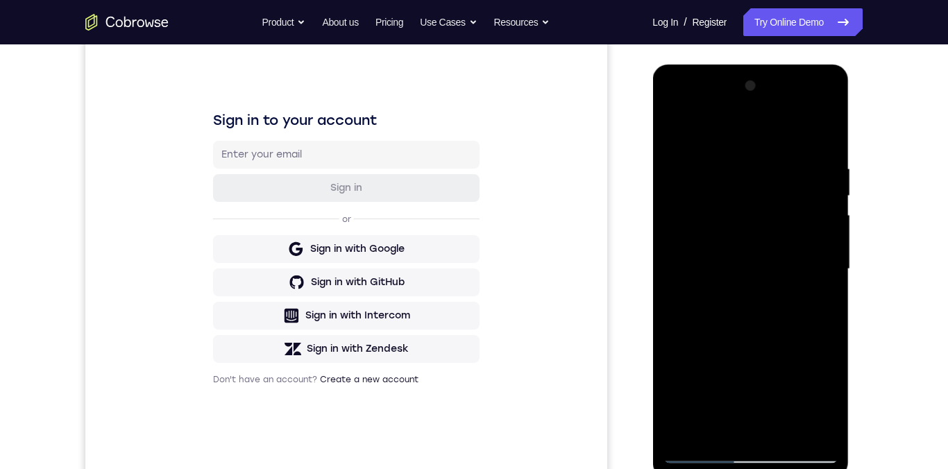
click at [797, 259] on div at bounding box center [750, 269] width 175 height 389
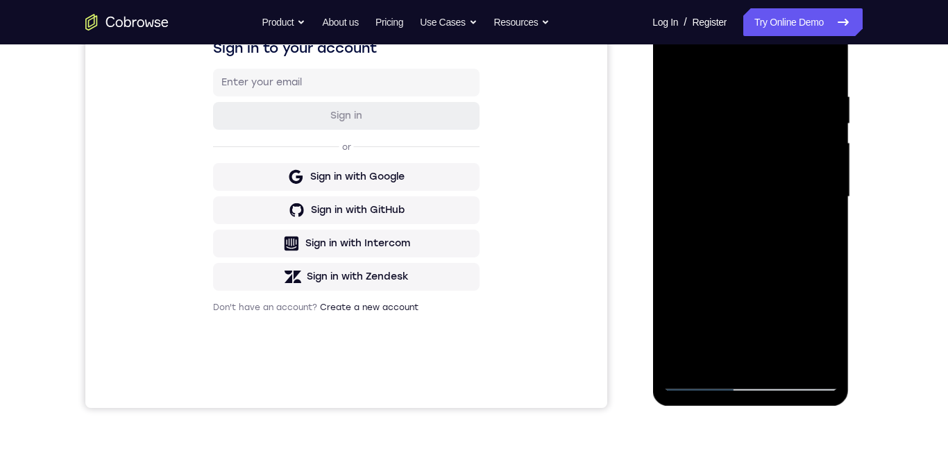
scroll to position [242, 0]
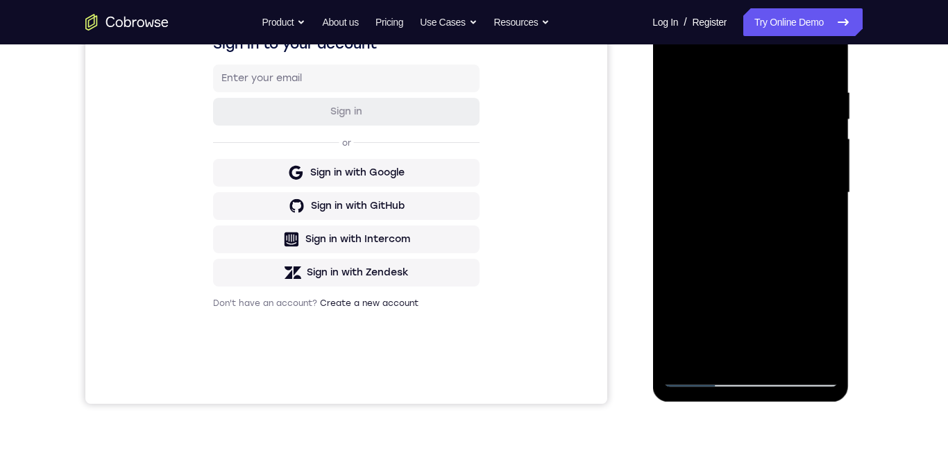
click at [786, 359] on div at bounding box center [750, 193] width 175 height 389
click at [786, 355] on div at bounding box center [750, 193] width 175 height 389
click at [767, 271] on div at bounding box center [750, 193] width 175 height 389
click at [753, 160] on div at bounding box center [750, 193] width 175 height 389
click at [818, 232] on div at bounding box center [750, 193] width 175 height 389
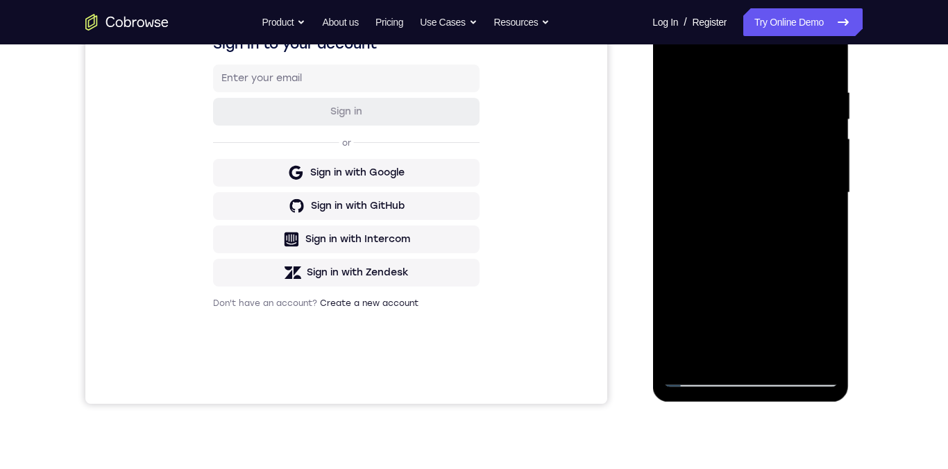
click at [821, 230] on div at bounding box center [750, 193] width 175 height 389
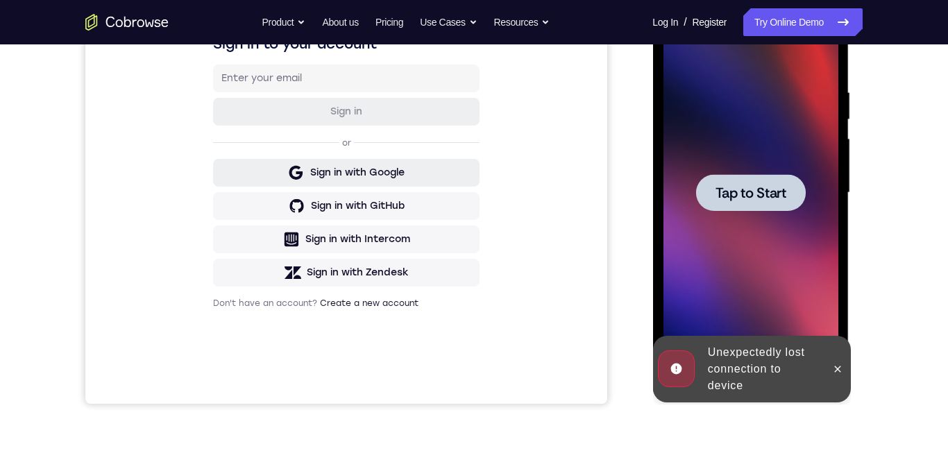
click at [214, 182] on button "Sign in with Google" at bounding box center [346, 173] width 267 height 28
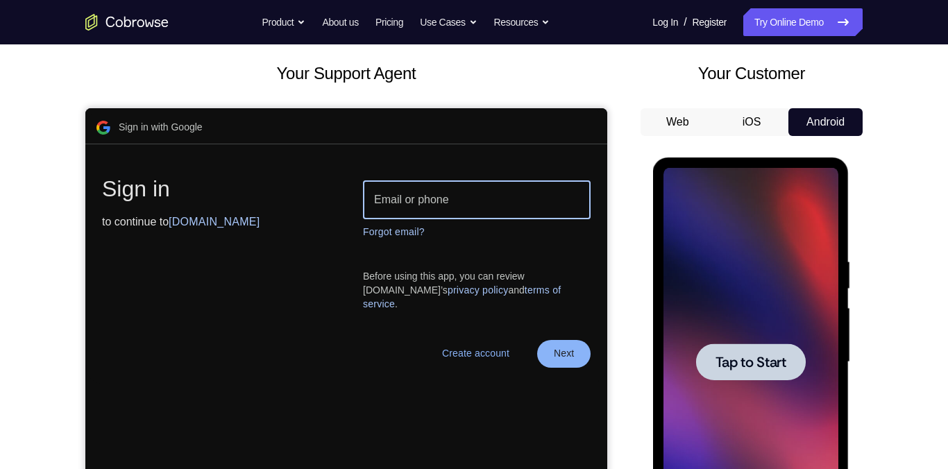
scroll to position [179, 0]
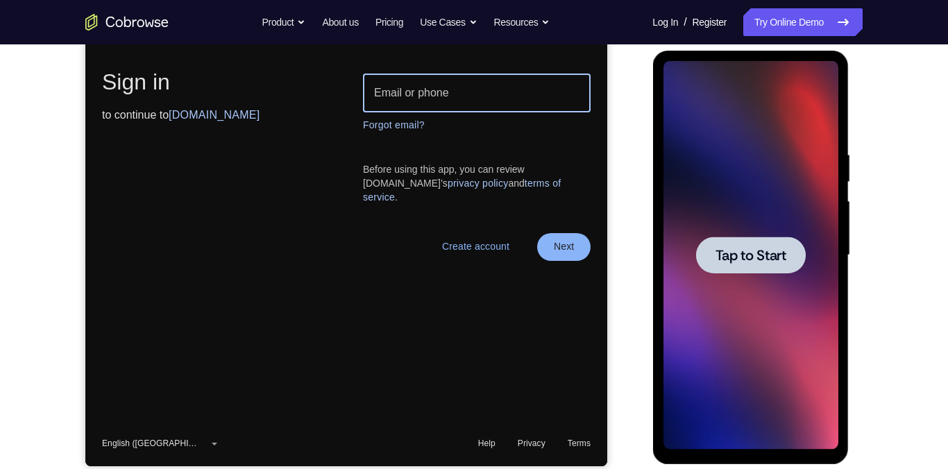
click at [39, 257] on div "Your Support Agent Your Customer Web iOS Android Next Steps We’d be happy to gi…" at bounding box center [474, 323] width 889 height 916
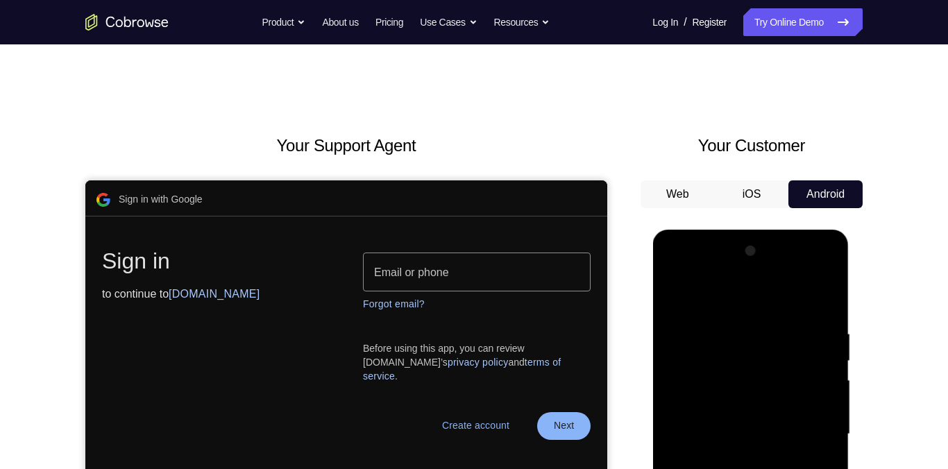
scroll to position [292, 0]
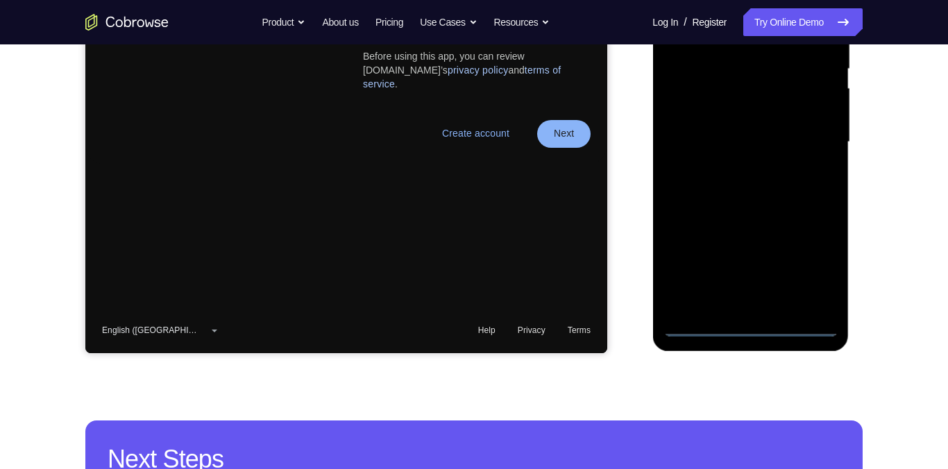
drag, startPoint x: 749, startPoint y: 329, endPoint x: 1515, endPoint y: 233, distance: 771.6
click at [749, 329] on div at bounding box center [750, 142] width 175 height 389
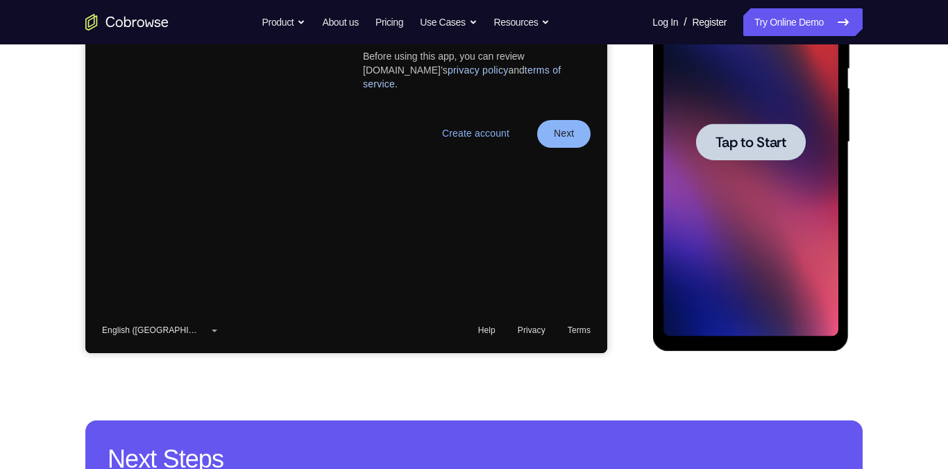
click at [762, 148] on span "Tap to Start" at bounding box center [750, 142] width 71 height 14
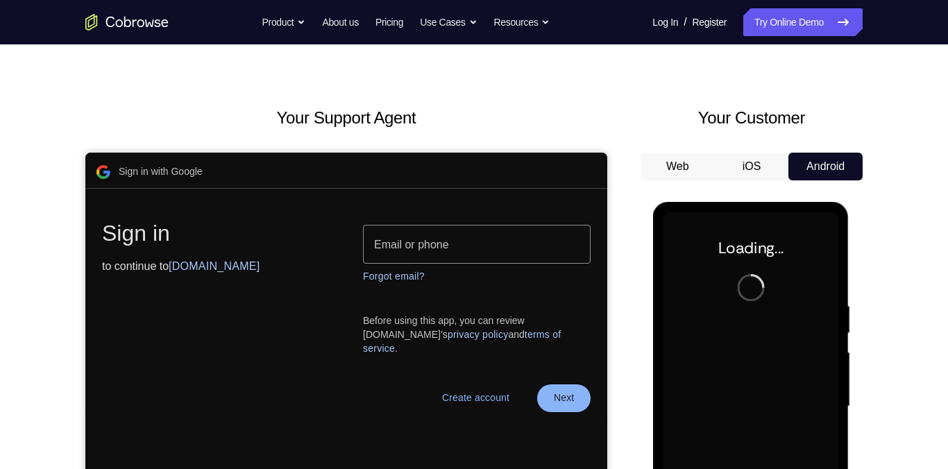
scroll to position [0, 0]
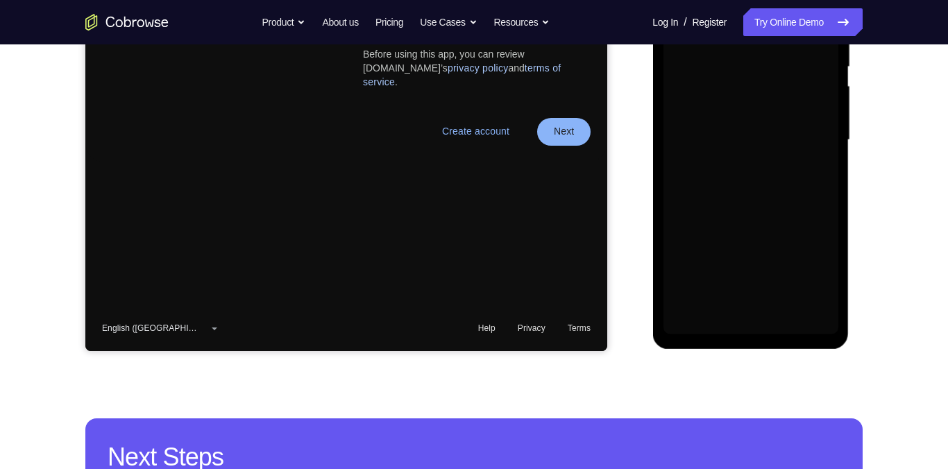
click at [153, 371] on div "Your Support Agent Your Customer Web iOS Android Next Steps We’d be happy to gi…" at bounding box center [474, 208] width 889 height 916
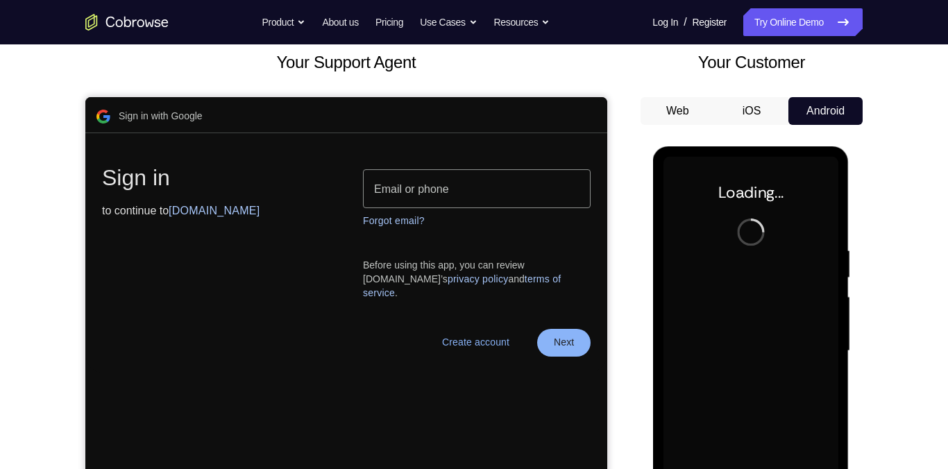
scroll to position [77, 0]
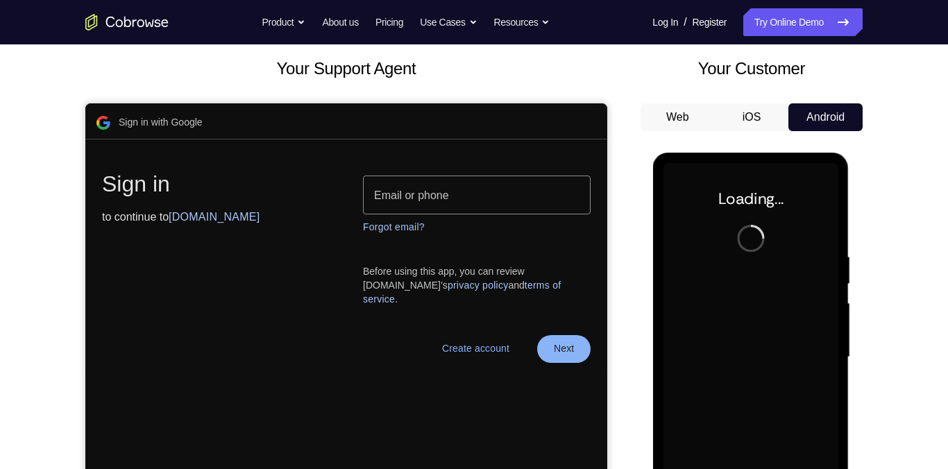
click at [684, 119] on button "Web" at bounding box center [678, 117] width 74 height 28
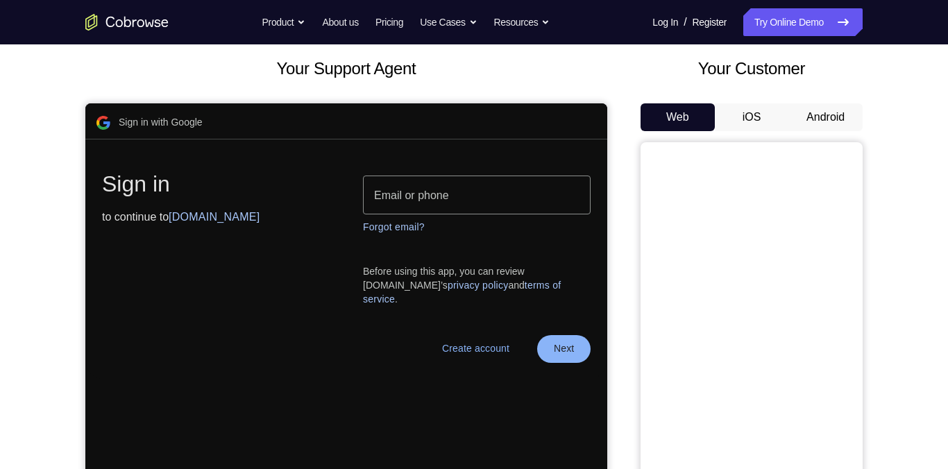
click at [831, 112] on button "Android" at bounding box center [826, 117] width 74 height 28
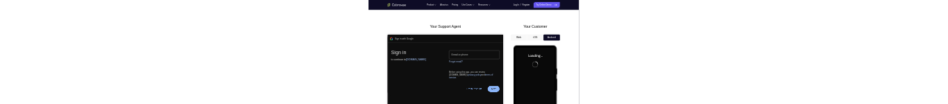
scroll to position [0, 0]
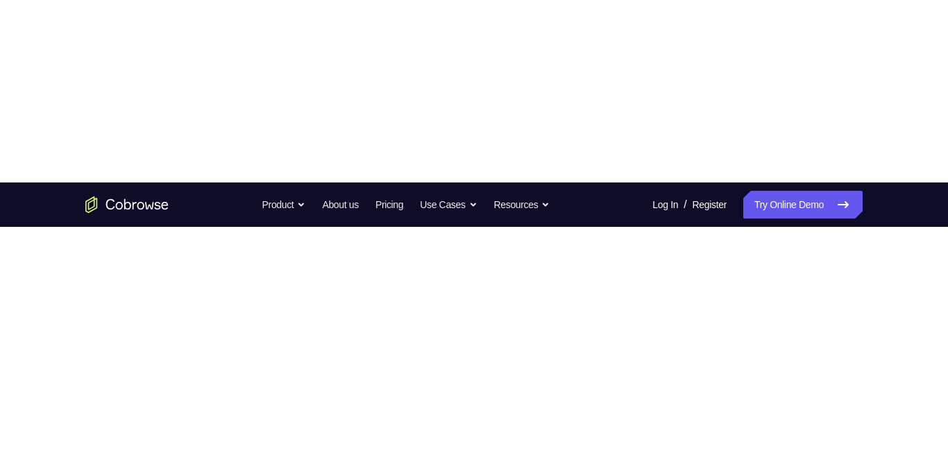
scroll to position [216, 0]
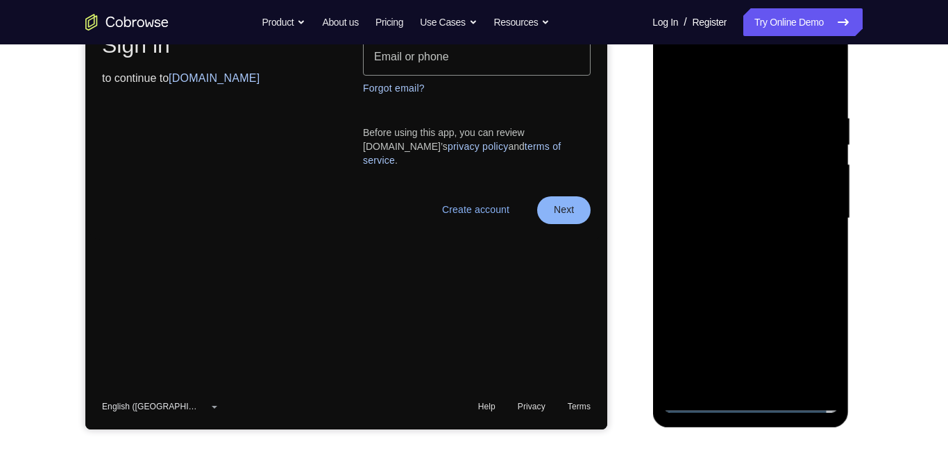
click at [755, 405] on div at bounding box center [750, 218] width 175 height 389
click at [811, 337] on div at bounding box center [750, 218] width 175 height 389
click at [813, 342] on div at bounding box center [750, 218] width 175 height 389
click at [814, 341] on div at bounding box center [750, 218] width 175 height 389
click at [814, 340] on div at bounding box center [750, 218] width 175 height 389
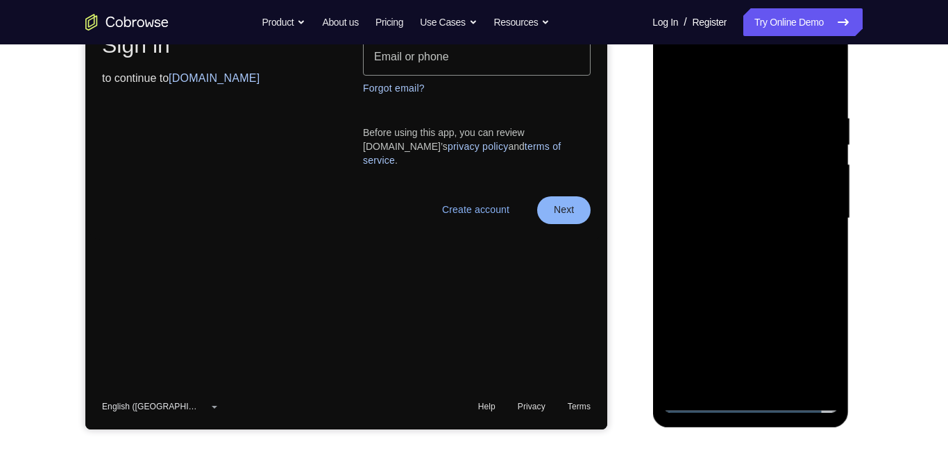
click at [815, 340] on div at bounding box center [750, 218] width 175 height 389
click at [814, 340] on div at bounding box center [750, 218] width 175 height 389
click at [818, 337] on div at bounding box center [750, 218] width 175 height 389
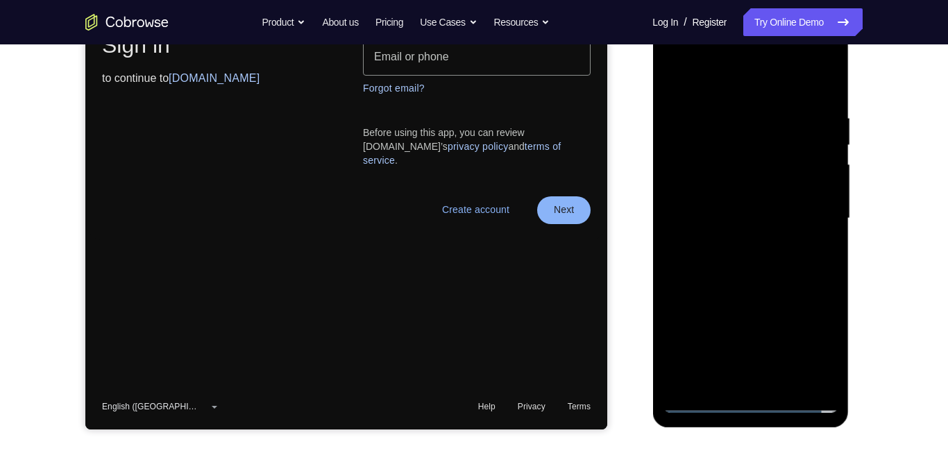
click at [818, 337] on div at bounding box center [750, 218] width 175 height 389
click at [816, 341] on div at bounding box center [750, 218] width 175 height 389
click at [819, 337] on div at bounding box center [750, 218] width 175 height 389
click at [816, 339] on div at bounding box center [750, 218] width 175 height 389
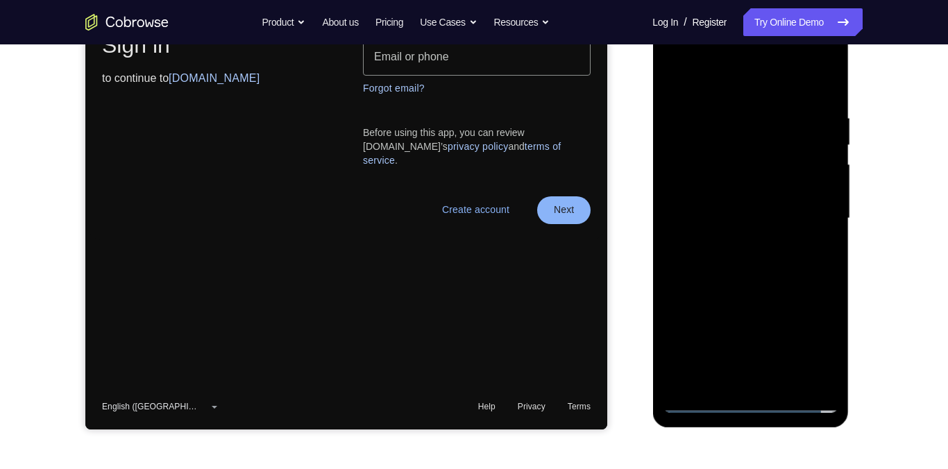
click at [816, 340] on div at bounding box center [750, 218] width 175 height 389
click at [819, 338] on div at bounding box center [750, 218] width 175 height 389
click at [821, 338] on div at bounding box center [750, 218] width 175 height 389
click at [822, 337] on div at bounding box center [750, 218] width 175 height 389
click at [819, 342] on div at bounding box center [750, 218] width 175 height 389
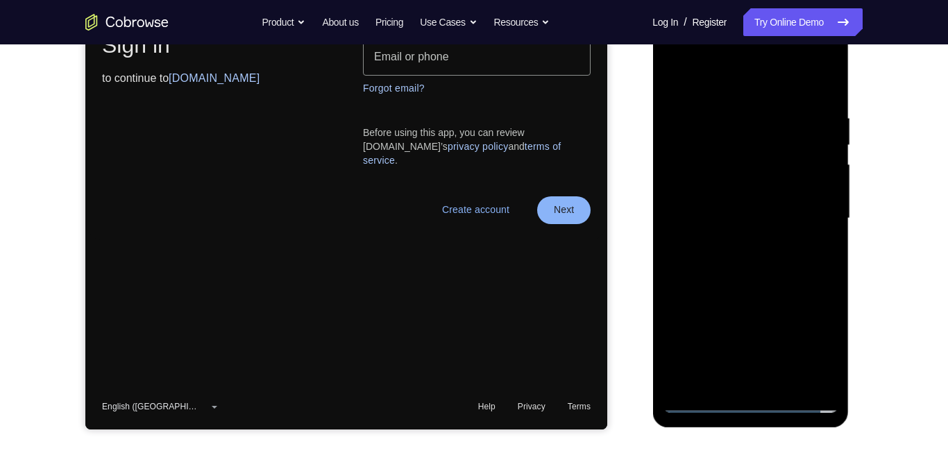
click at [819, 341] on div at bounding box center [750, 218] width 175 height 389
click at [818, 342] on div at bounding box center [750, 218] width 175 height 389
click at [820, 343] on div at bounding box center [750, 218] width 175 height 389
click at [819, 341] on div at bounding box center [750, 218] width 175 height 389
click at [818, 340] on div at bounding box center [750, 218] width 175 height 389
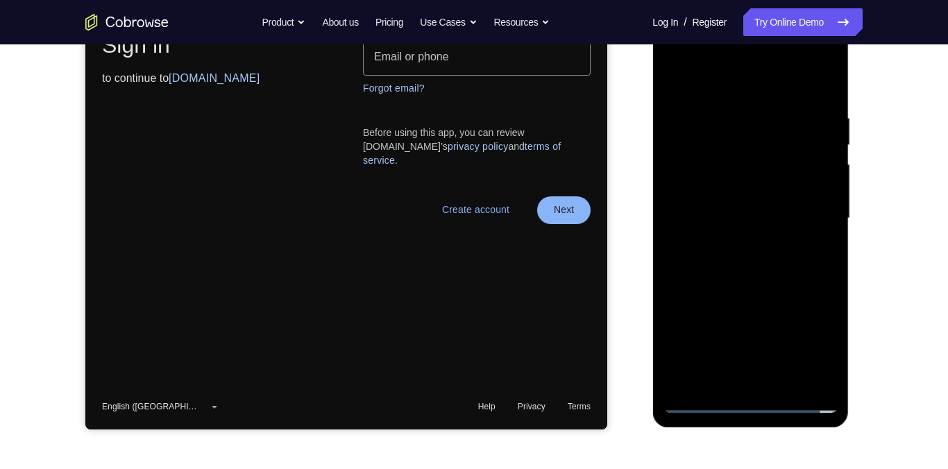
click at [817, 339] on div at bounding box center [750, 218] width 175 height 389
click at [817, 338] on div at bounding box center [750, 218] width 175 height 389
click at [816, 340] on div at bounding box center [750, 218] width 175 height 389
click at [816, 338] on div at bounding box center [750, 218] width 175 height 389
click at [815, 339] on div at bounding box center [750, 218] width 175 height 389
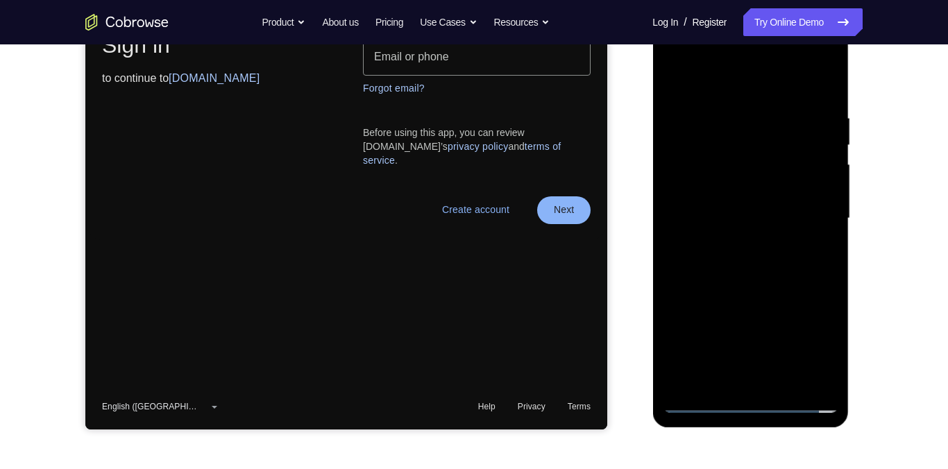
click at [812, 339] on div at bounding box center [750, 218] width 175 height 389
click at [811, 341] on div at bounding box center [750, 218] width 175 height 389
click at [812, 341] on div at bounding box center [750, 218] width 175 height 389
click at [811, 342] on div at bounding box center [750, 218] width 175 height 389
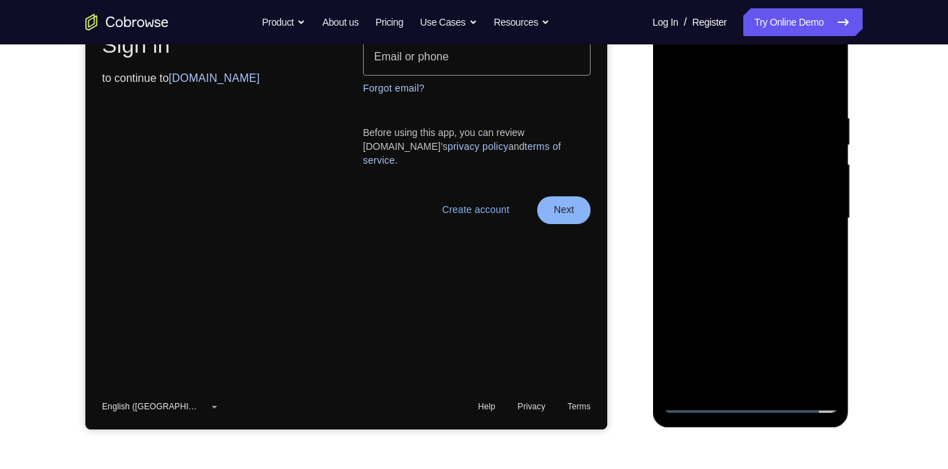
click at [812, 342] on div at bounding box center [750, 218] width 175 height 389
click at [812, 351] on div at bounding box center [750, 218] width 175 height 389
click at [816, 345] on div at bounding box center [750, 218] width 175 height 389
click at [814, 346] on div at bounding box center [750, 218] width 175 height 389
click at [816, 344] on div at bounding box center [750, 218] width 175 height 389
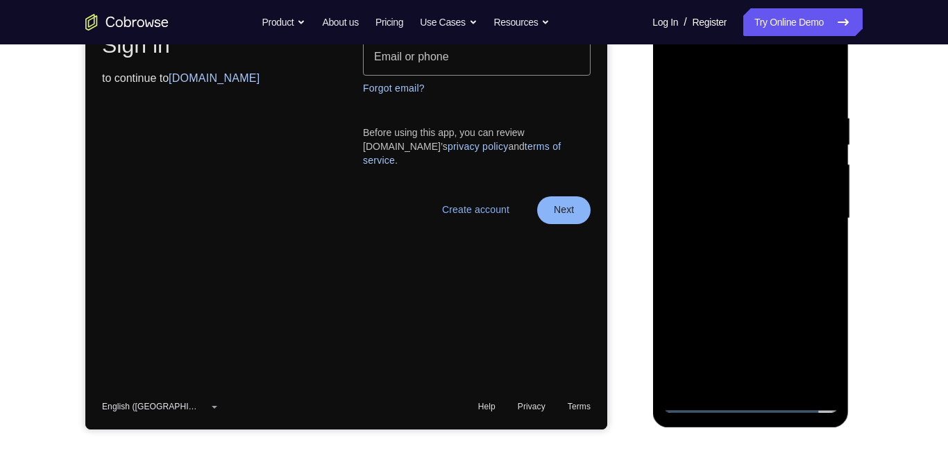
click at [815, 343] on div at bounding box center [750, 218] width 175 height 389
click at [817, 340] on div at bounding box center [750, 218] width 175 height 389
click at [818, 342] on div at bounding box center [750, 218] width 175 height 389
click at [816, 343] on div at bounding box center [750, 218] width 175 height 389
click at [818, 344] on div at bounding box center [750, 218] width 175 height 389
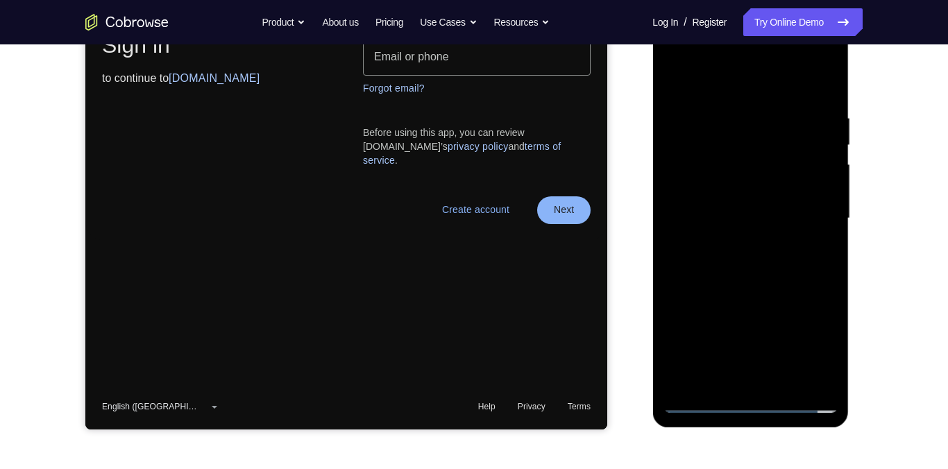
click at [820, 344] on div at bounding box center [750, 218] width 175 height 389
click at [820, 342] on div at bounding box center [750, 218] width 175 height 389
click at [818, 342] on div at bounding box center [750, 218] width 175 height 389
click at [818, 343] on div at bounding box center [750, 218] width 175 height 389
click at [819, 348] on div at bounding box center [750, 218] width 175 height 389
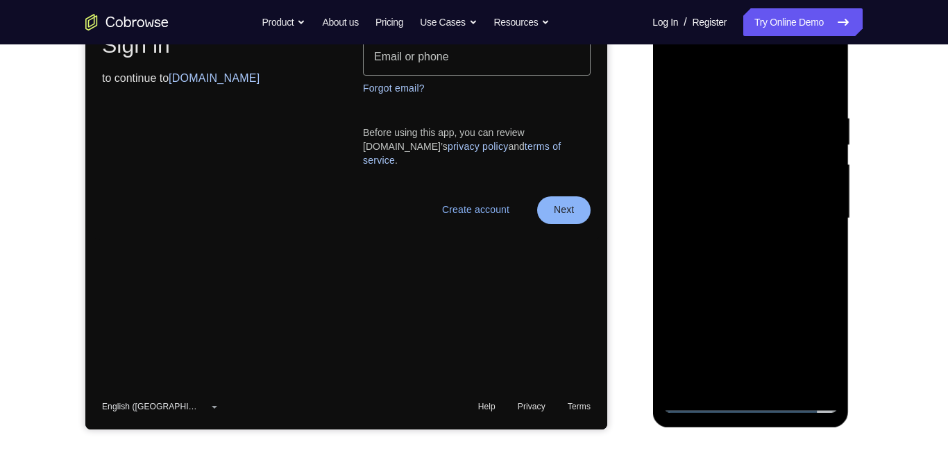
click at [822, 344] on div at bounding box center [750, 218] width 175 height 389
click at [823, 342] on div at bounding box center [750, 218] width 175 height 389
click at [824, 342] on div at bounding box center [750, 218] width 175 height 389
click at [828, 342] on div at bounding box center [750, 218] width 175 height 389
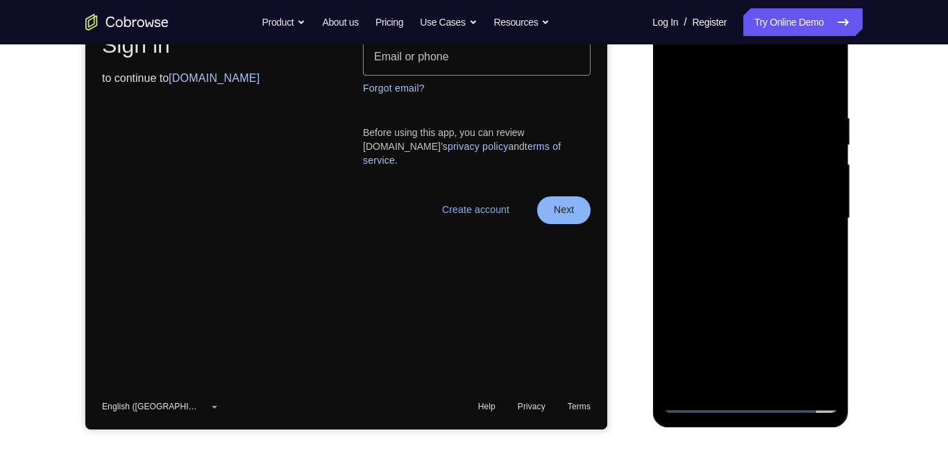
click at [828, 342] on div at bounding box center [750, 218] width 175 height 389
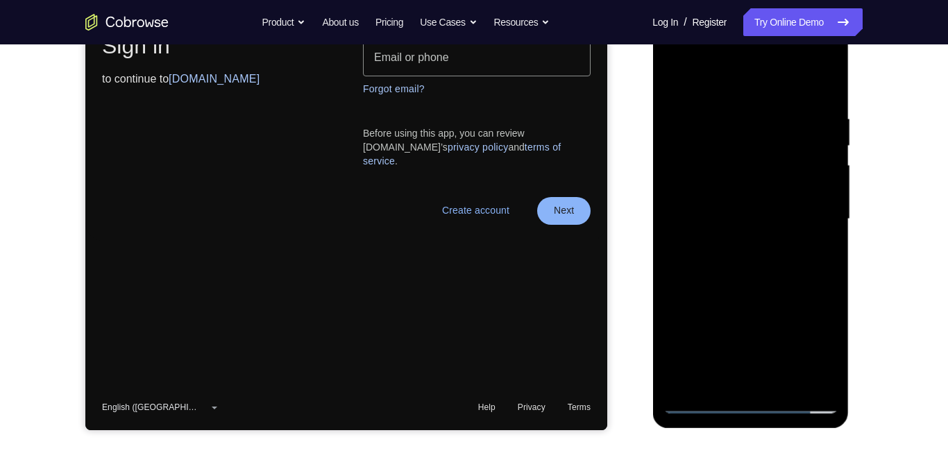
click at [702, 85] on div at bounding box center [750, 219] width 175 height 389
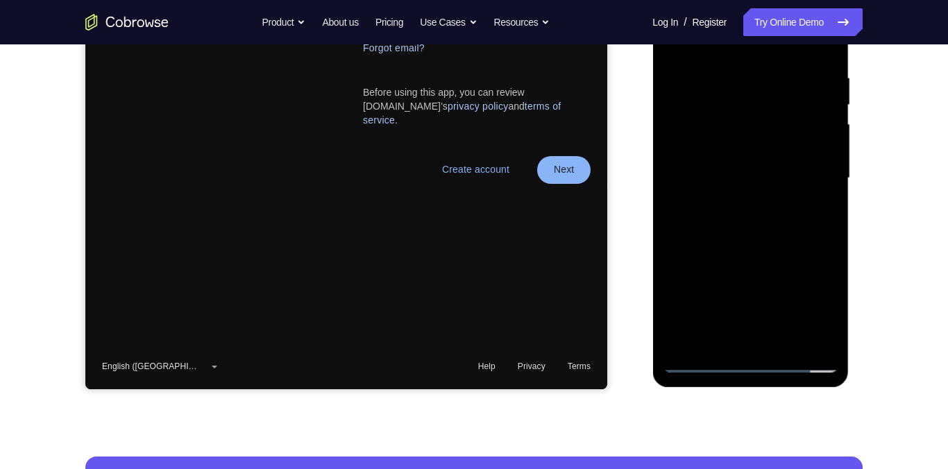
scroll to position [214, 0]
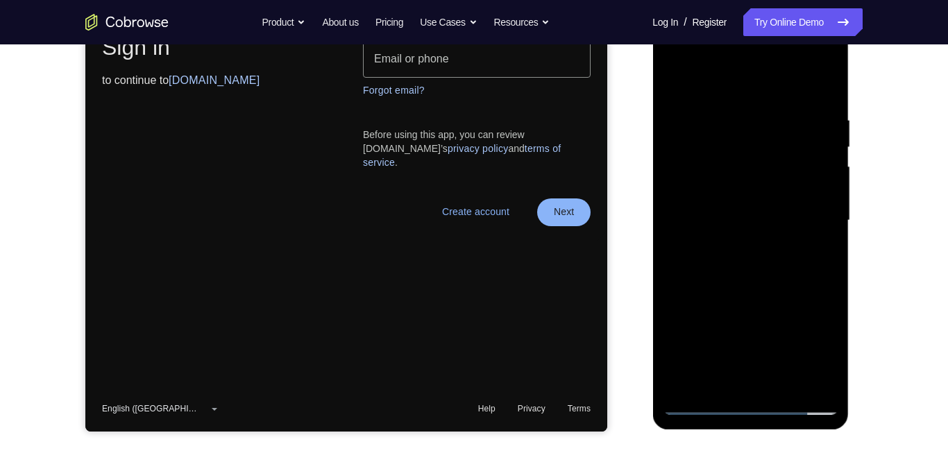
click at [813, 217] on div at bounding box center [750, 220] width 175 height 389
click at [809, 215] on div at bounding box center [750, 220] width 175 height 389
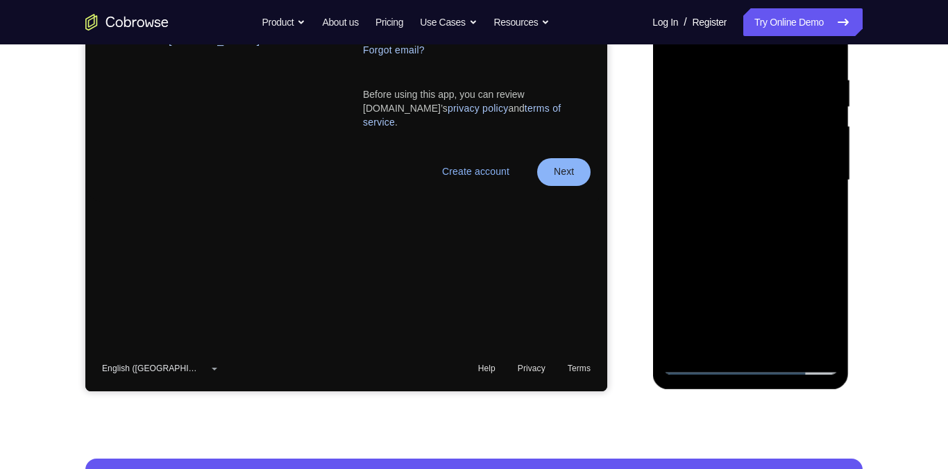
scroll to position [265, 0]
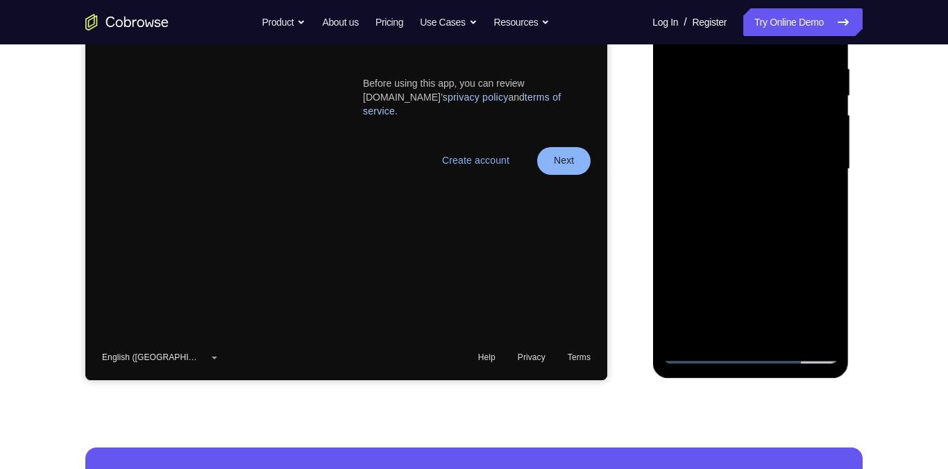
click at [737, 194] on div at bounding box center [750, 169] width 175 height 389
click at [728, 158] on div at bounding box center [750, 169] width 175 height 389
click at [749, 146] on div at bounding box center [750, 169] width 175 height 389
click at [698, 141] on div at bounding box center [750, 169] width 175 height 389
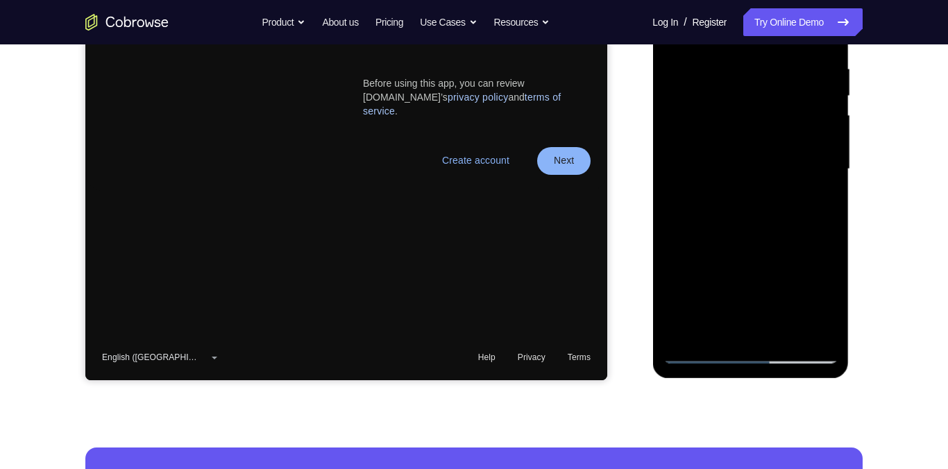
click at [806, 175] on div at bounding box center [750, 169] width 175 height 389
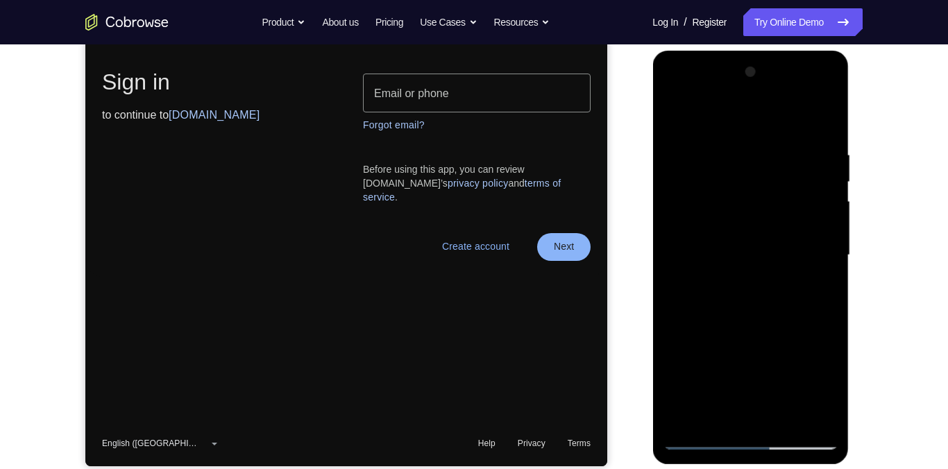
scroll to position [178, 0]
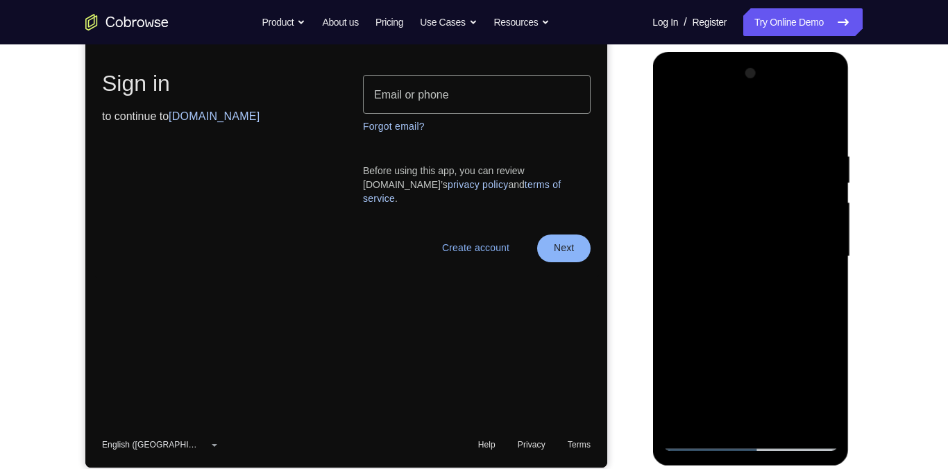
click at [729, 152] on div at bounding box center [750, 256] width 175 height 389
click at [829, 142] on div at bounding box center [750, 256] width 175 height 389
click at [825, 137] on div at bounding box center [750, 256] width 175 height 389
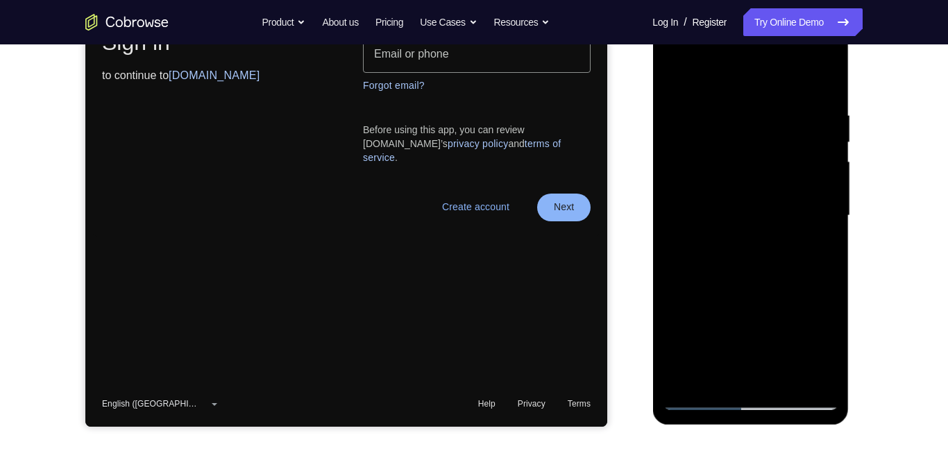
scroll to position [211, 0]
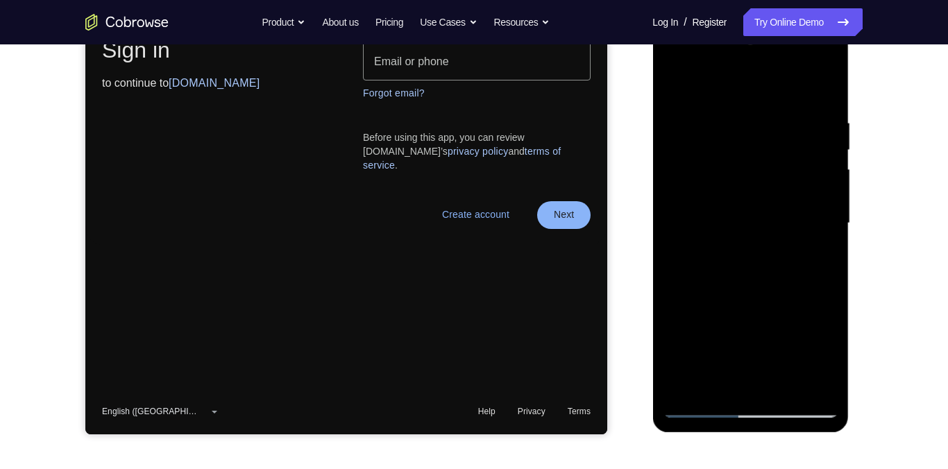
click at [780, 283] on div at bounding box center [750, 223] width 175 height 389
click at [769, 283] on div at bounding box center [750, 223] width 175 height 389
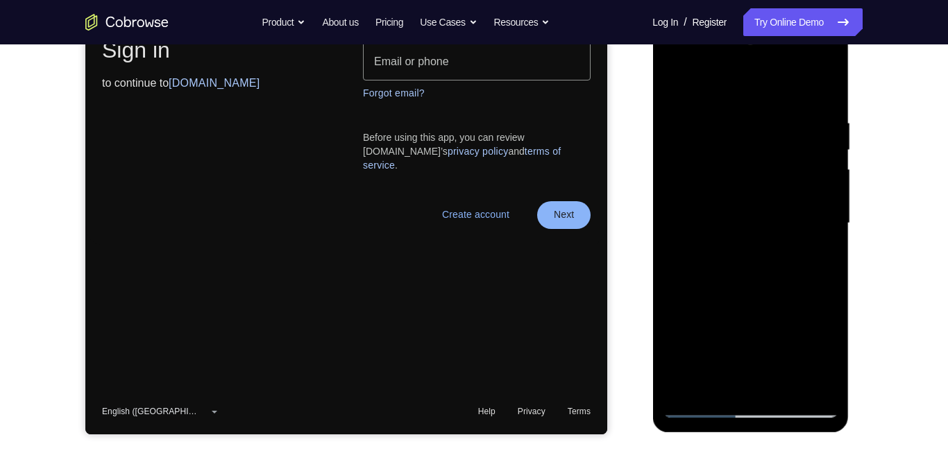
click at [769, 283] on div at bounding box center [750, 223] width 175 height 389
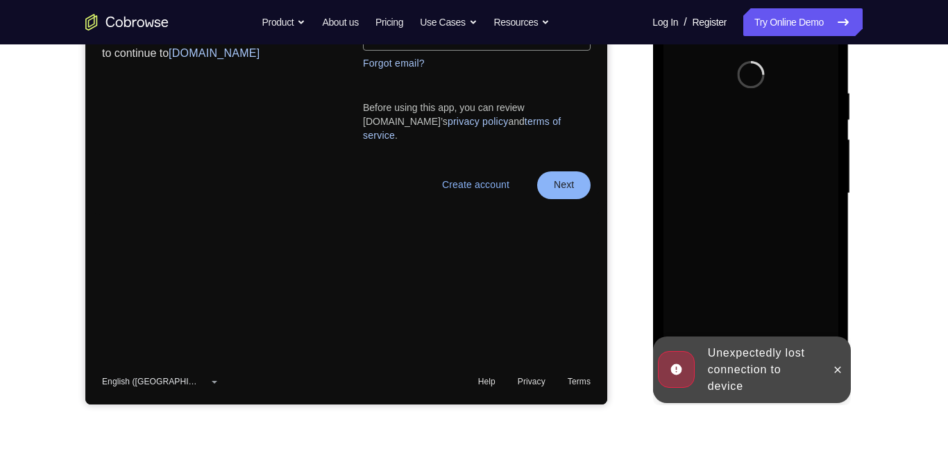
scroll to position [252, 0]
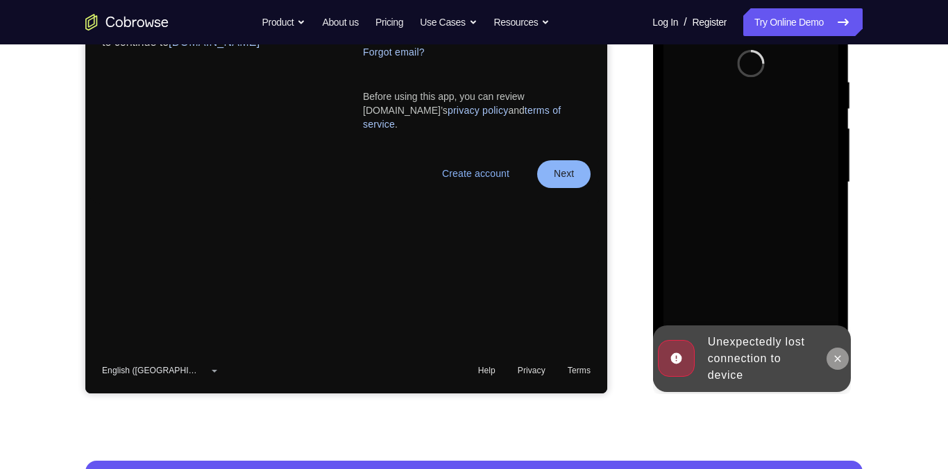
click at [840, 362] on icon at bounding box center [837, 358] width 11 height 11
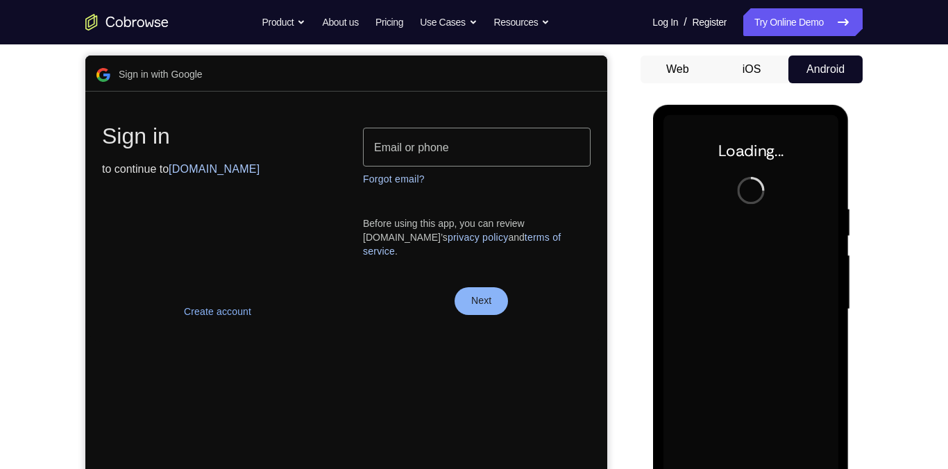
scroll to position [0, 0]
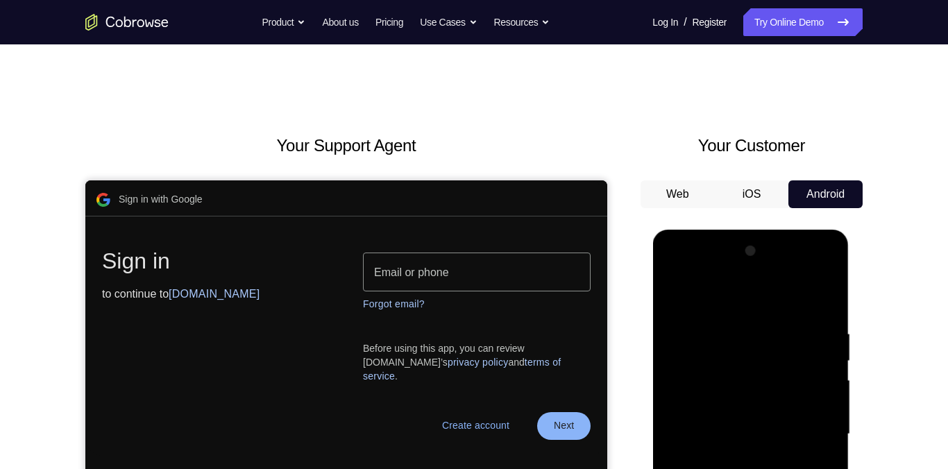
click at [755, 437] on div at bounding box center [750, 434] width 175 height 389
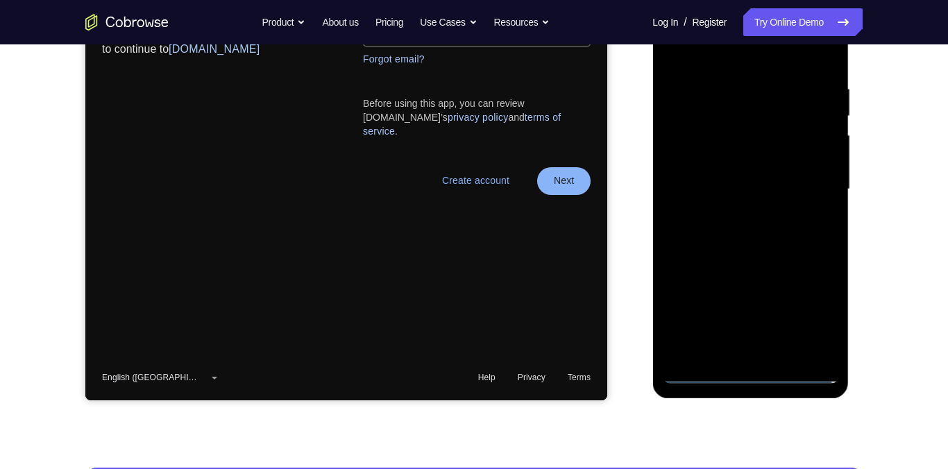
click at [755, 380] on div at bounding box center [750, 189] width 175 height 389
click at [755, 382] on div at bounding box center [750, 189] width 175 height 389
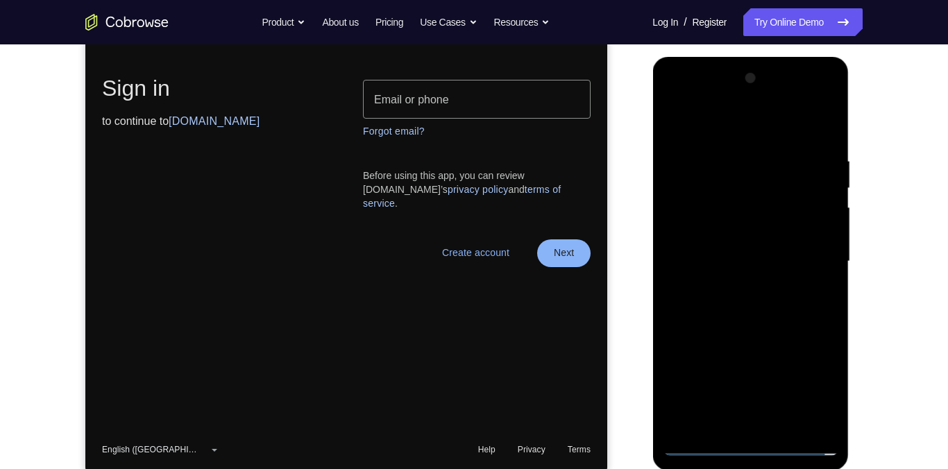
scroll to position [228, 0]
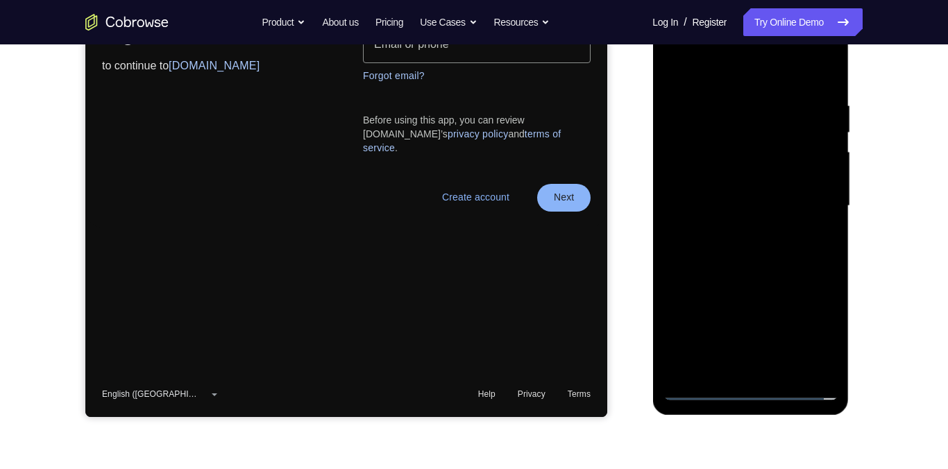
click at [752, 394] on div at bounding box center [750, 206] width 175 height 389
click at [758, 389] on div at bounding box center [750, 206] width 175 height 389
click at [754, 392] on div at bounding box center [750, 206] width 175 height 389
click at [755, 392] on div at bounding box center [750, 206] width 175 height 389
click at [757, 389] on div at bounding box center [750, 206] width 175 height 389
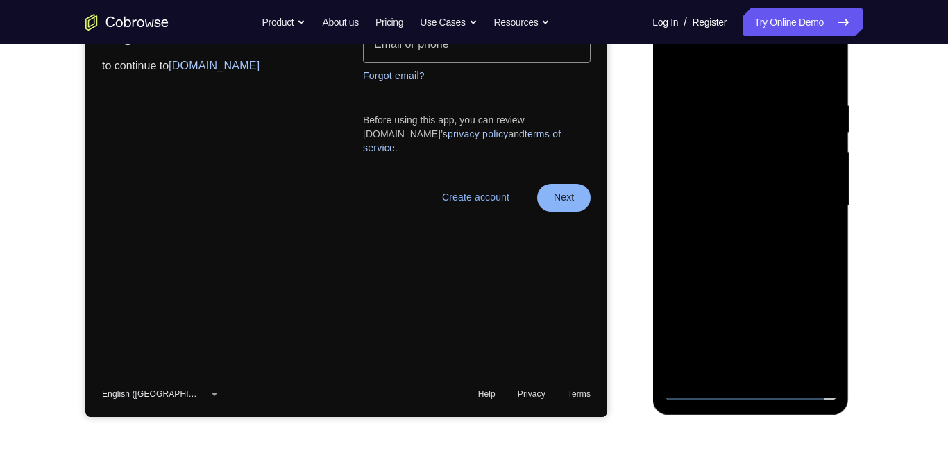
click at [757, 389] on div at bounding box center [750, 206] width 175 height 389
click at [756, 389] on div at bounding box center [750, 206] width 175 height 389
click at [755, 392] on div at bounding box center [750, 206] width 175 height 389
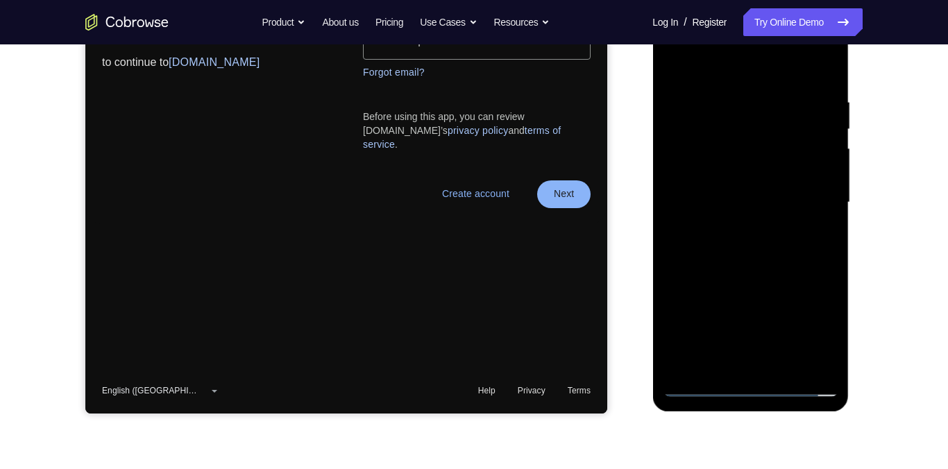
scroll to position [246, 0]
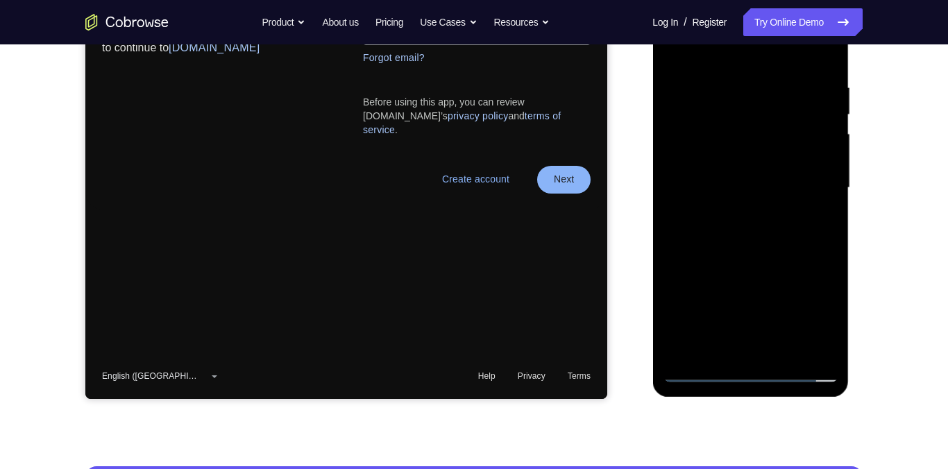
click at [818, 323] on div at bounding box center [750, 188] width 175 height 389
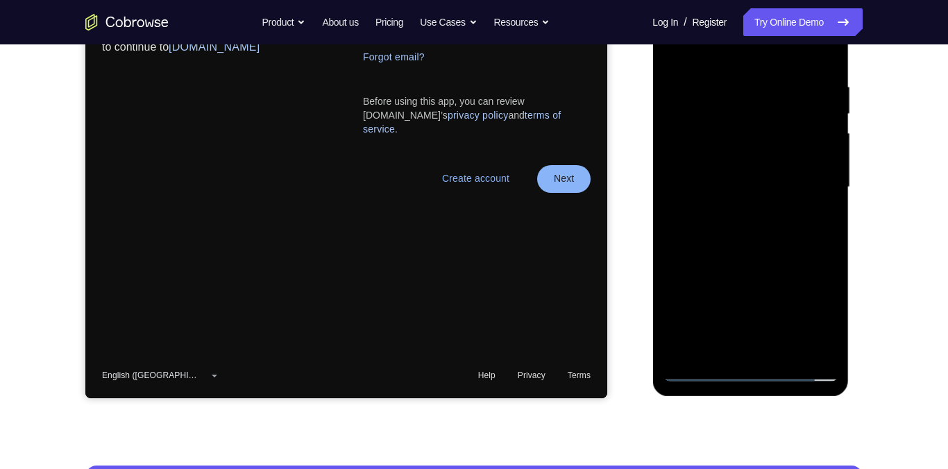
click at [818, 315] on div at bounding box center [750, 187] width 175 height 389
click at [820, 314] on div at bounding box center [750, 187] width 175 height 389
click at [820, 315] on div at bounding box center [750, 187] width 175 height 389
click at [821, 314] on div at bounding box center [750, 187] width 175 height 389
click at [822, 314] on div at bounding box center [750, 187] width 175 height 389
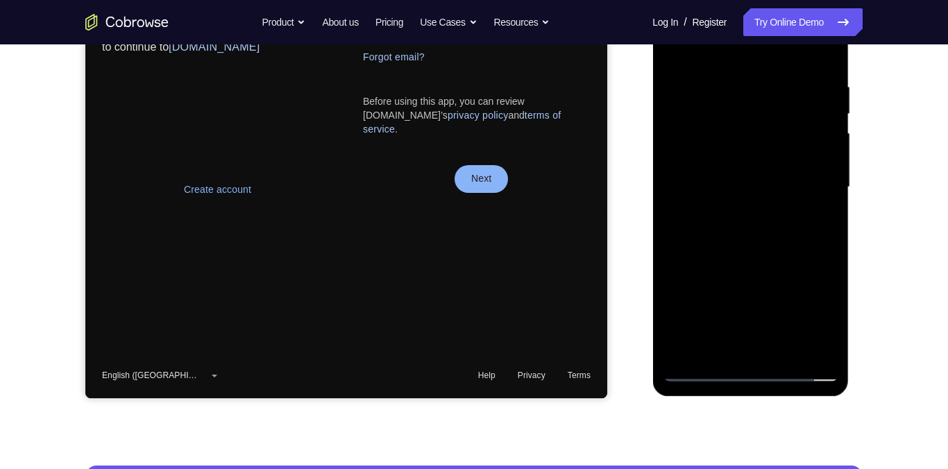
scroll to position [0, 0]
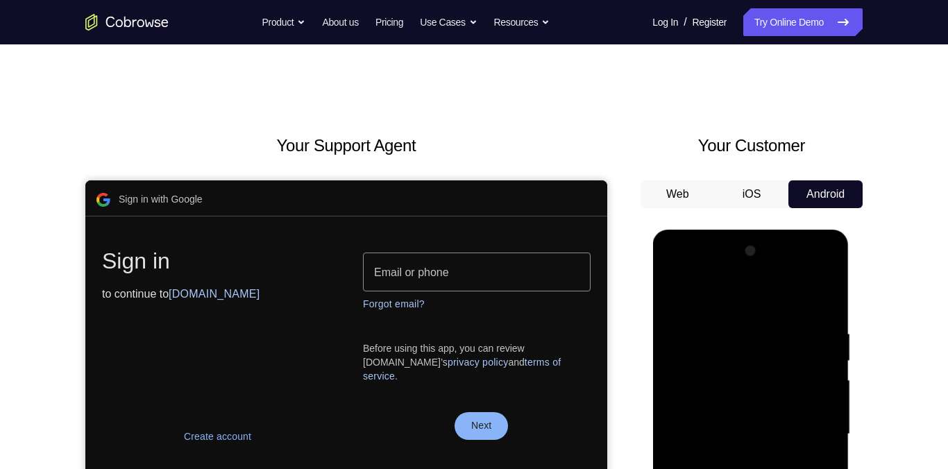
click at [751, 328] on div at bounding box center [750, 434] width 175 height 389
click at [750, 326] on div at bounding box center [750, 434] width 175 height 389
click at [748, 327] on div at bounding box center [750, 434] width 175 height 389
click at [750, 327] on div at bounding box center [750, 434] width 175 height 389
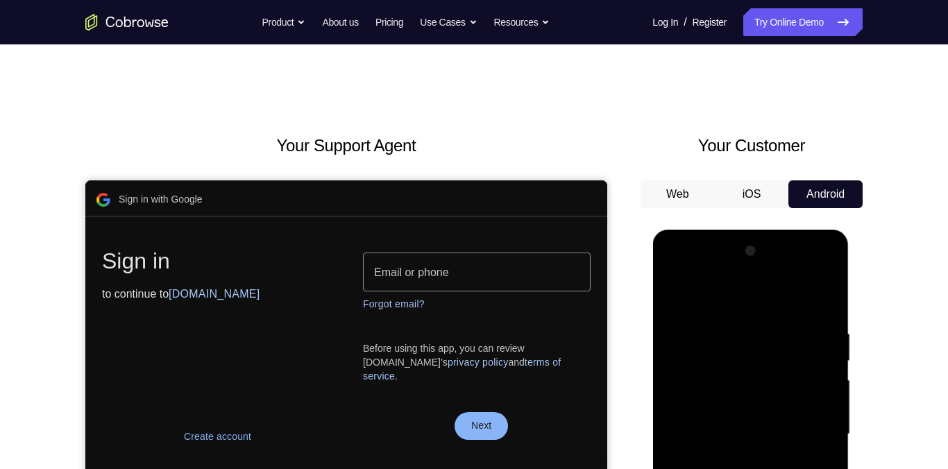
click at [752, 338] on div at bounding box center [750, 434] width 175 height 389
click at [753, 332] on div at bounding box center [750, 434] width 175 height 389
click at [754, 329] on div at bounding box center [750, 434] width 175 height 389
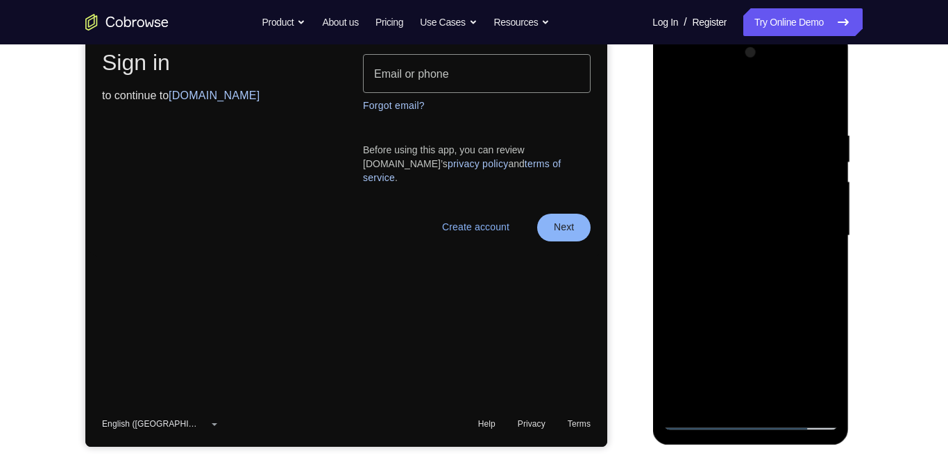
scroll to position [186, 0]
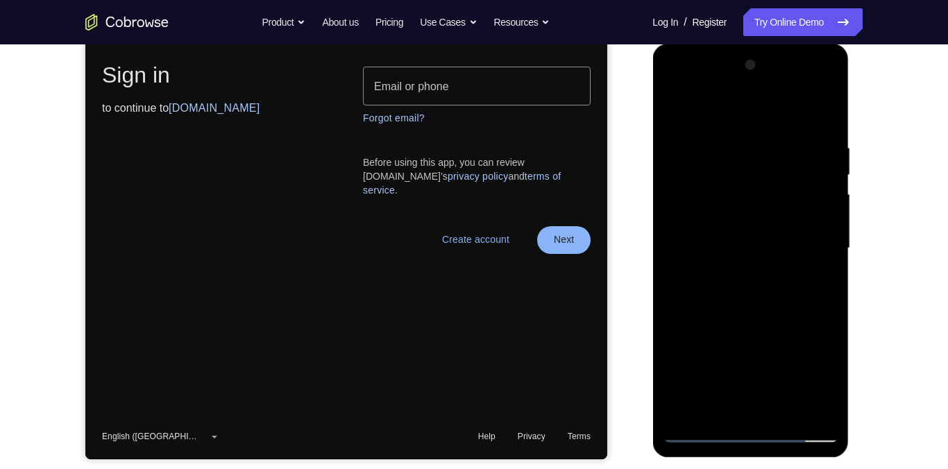
click at [793, 121] on div at bounding box center [750, 248] width 175 height 389
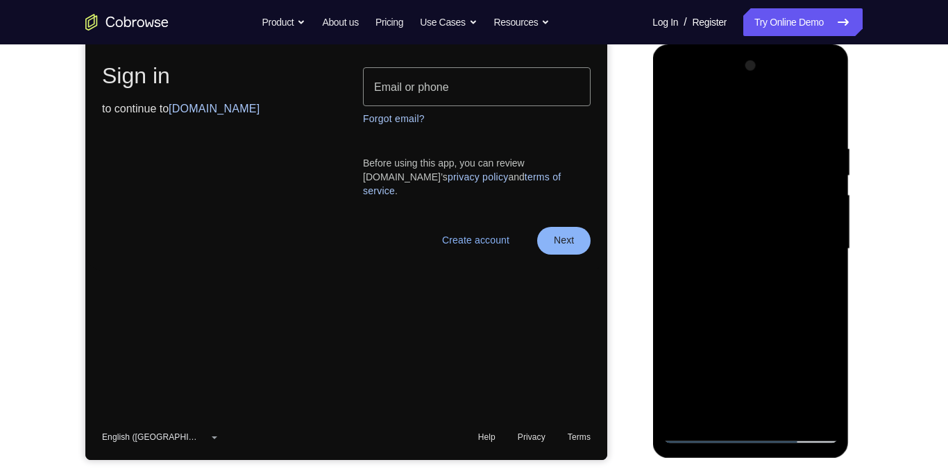
click at [743, 121] on div at bounding box center [750, 249] width 175 height 389
click at [809, 252] on div at bounding box center [750, 249] width 175 height 389
click at [813, 249] on div at bounding box center [750, 249] width 175 height 389
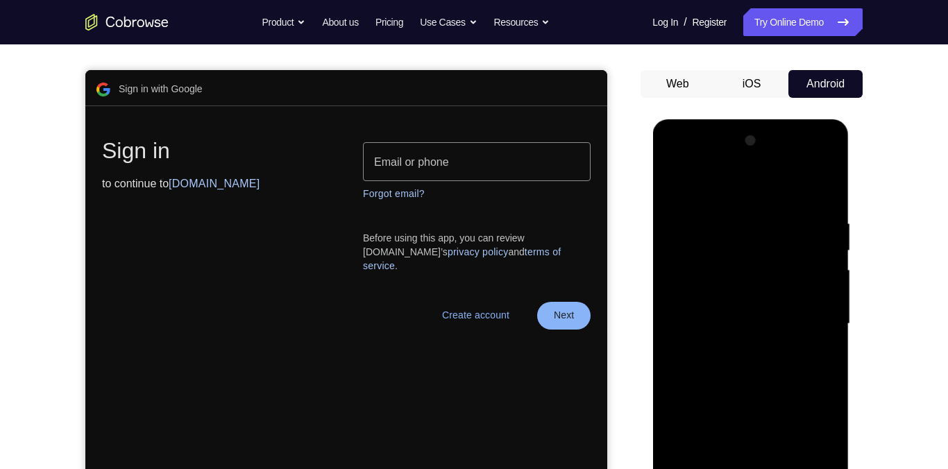
scroll to position [147, 0]
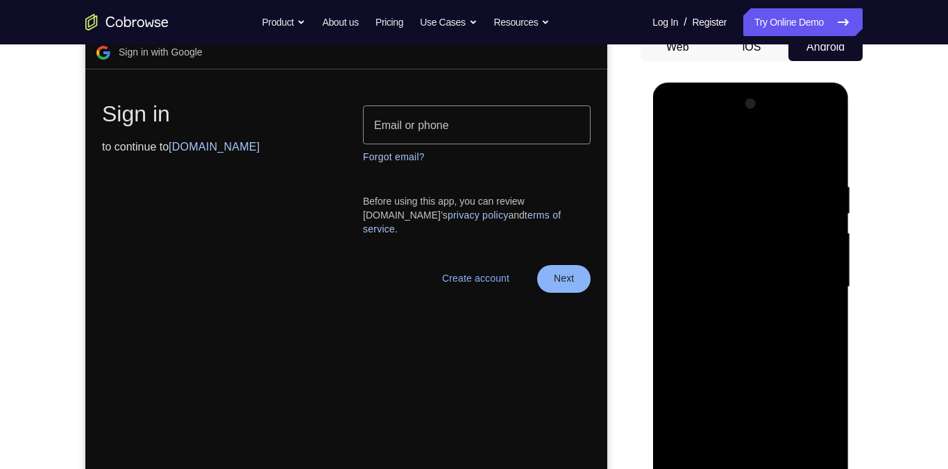
click at [740, 317] on div at bounding box center [750, 287] width 175 height 389
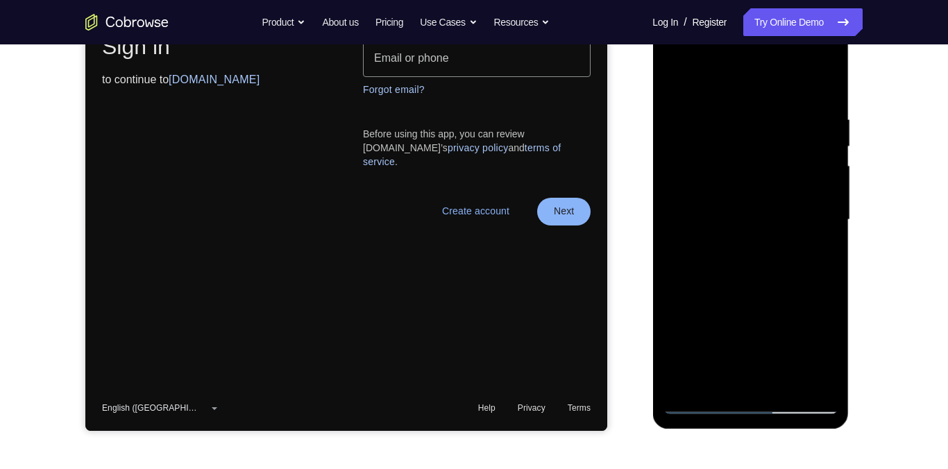
scroll to position [216, 0]
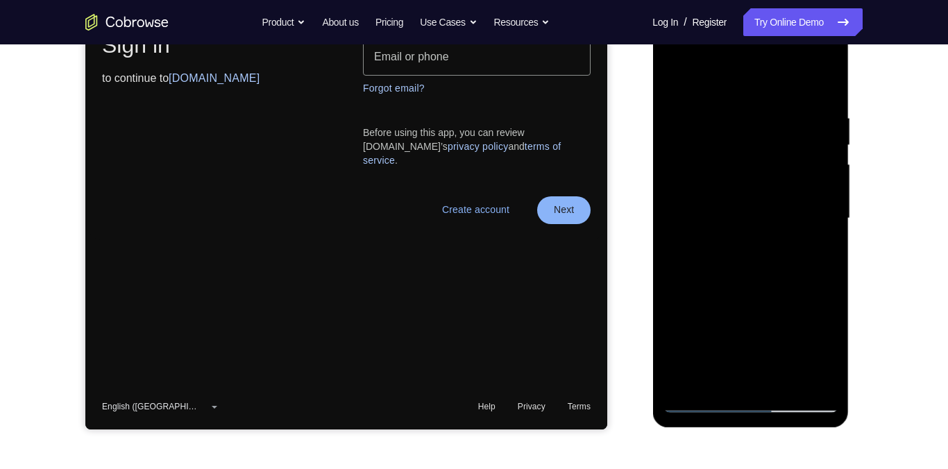
click at [742, 255] on div at bounding box center [750, 218] width 175 height 389
click at [734, 212] on div at bounding box center [750, 218] width 175 height 389
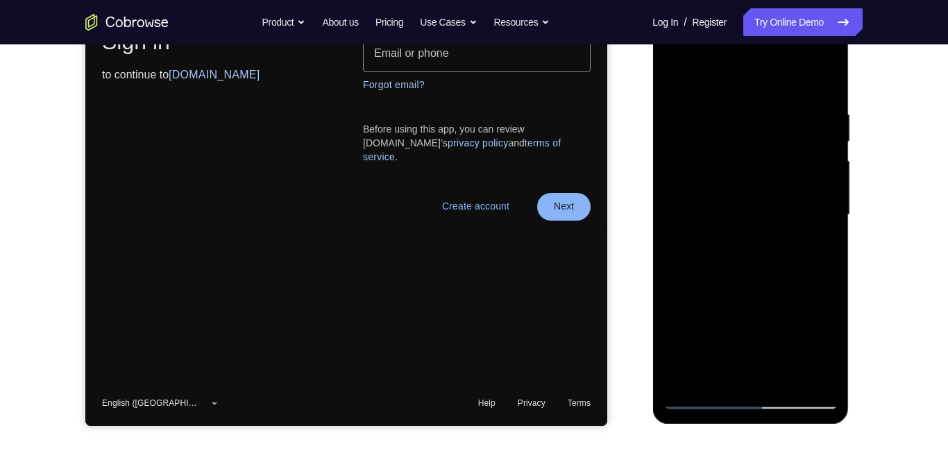
scroll to position [165, 0]
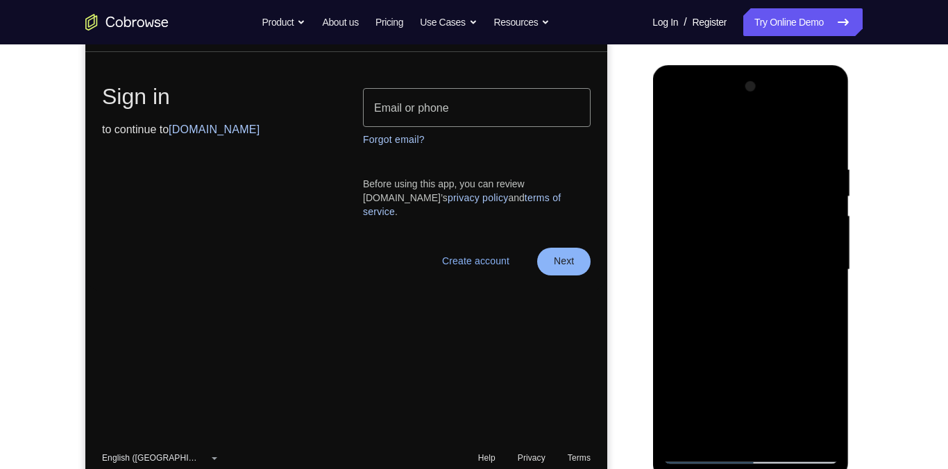
click at [768, 217] on div at bounding box center [750, 270] width 175 height 389
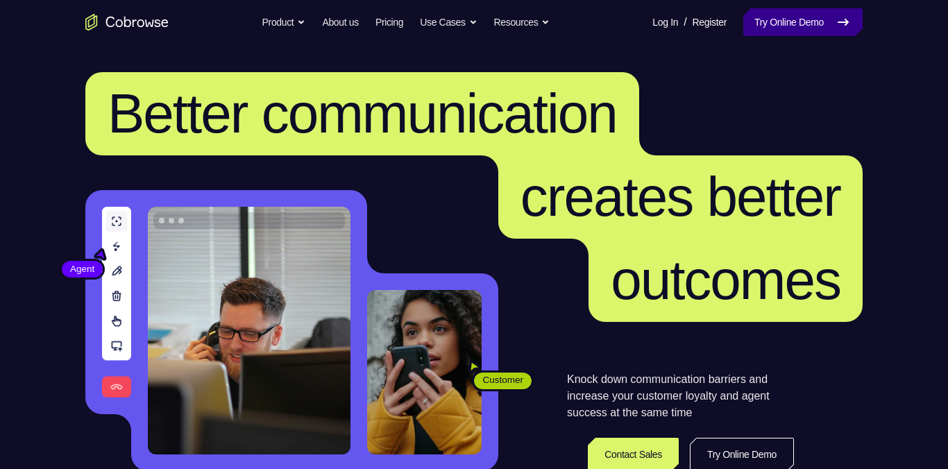
click at [801, 27] on link "Try Online Demo" at bounding box center [802, 22] width 119 height 28
click at [799, 25] on link "Try Online Demo" at bounding box center [802, 22] width 119 height 28
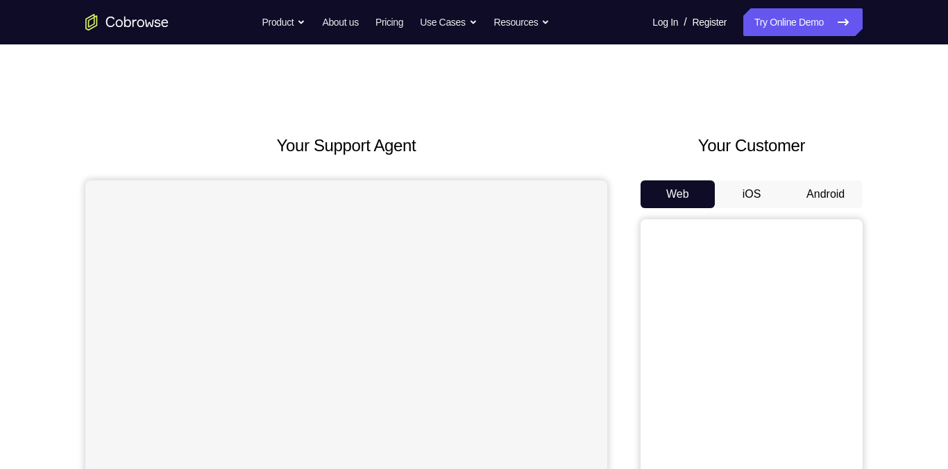
click at [840, 200] on button "Android" at bounding box center [826, 194] width 74 height 28
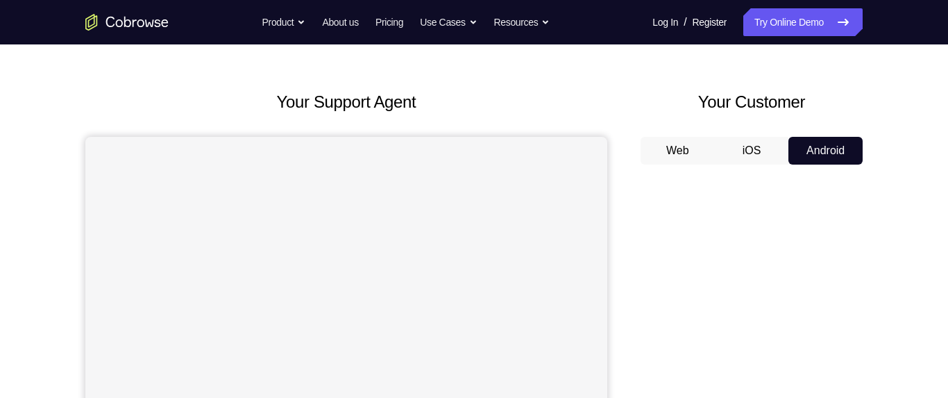
scroll to position [142, 0]
